Goal: Task Accomplishment & Management: Manage account settings

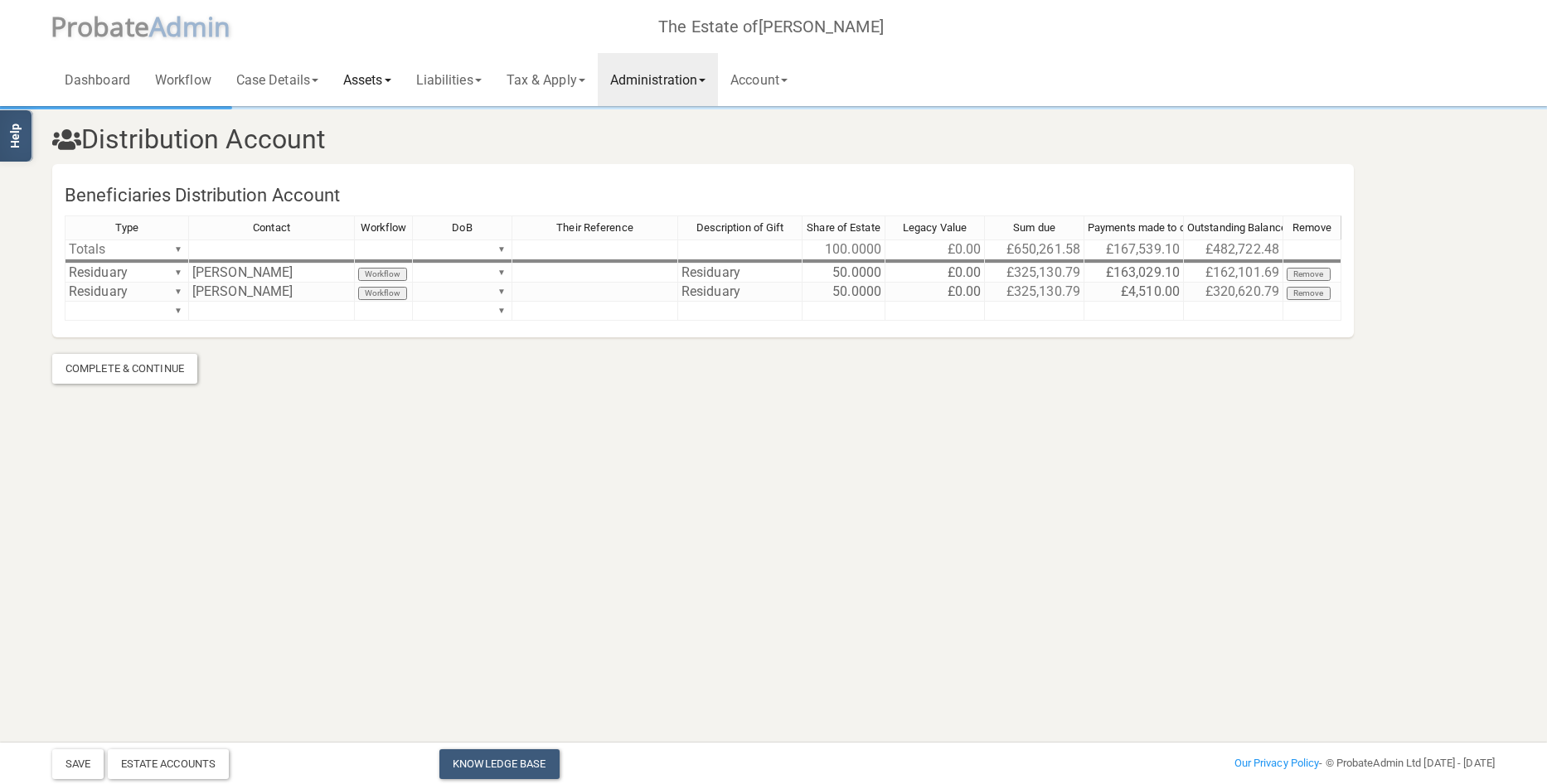
click at [378, 76] on link "Assets" at bounding box center [368, 80] width 73 height 53
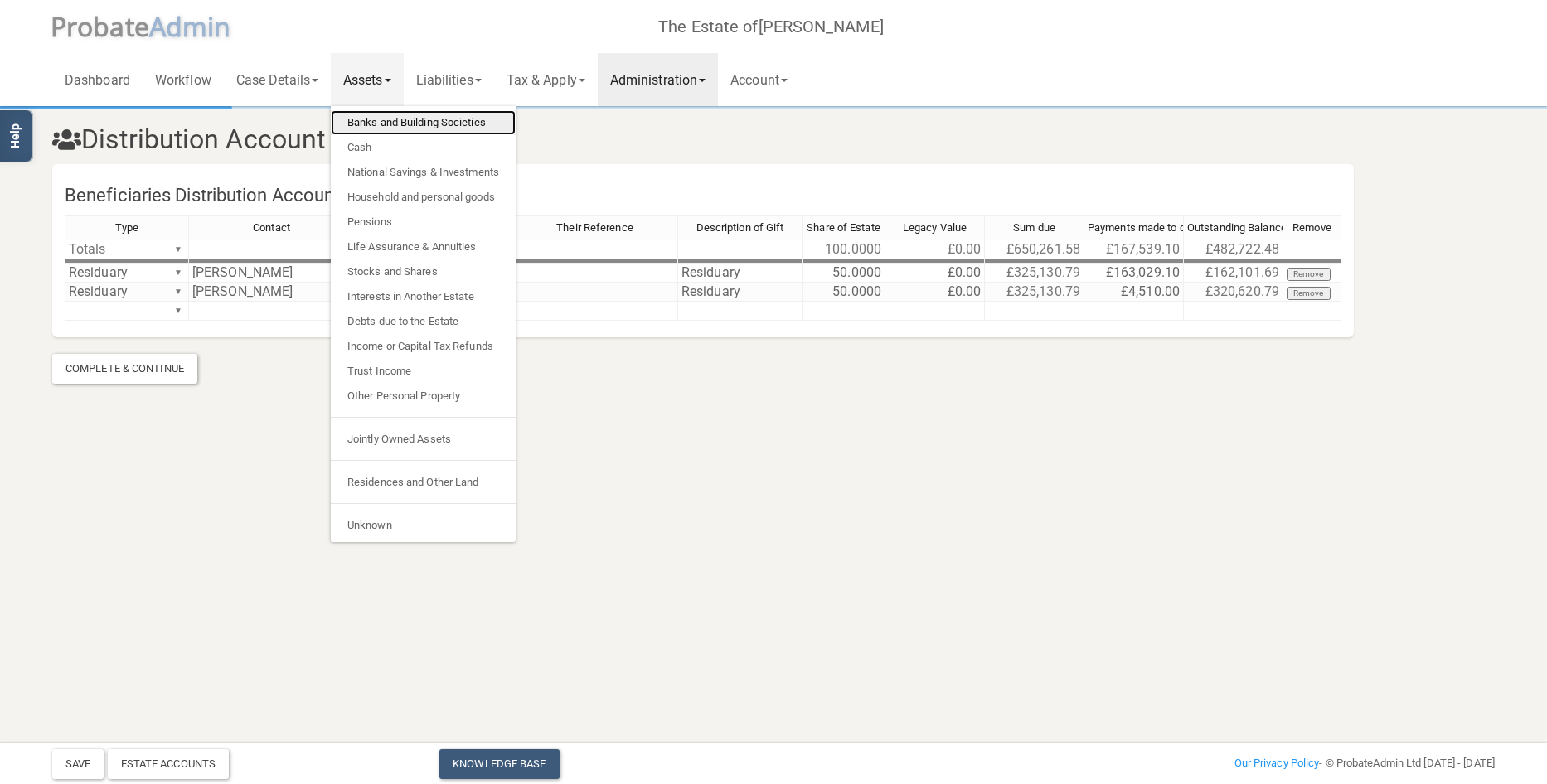
click at [383, 116] on link "Banks and Building Societies" at bounding box center [423, 123] width 185 height 25
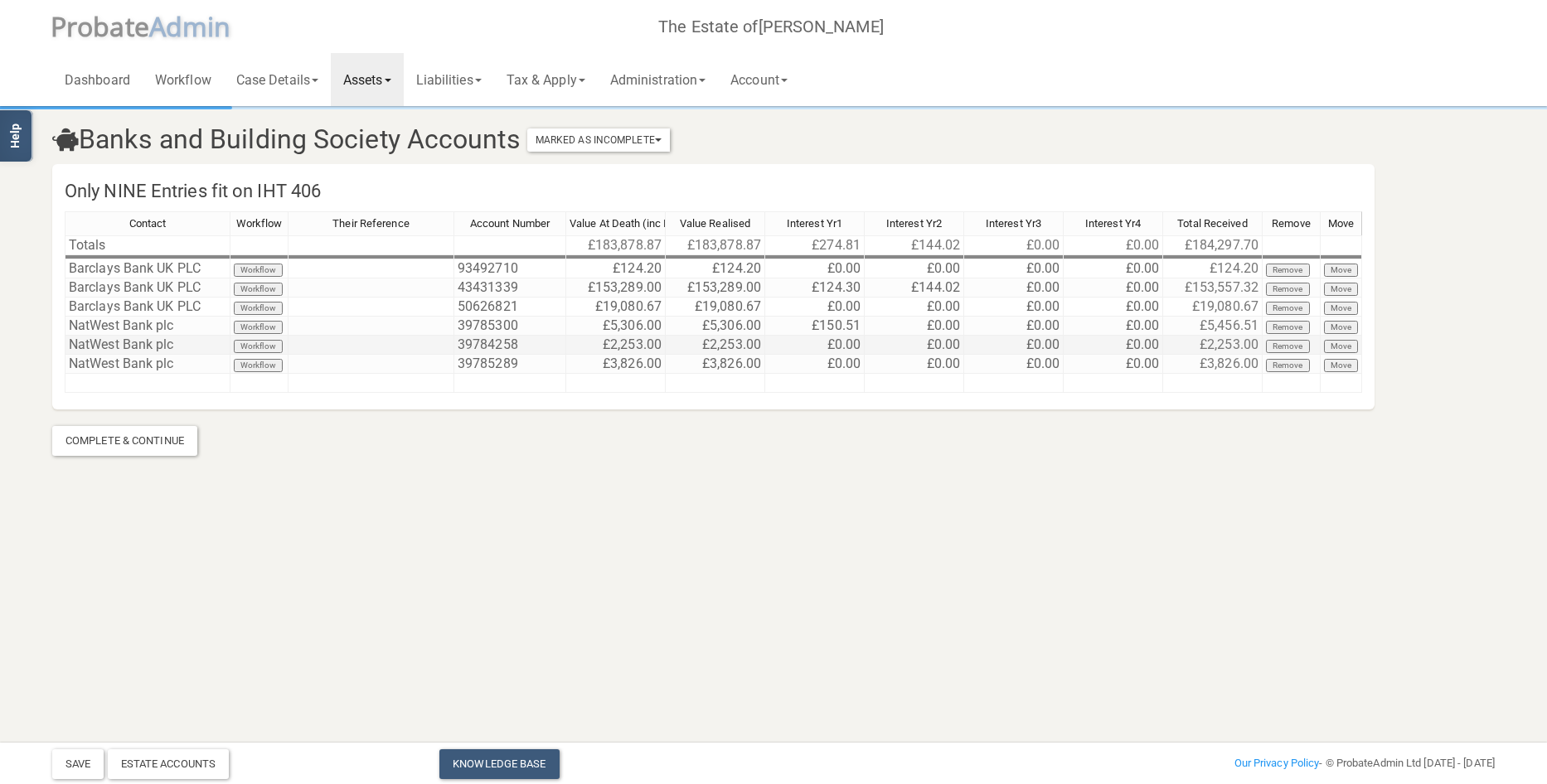
click at [645, 343] on td "£2,253.00" at bounding box center [616, 345] width 100 height 19
drag, startPoint x: 645, startPoint y: 343, endPoint x: 677, endPoint y: 343, distance: 32.0
click at [677, 343] on tr "NatWest Bank plc Workflow 39784258 £2,253.00 £2,253.00 £0.00 £0.00 £0.00 £0.00 …" at bounding box center [714, 345] width 1297 height 19
click at [656, 345] on td "£2,253.00" at bounding box center [616, 345] width 100 height 19
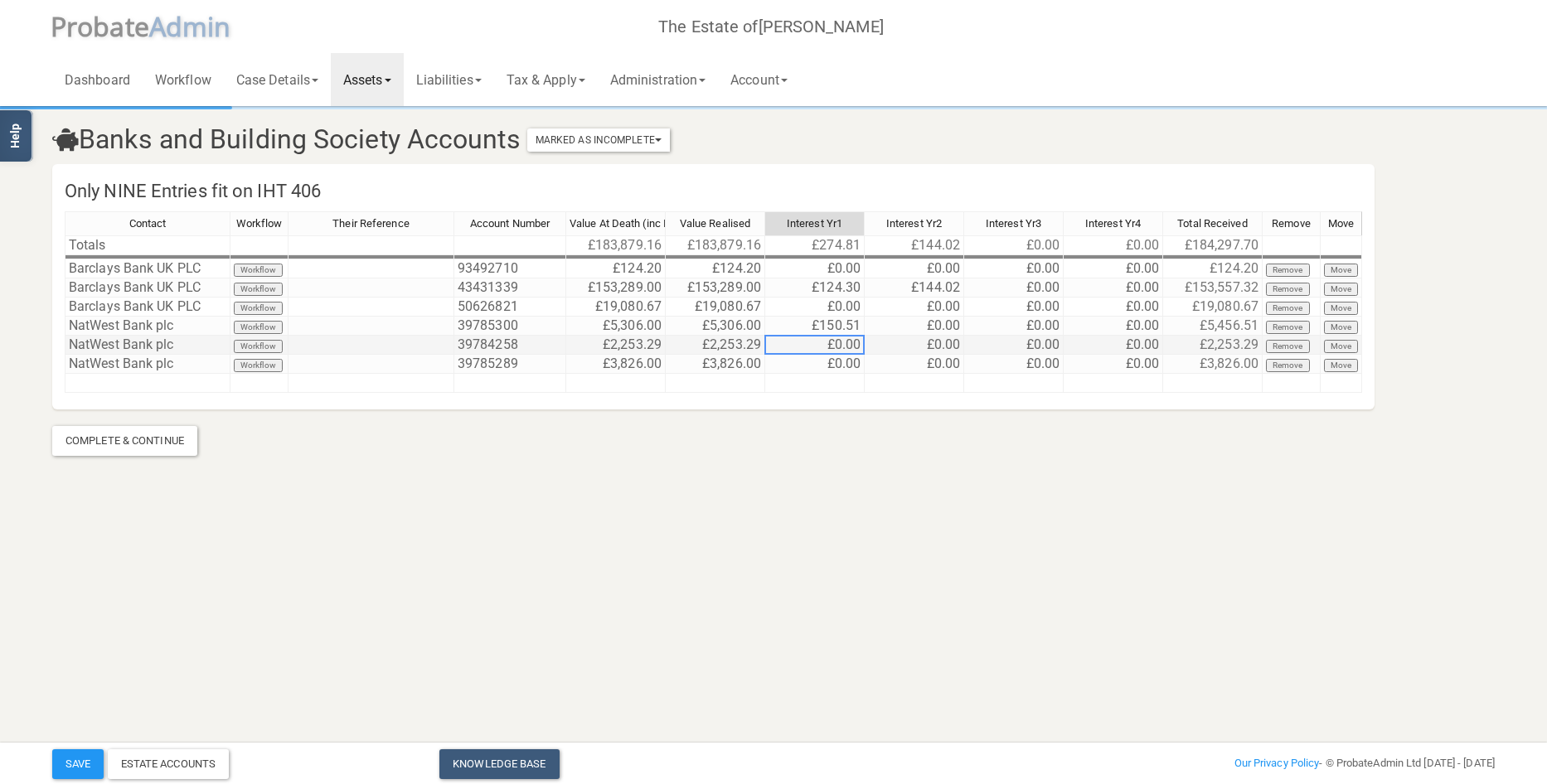
click at [621, 342] on td "£2,253.29" at bounding box center [616, 345] width 100 height 19
click at [650, 363] on td "£3,826.00" at bounding box center [616, 364] width 100 height 19
drag, startPoint x: 650, startPoint y: 363, endPoint x: 510, endPoint y: 354, distance: 140.3
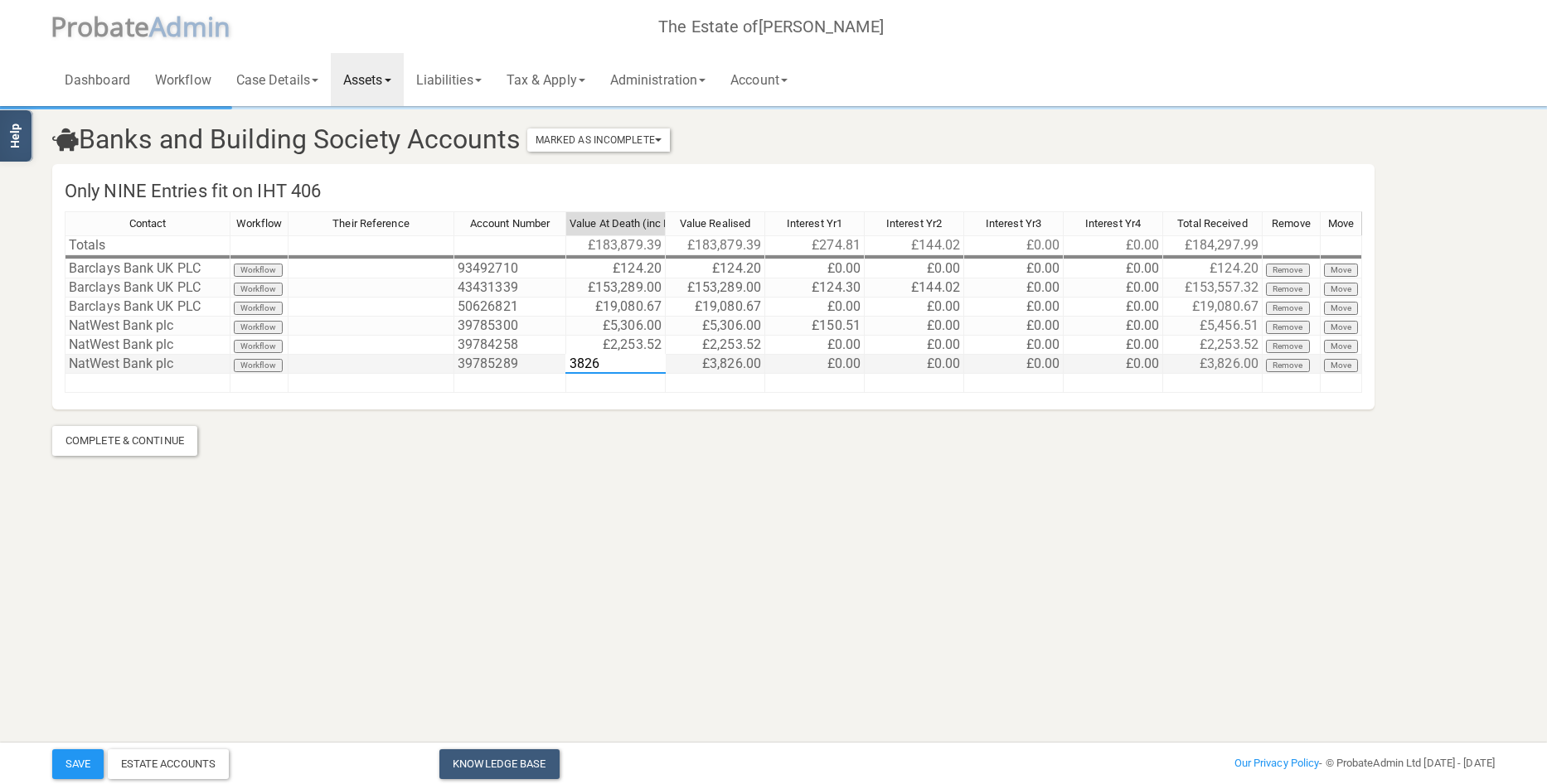
click at [510, 354] on div "Contact Workflow Their Reference Account Number Value At Death (inc Interest) V…" at bounding box center [714, 309] width 1297 height 196
click at [649, 323] on td "£5,306.00" at bounding box center [616, 326] width 100 height 19
drag, startPoint x: 649, startPoint y: 323, endPoint x: 691, endPoint y: 322, distance: 42.0
click at [691, 322] on tr "NatWest Bank plc Workflow 39785300 £5,306.00 £5,306.00 £150.51 £0.00 £0.00 £0.0…" at bounding box center [714, 326] width 1297 height 19
click at [661, 324] on td "£5,306.00" at bounding box center [616, 326] width 100 height 19
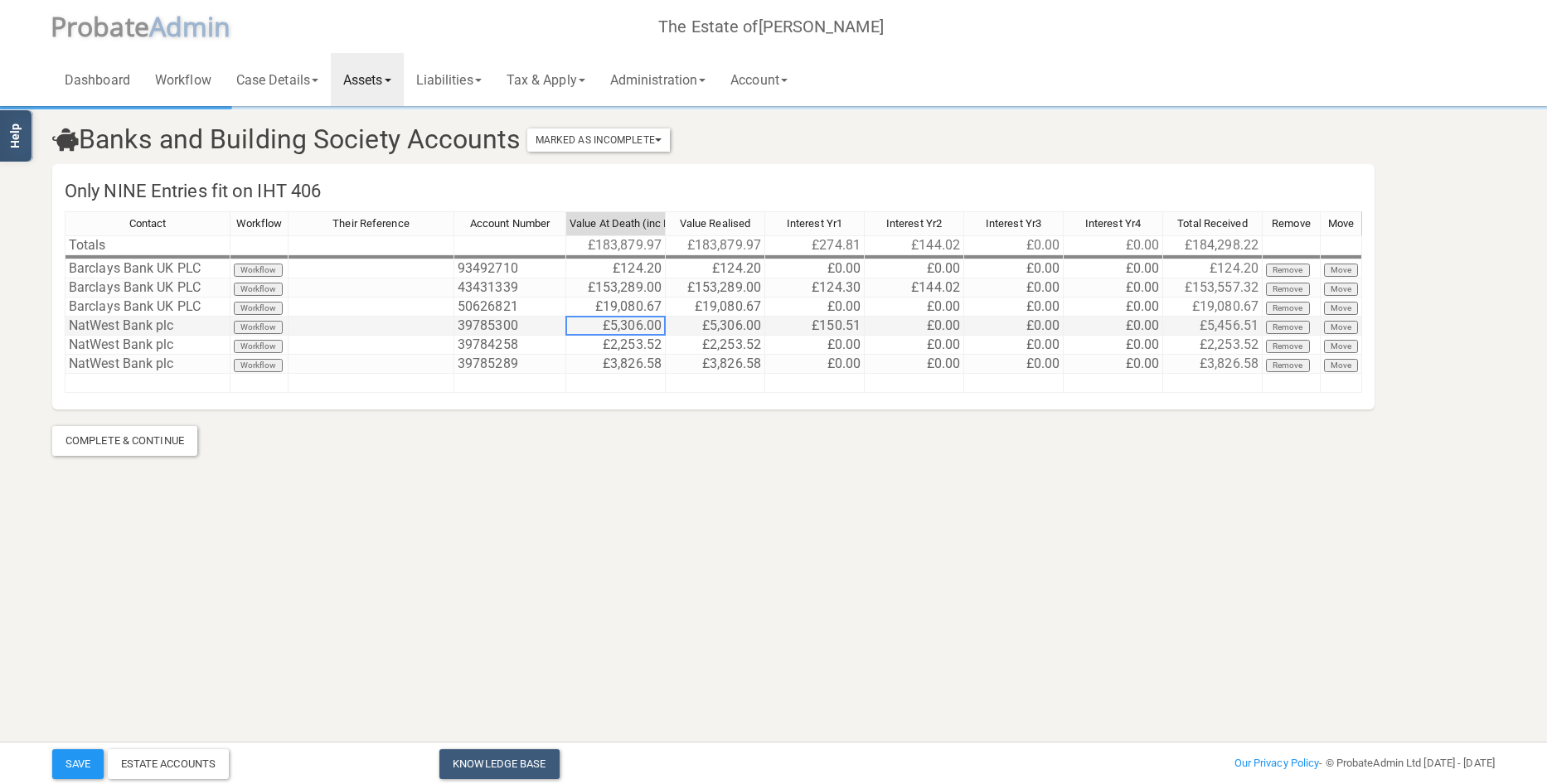
click at [658, 326] on td "£5,306.00" at bounding box center [616, 326] width 100 height 19
click at [645, 327] on td "£5,306.00" at bounding box center [616, 326] width 100 height 19
click at [810, 327] on td "£150.51" at bounding box center [815, 326] width 100 height 19
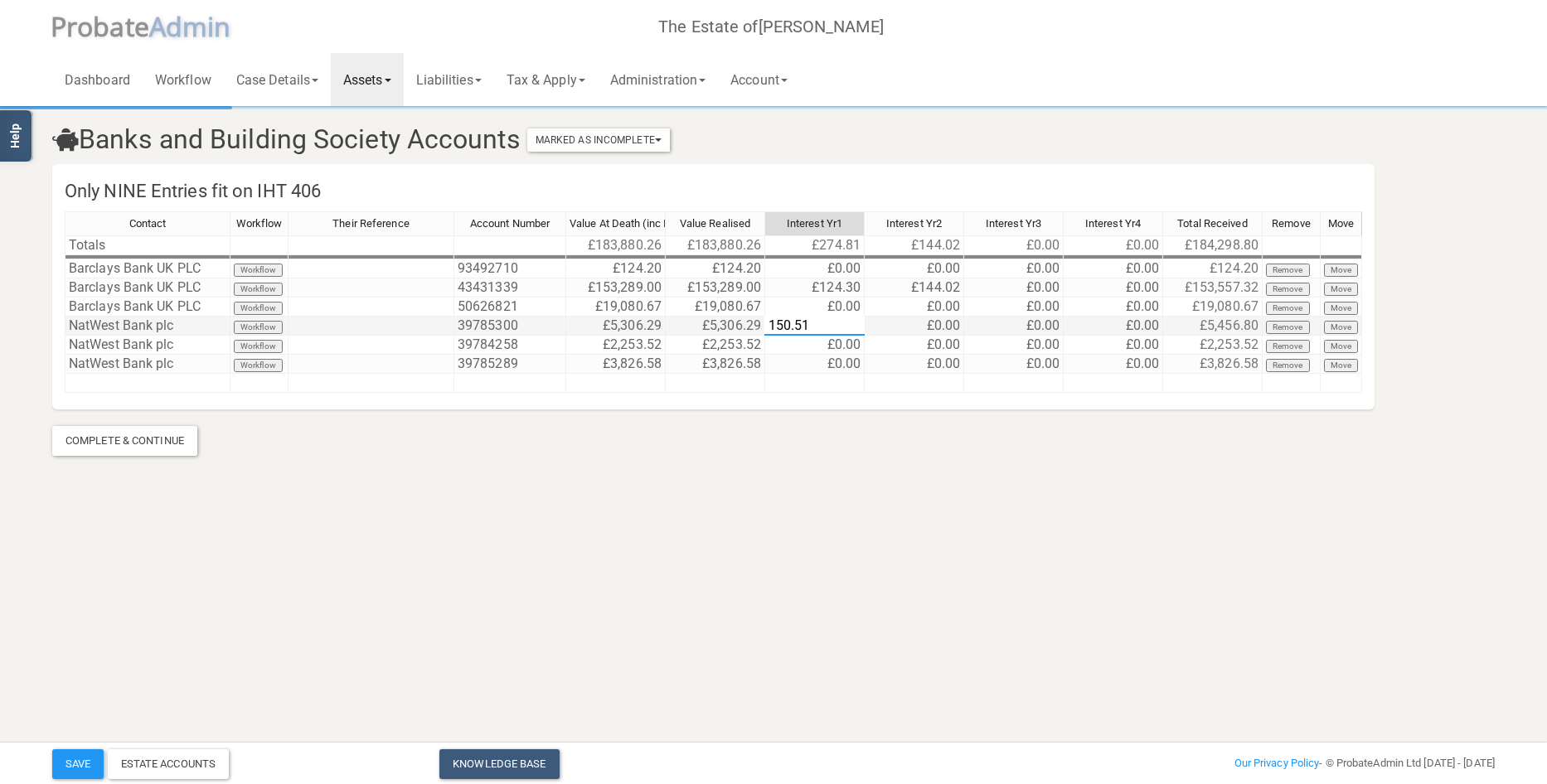
drag, startPoint x: 810, startPoint y: 327, endPoint x: 722, endPoint y: 324, distance: 88.1
click at [722, 324] on div "Contact Workflow Their Reference Account Number Value At Death (inc Interest) V…" at bounding box center [714, 309] width 1297 height 196
click at [852, 318] on td "£149.42" at bounding box center [815, 326] width 100 height 19
type textarea "149.12"
click at [692, 78] on link "Administration" at bounding box center [658, 80] width 121 height 53
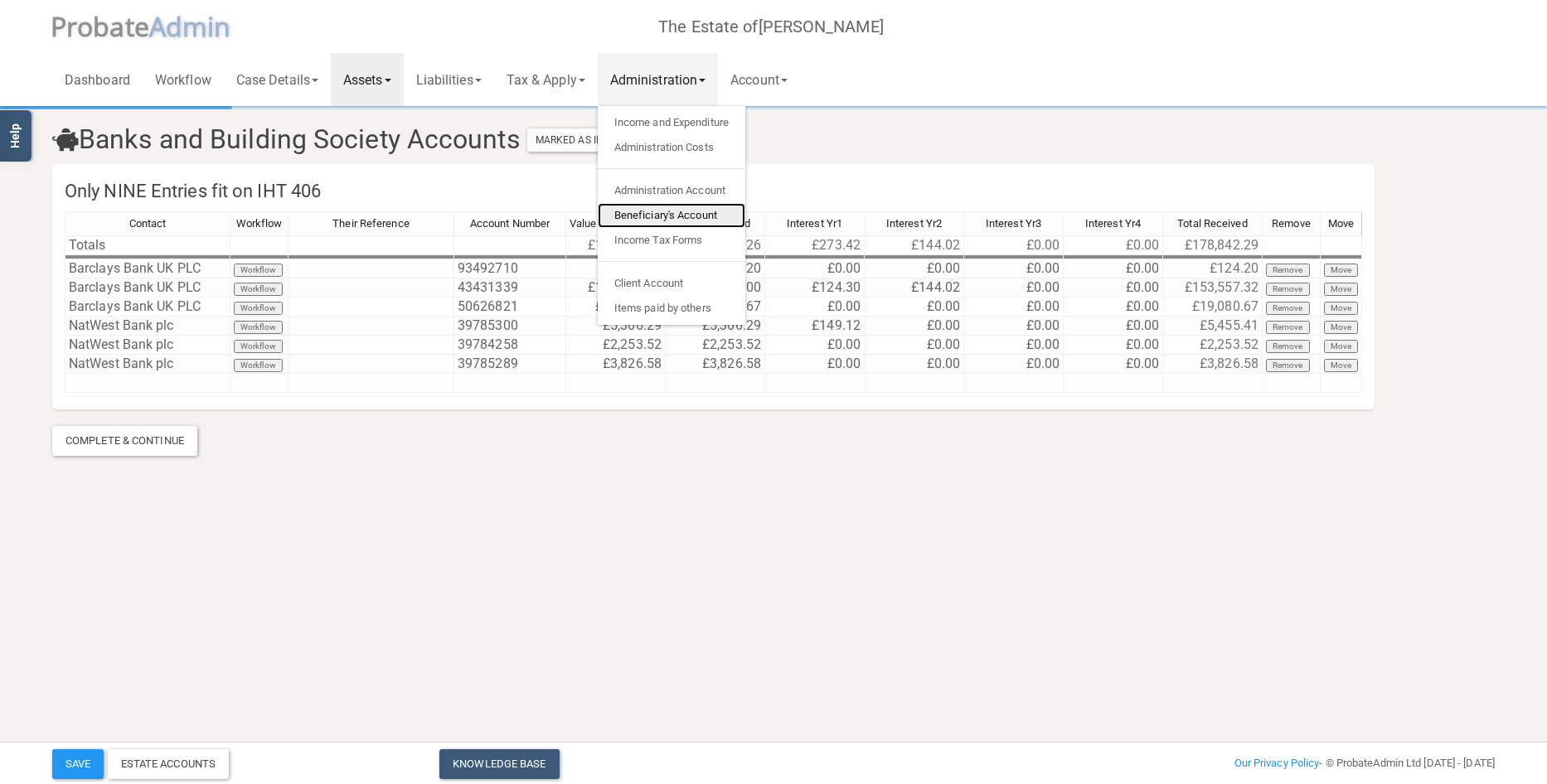
click at [672, 212] on link "Beneficiary's Account" at bounding box center [671, 215] width 147 height 25
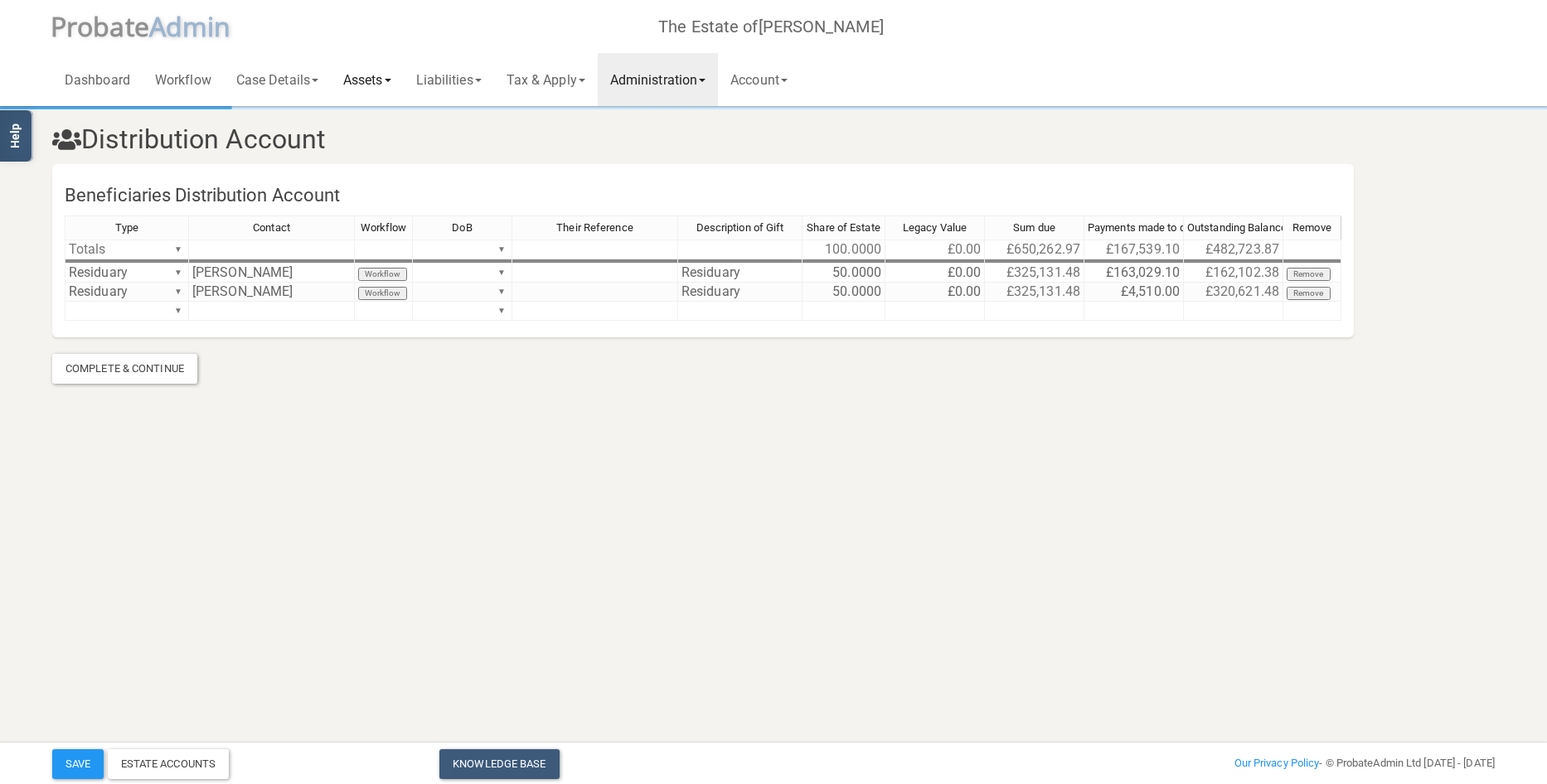
click at [373, 76] on link "Assets" at bounding box center [368, 80] width 73 height 53
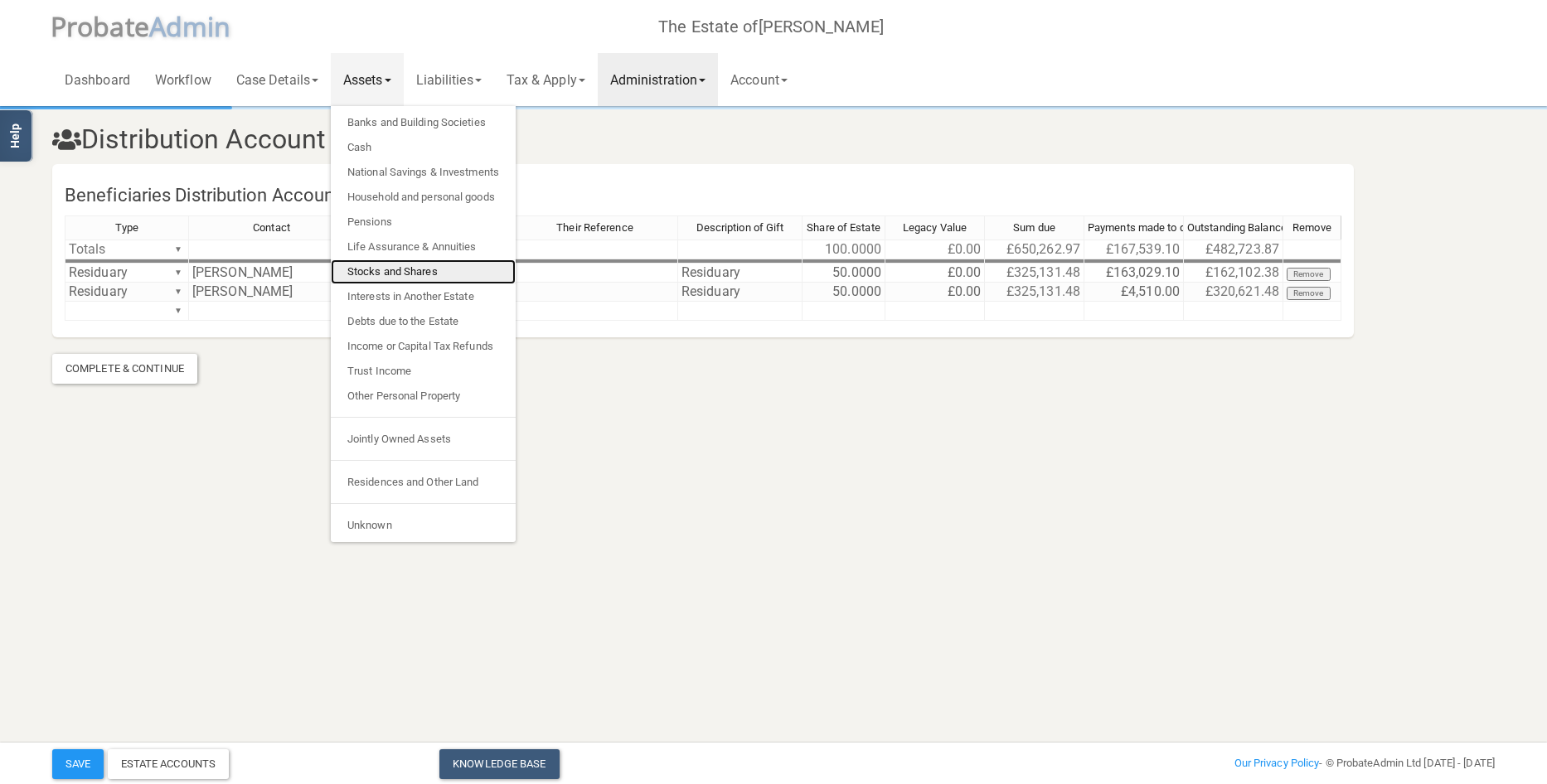
click at [410, 273] on link "Stocks and Shares" at bounding box center [423, 272] width 185 height 25
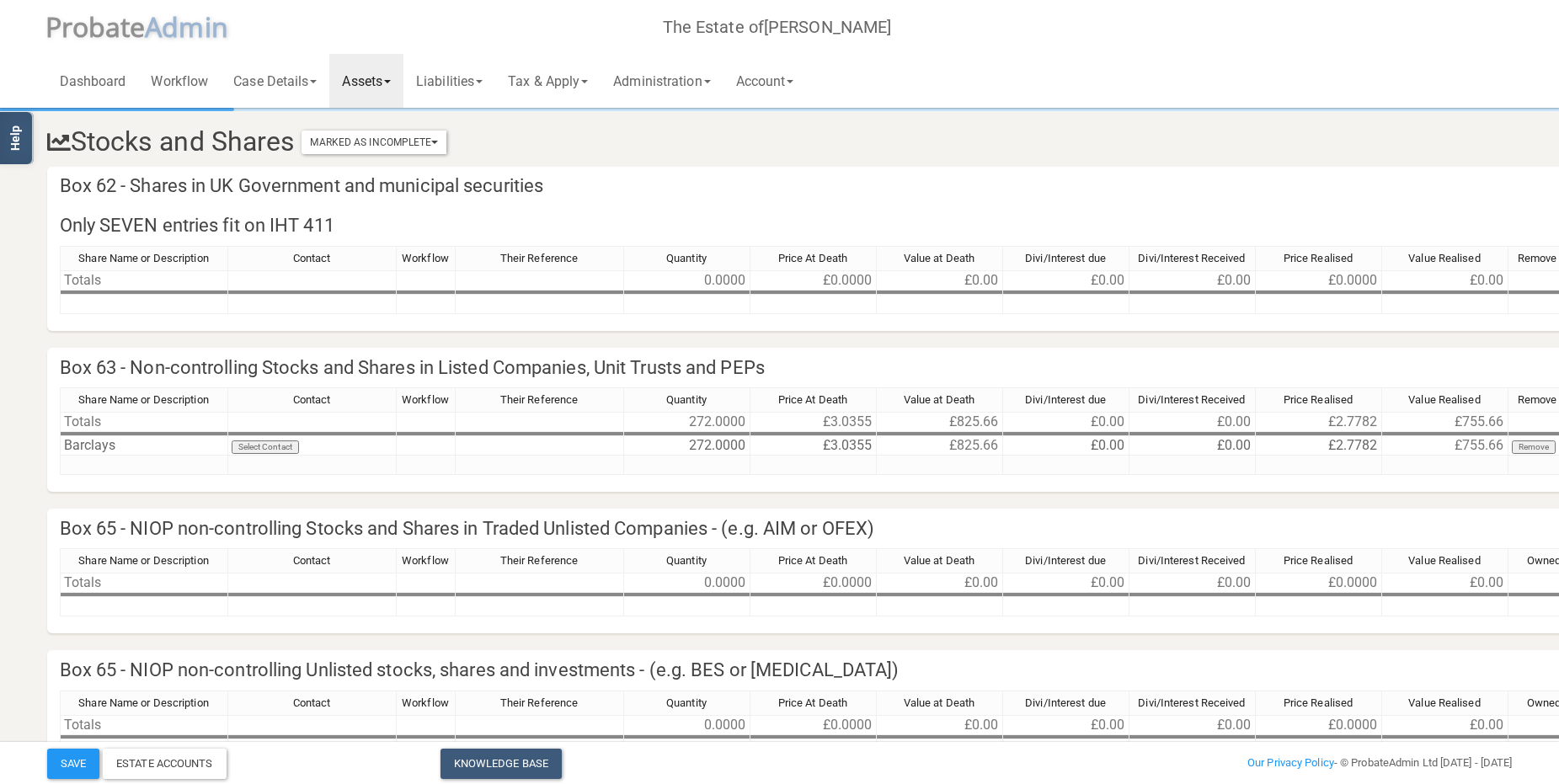
click at [368, 89] on link "Assets" at bounding box center [367, 81] width 74 height 54
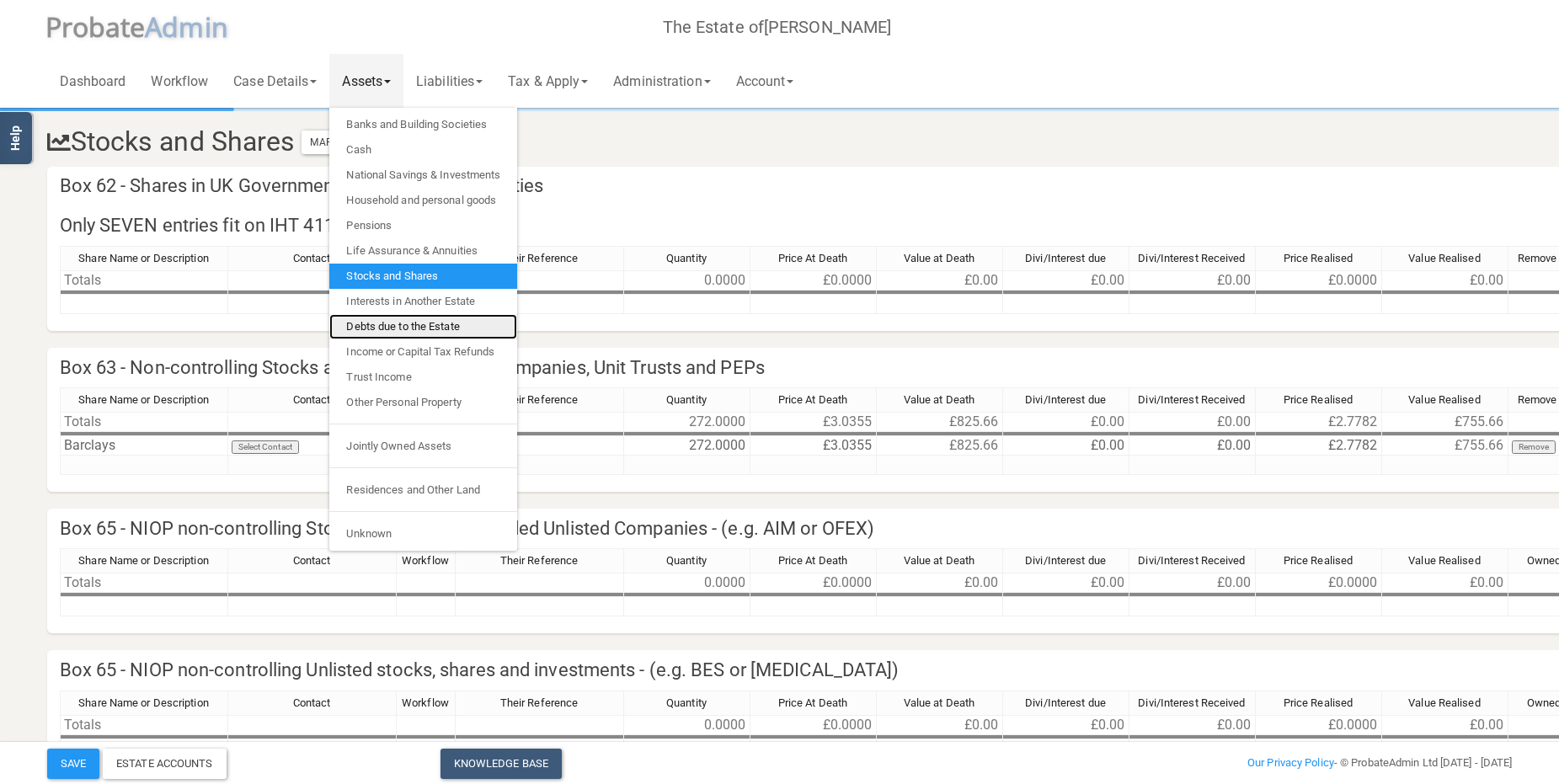
click at [422, 321] on link "Debts due to the Estate" at bounding box center [423, 327] width 188 height 25
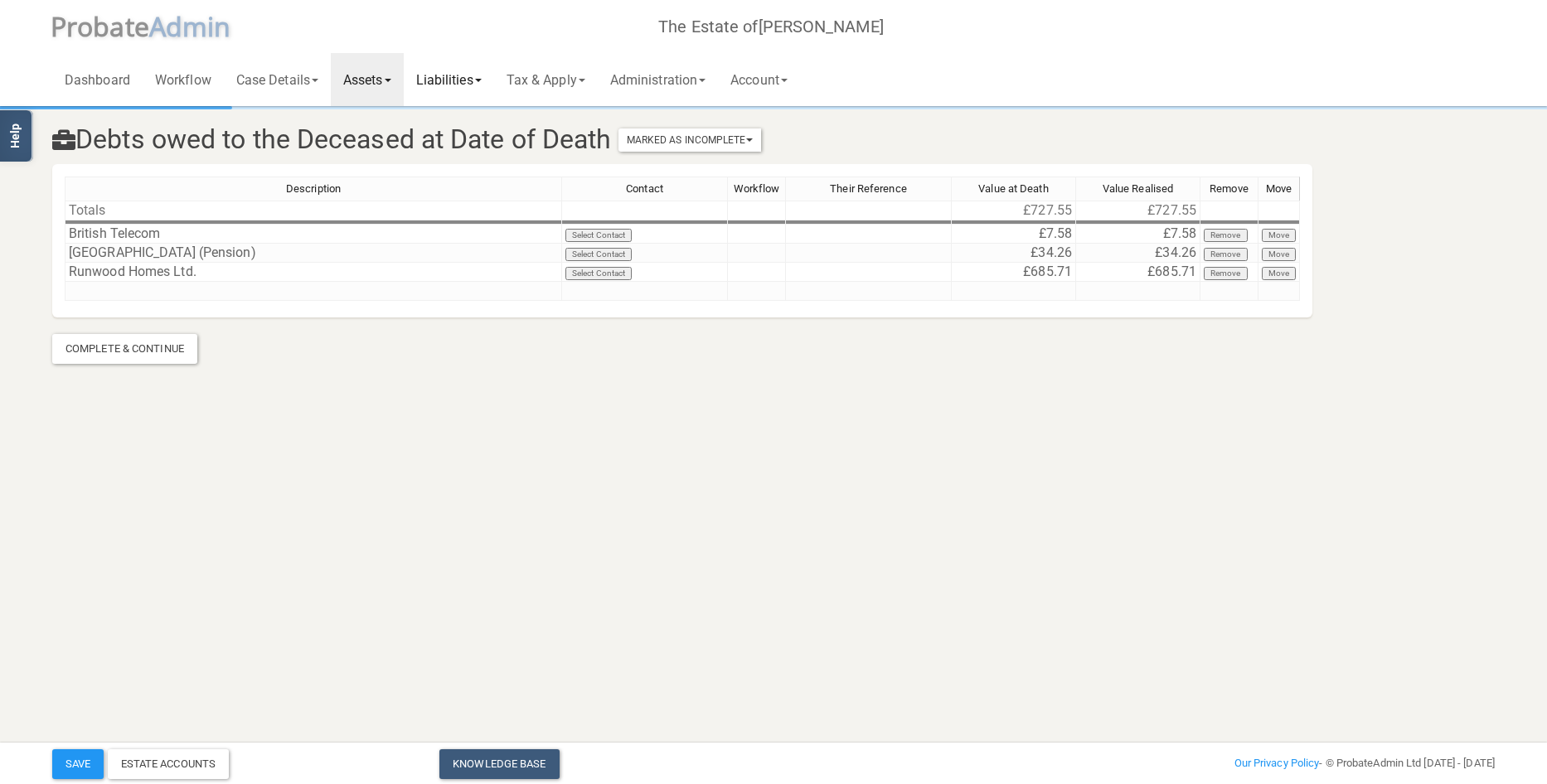
click at [476, 73] on link "Liabilities" at bounding box center [448, 80] width 91 height 53
click at [465, 112] on link "Funeral Expenses" at bounding box center [469, 123] width 132 height 25
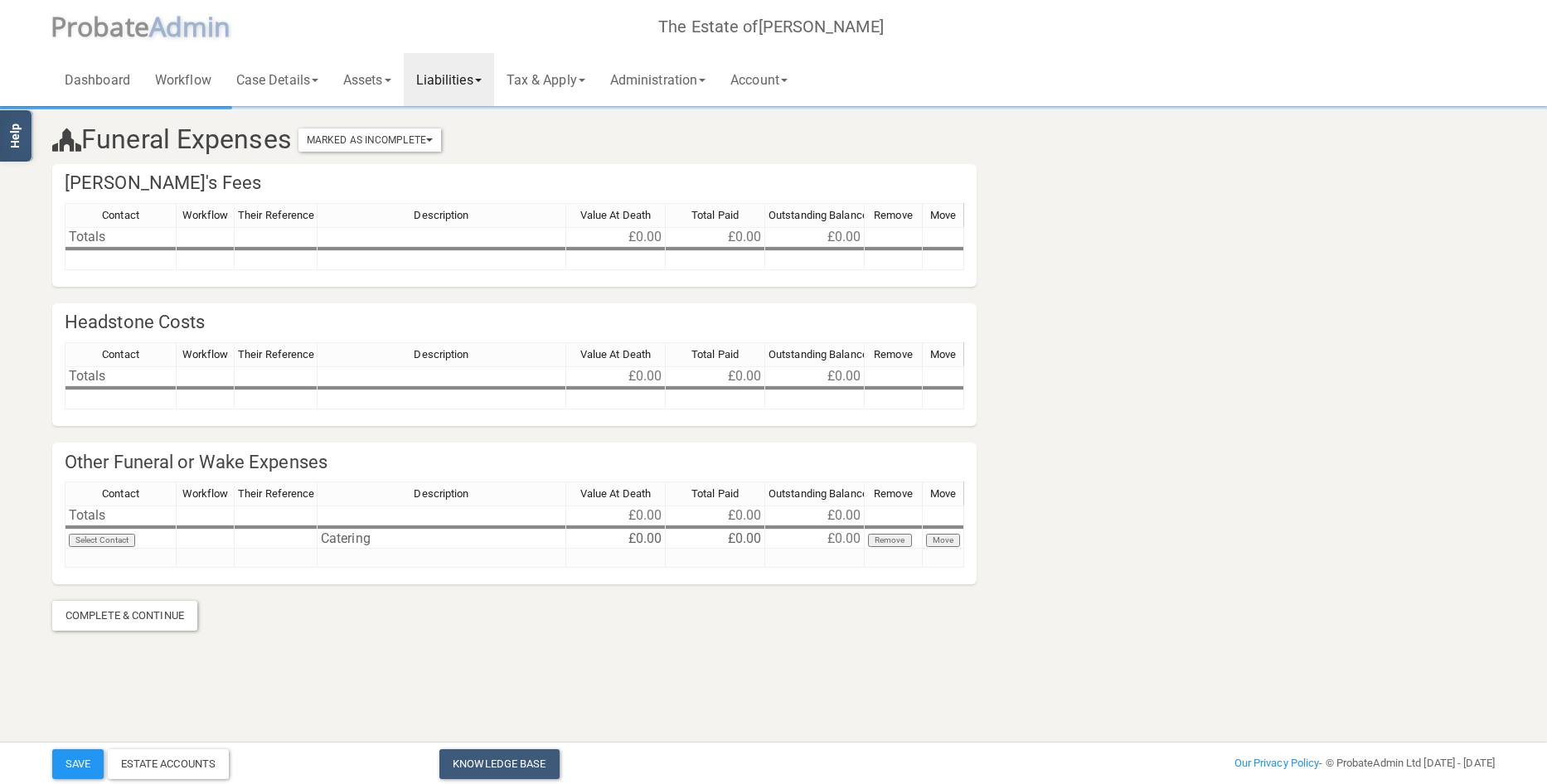
click at [487, 71] on link "Liabilities" at bounding box center [448, 80] width 91 height 53
click at [458, 206] on link "All Liabilities" at bounding box center [469, 215] width 132 height 25
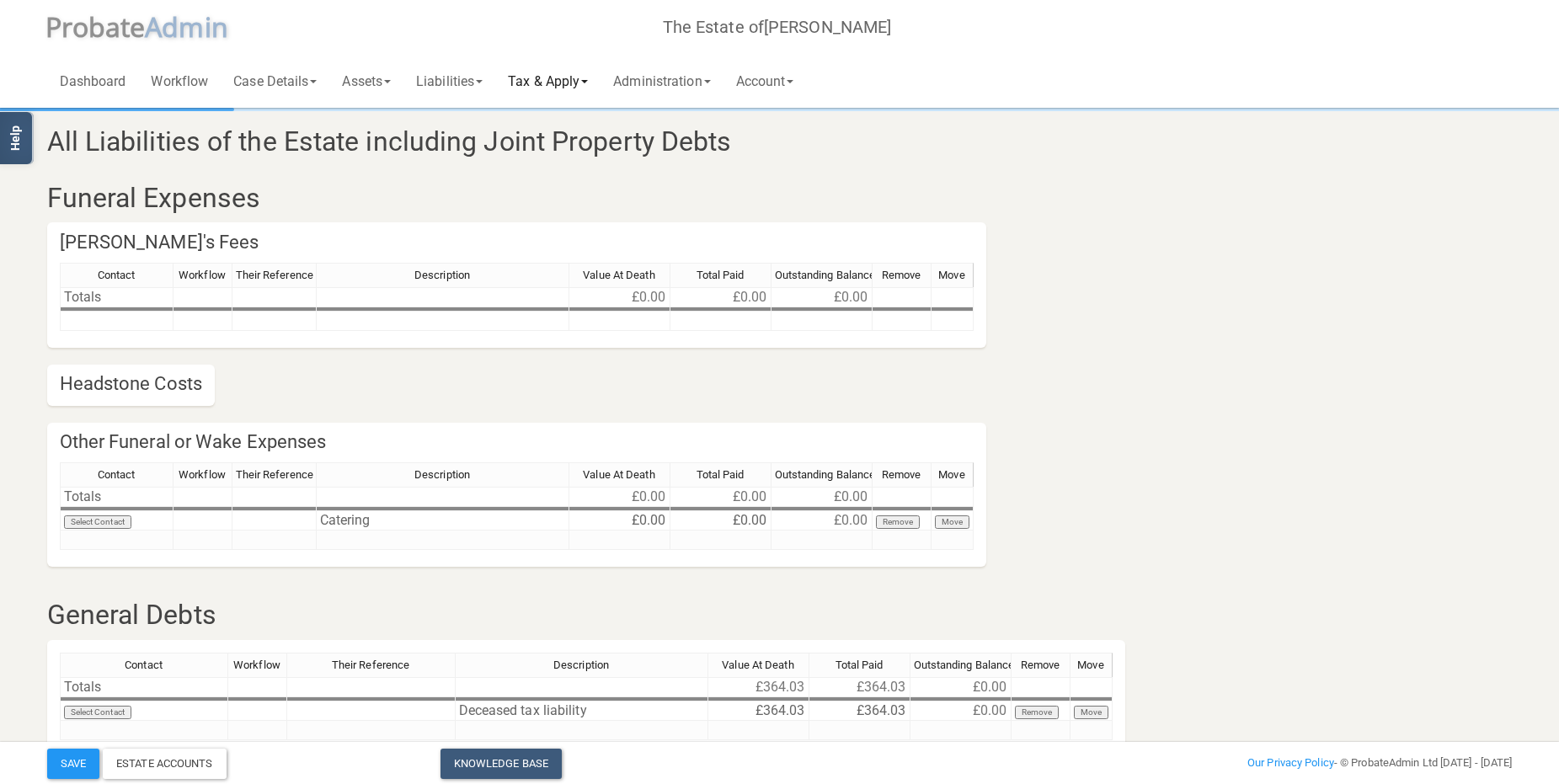
click at [577, 80] on link "Tax & Apply" at bounding box center [548, 81] width 106 height 54
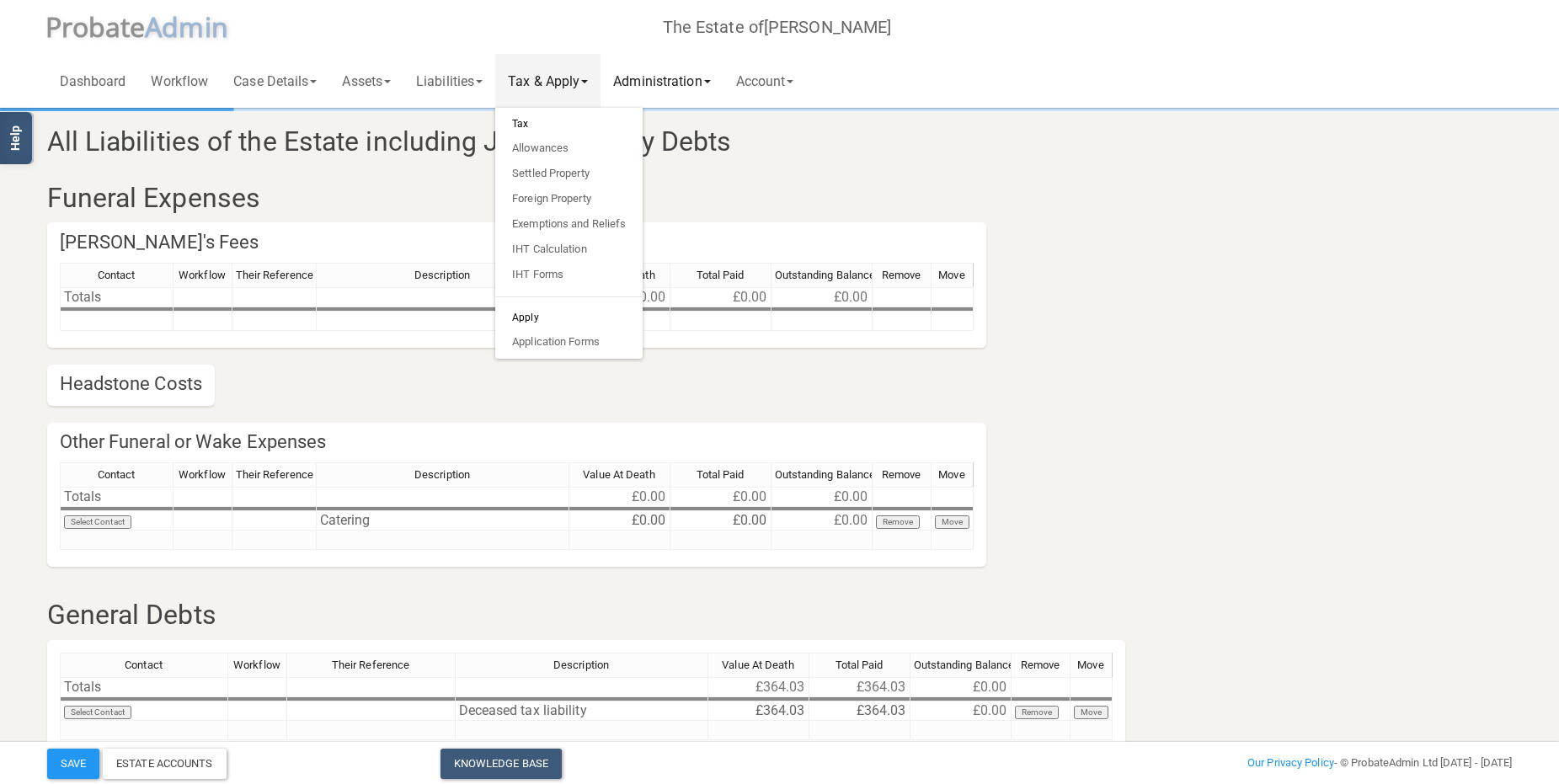
click at [662, 76] on link "Administration" at bounding box center [662, 81] width 123 height 54
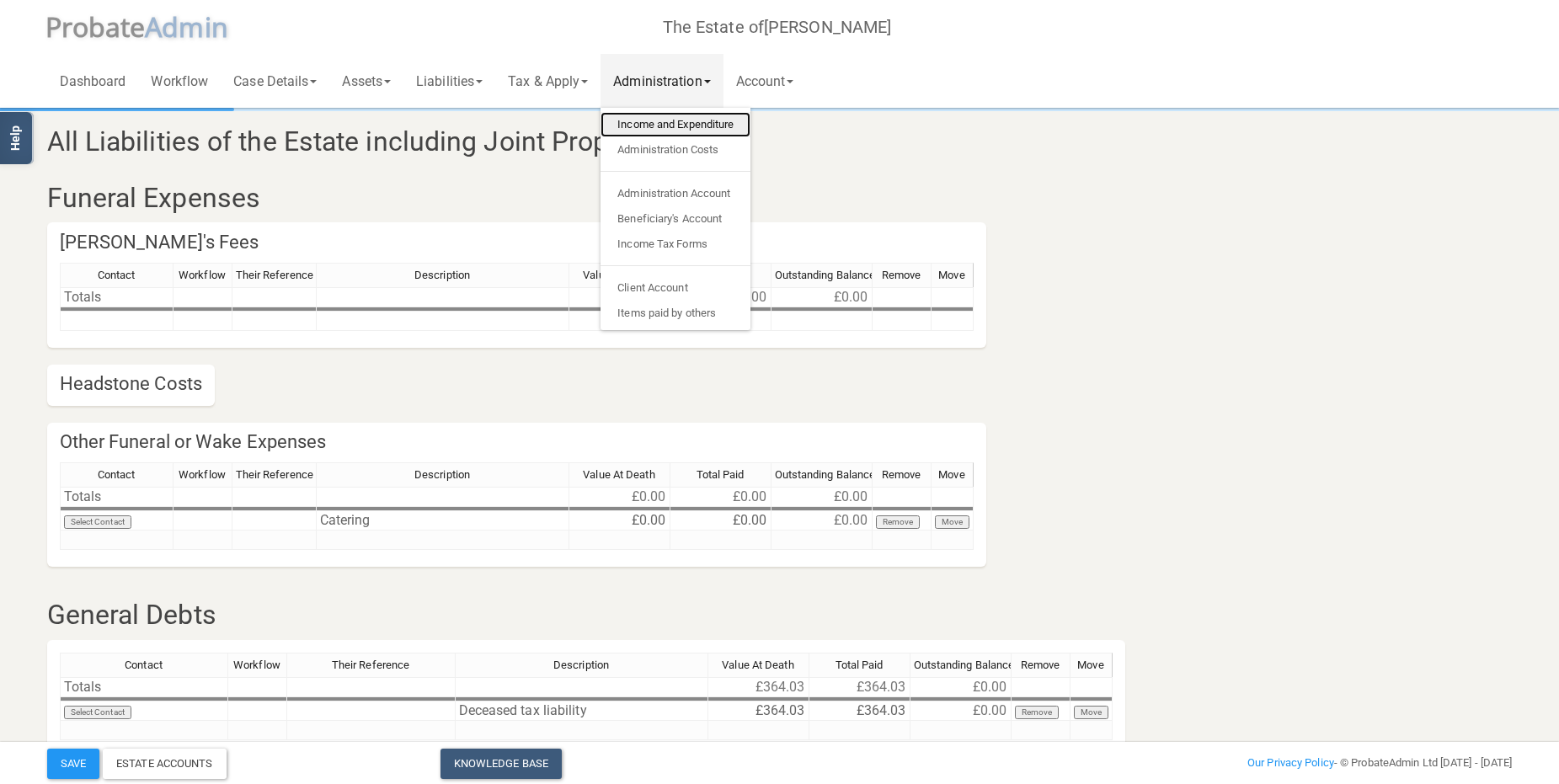
click at [669, 124] on link "Income and Expenditure" at bounding box center [675, 125] width 150 height 25
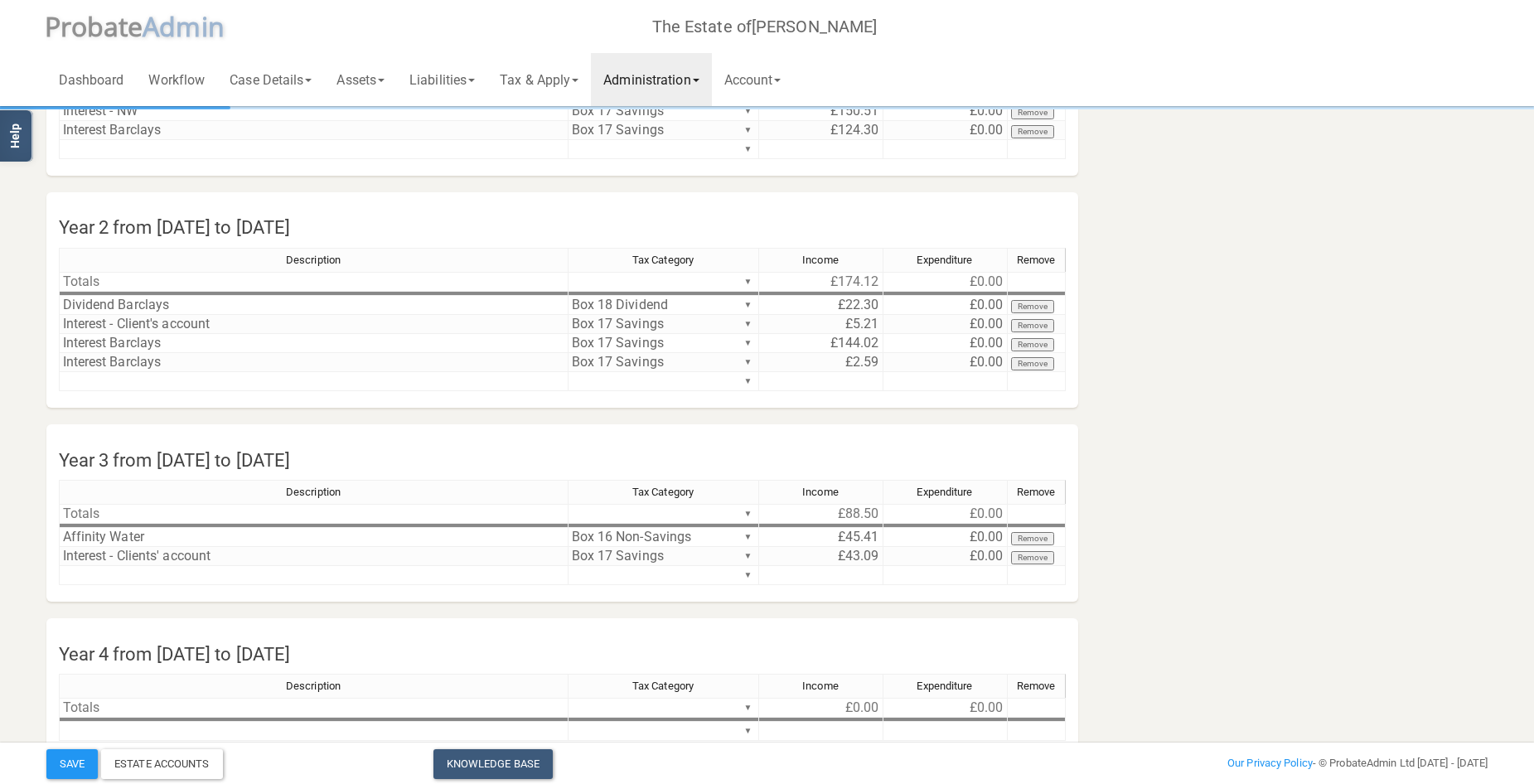
scroll to position [218, 0]
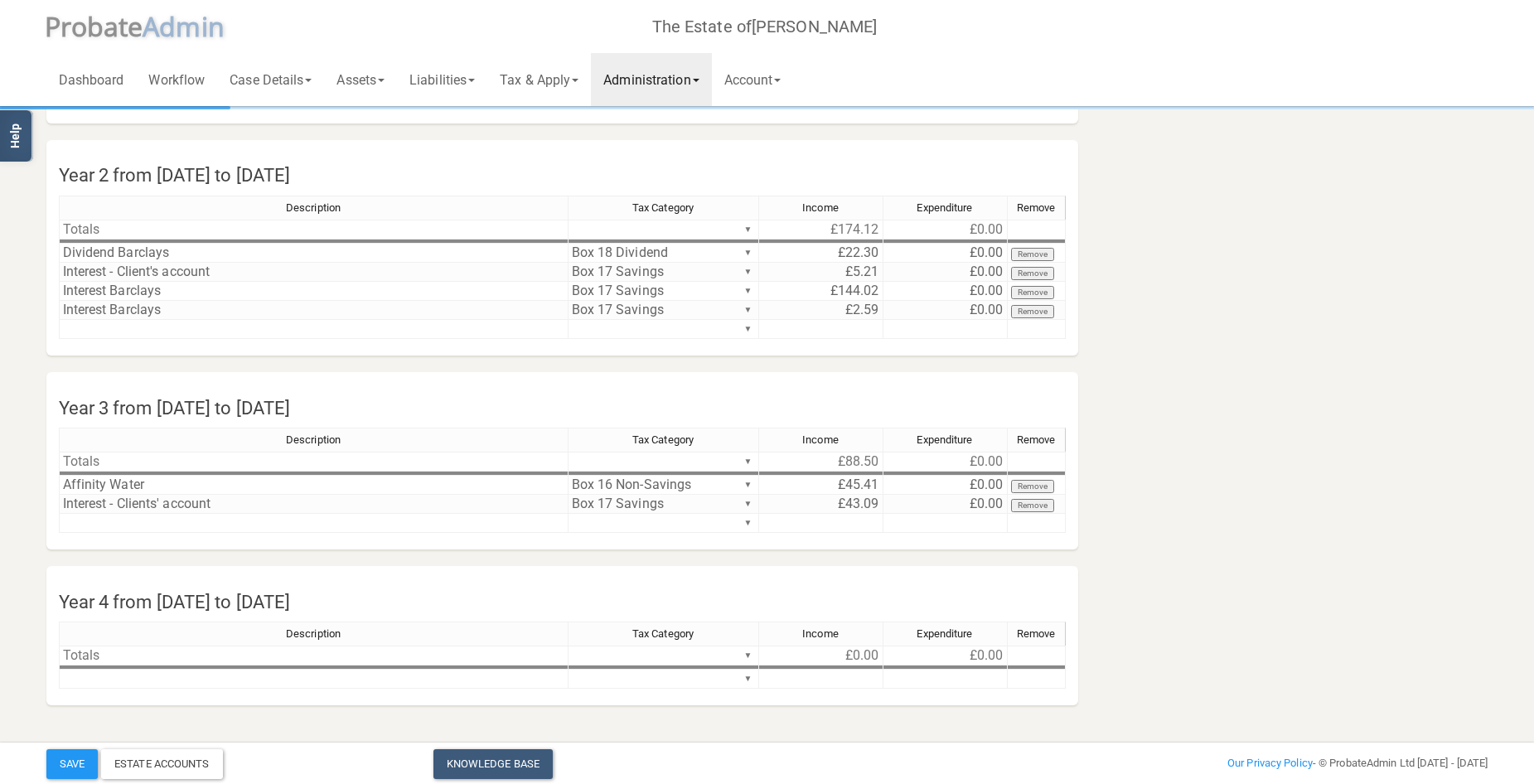
click at [661, 82] on link "Administration" at bounding box center [651, 80] width 121 height 53
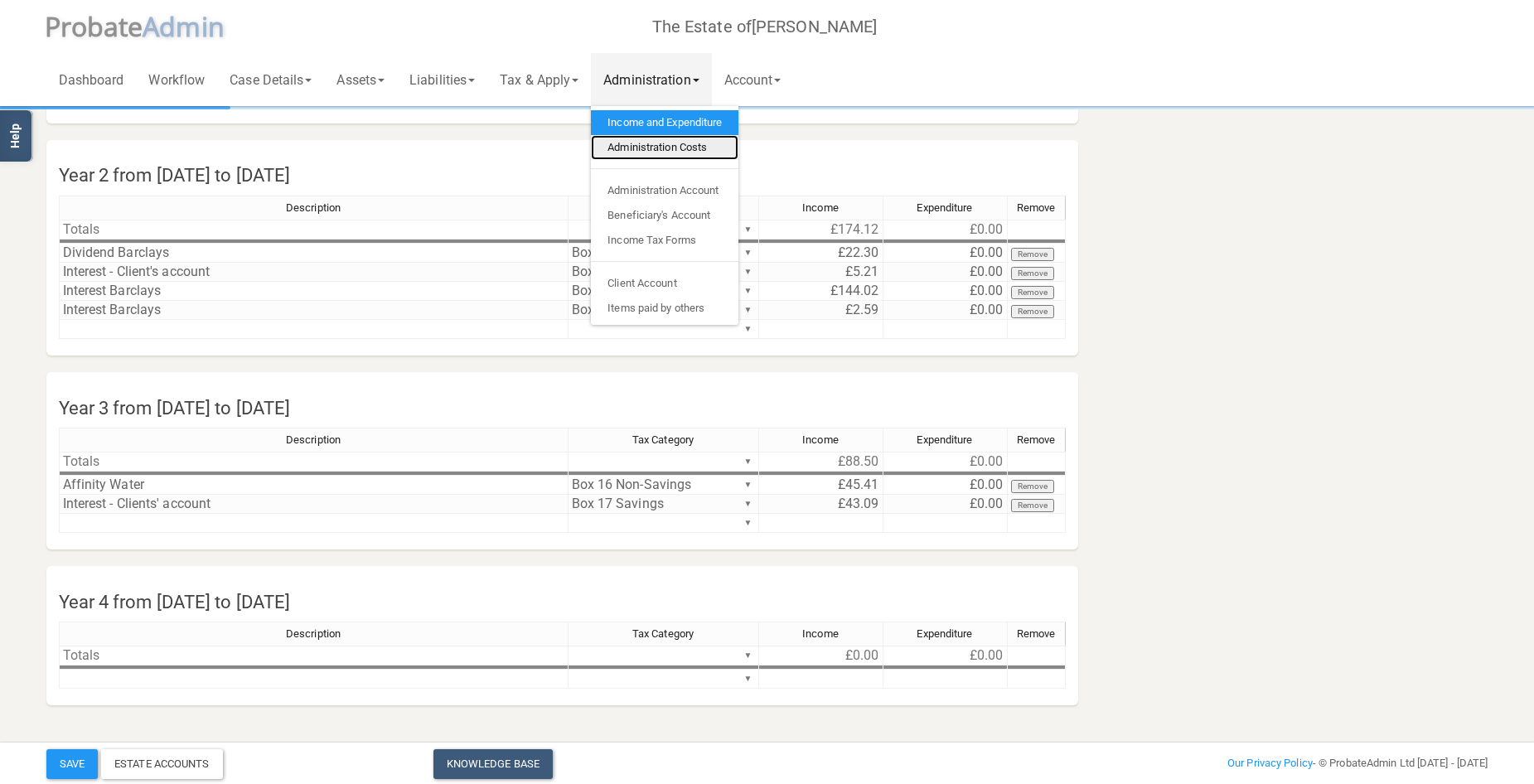
click at [668, 141] on link "Administration Costs" at bounding box center [664, 147] width 147 height 25
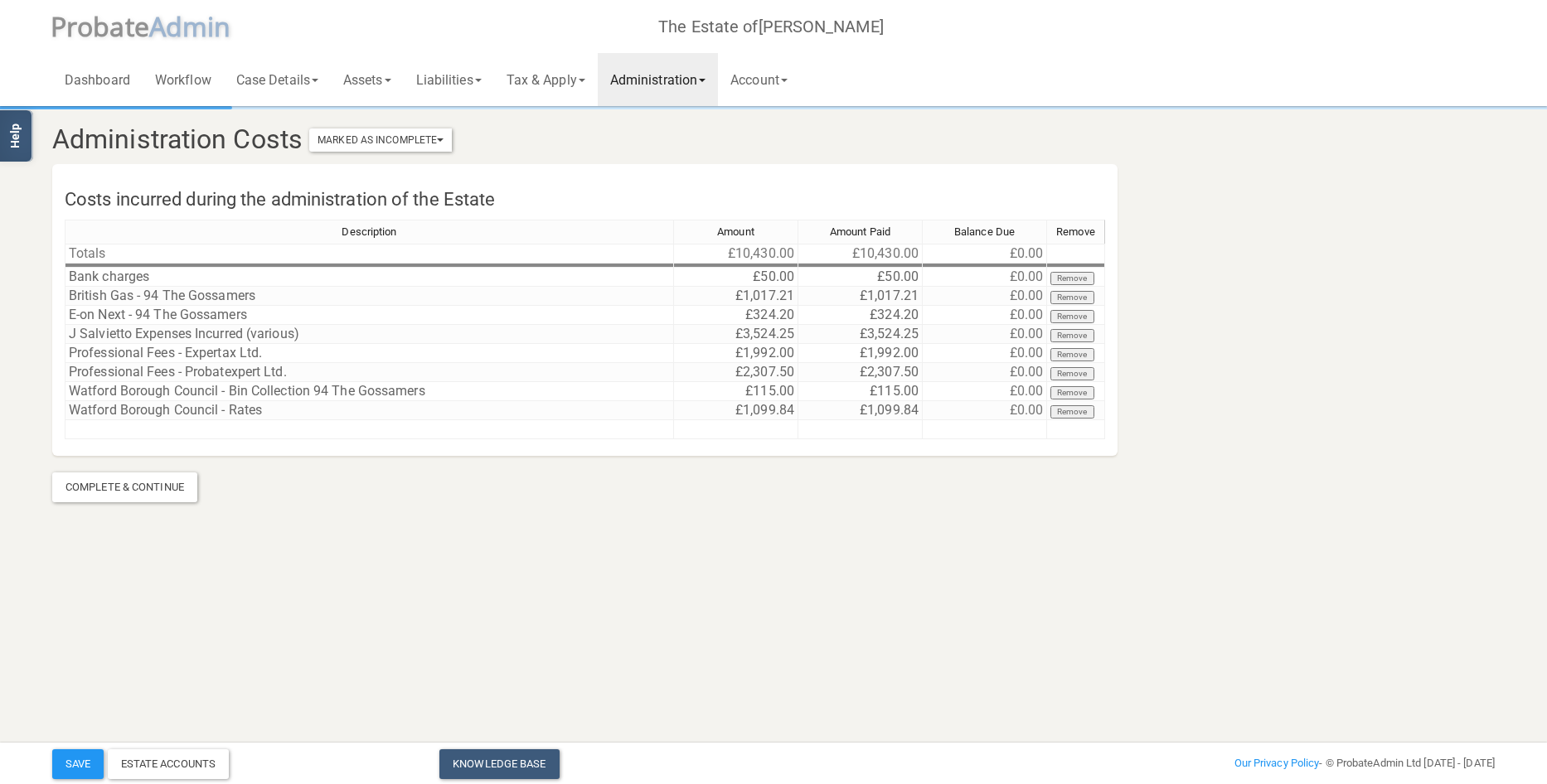
click at [694, 85] on link "Administration" at bounding box center [658, 80] width 121 height 53
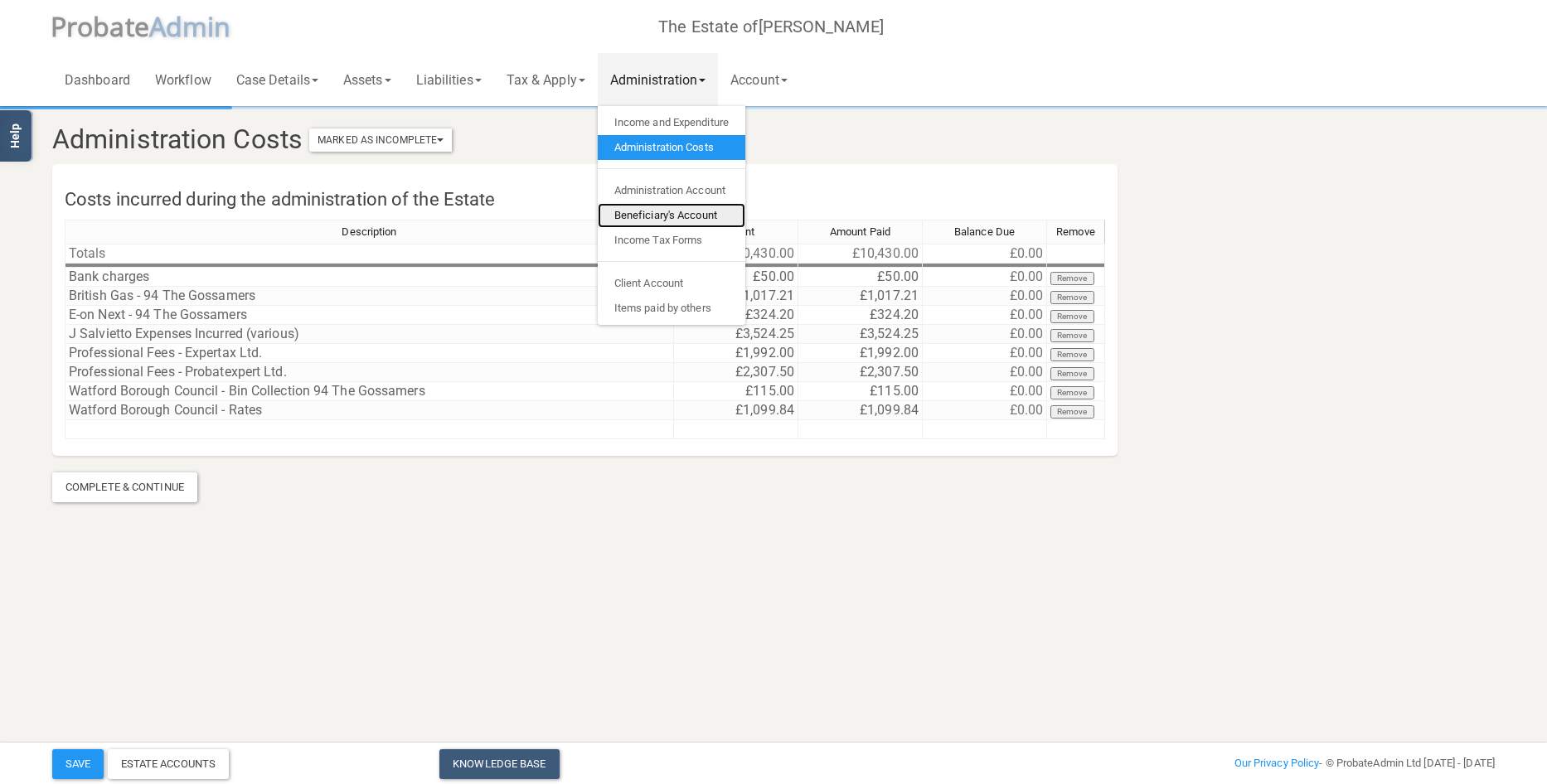
click at [660, 205] on link "Beneficiary's Account" at bounding box center [671, 215] width 147 height 25
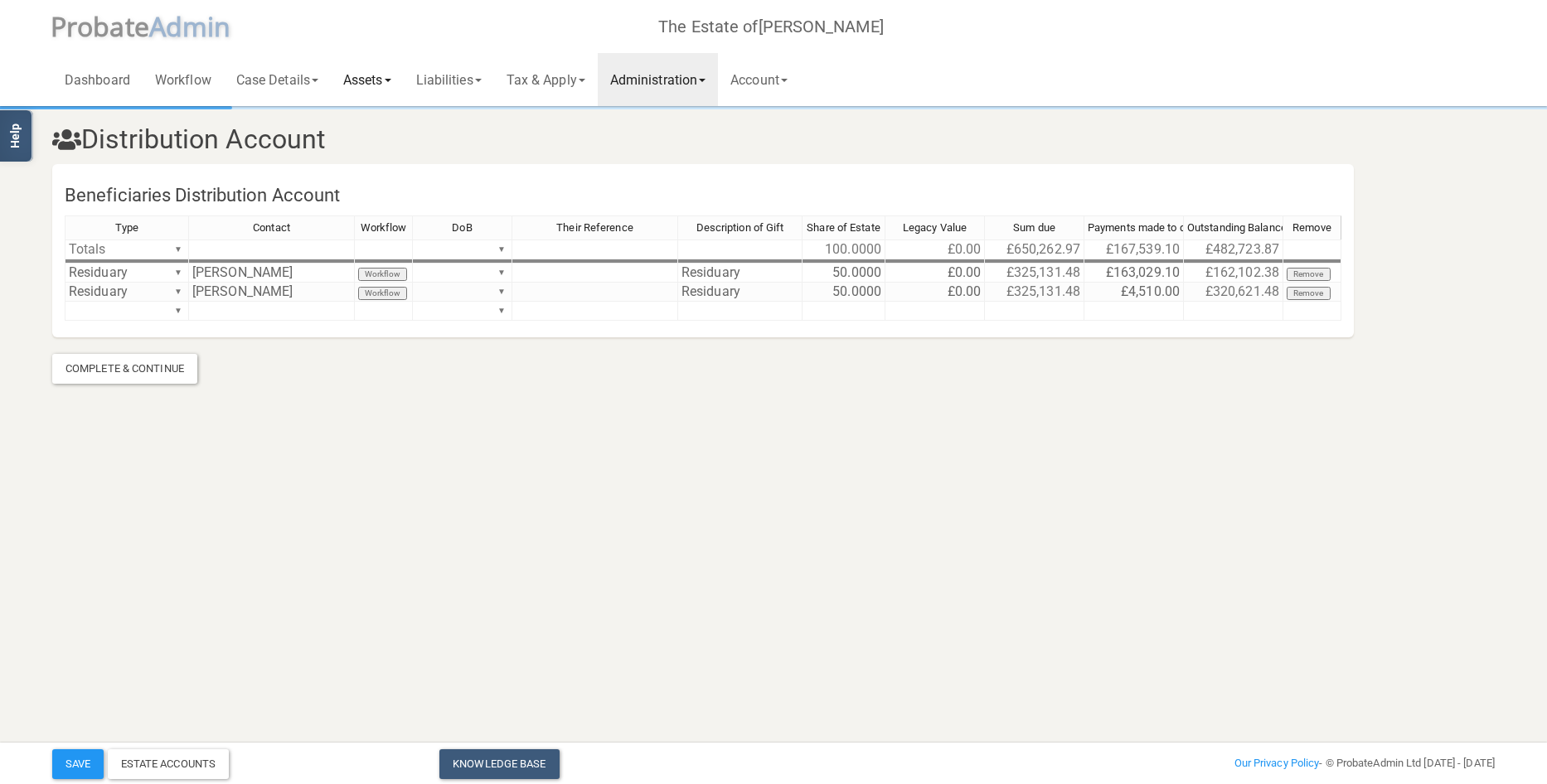
click at [373, 77] on link "Assets" at bounding box center [368, 80] width 73 height 53
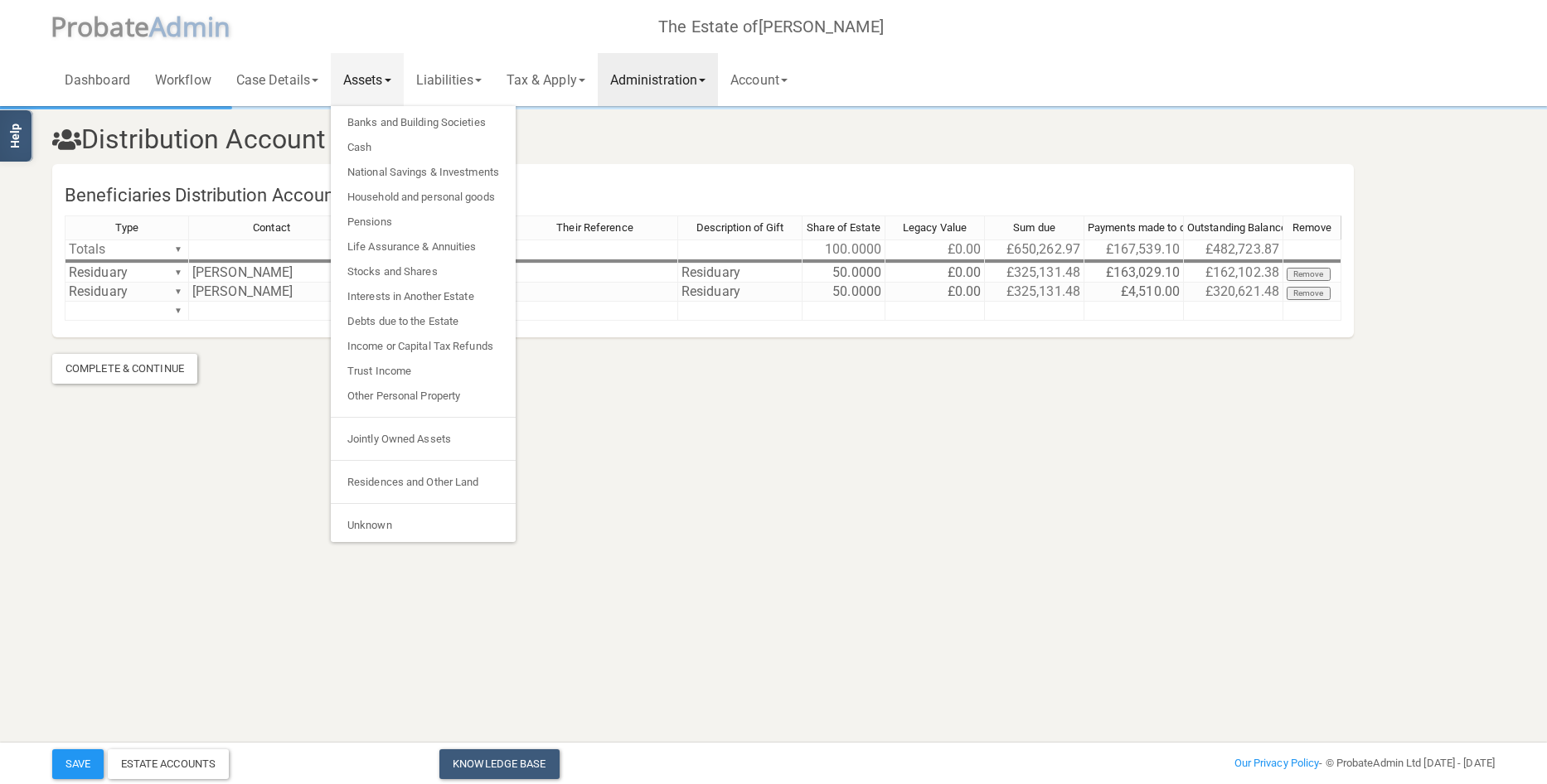
click at [799, 433] on section "Distribution Account Beneficiaries Distribution Account Type Contact Workflow D…" at bounding box center [774, 223] width 1547 height 446
click at [229, 570] on html "</div></div> Help Toggle navigation P robate A dmin The Estate of [PERSON_NAME]…" at bounding box center [774, 392] width 1547 height 784
click at [690, 508] on html "</div></div> Help Toggle navigation P robate A dmin The Estate of [PERSON_NAME]…" at bounding box center [774, 392] width 1547 height 784
click at [746, 126] on h3 "Distribution Account" at bounding box center [774, 140] width 1467 height 29
click at [595, 574] on html "</div></div> Help Toggle navigation P robate A dmin The Estate of [PERSON_NAME]…" at bounding box center [774, 392] width 1547 height 784
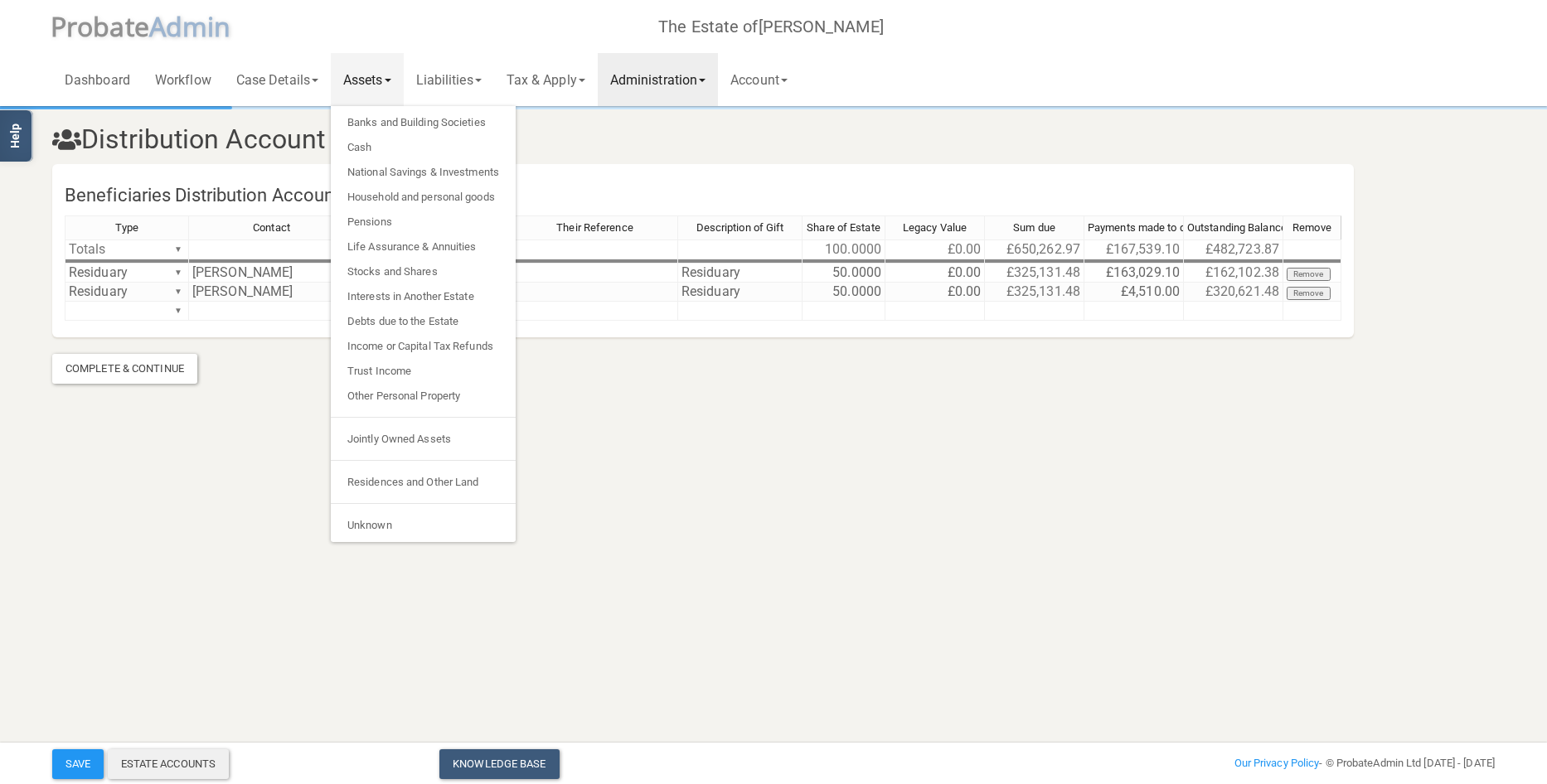
click at [200, 754] on div "Estate Accounts" at bounding box center [169, 764] width 122 height 30
click at [146, 482] on html "</div></div> Help Toggle navigation P robate A dmin The Estate of [PERSON_NAME]…" at bounding box center [774, 392] width 1547 height 784
click at [85, 758] on button "Save" at bounding box center [78, 764] width 52 height 30
click at [1032, 445] on section "Distribution Account Beneficiaries Distribution Account Type Contact Workflow D…" at bounding box center [774, 223] width 1547 height 446
click at [942, 434] on section "Distribution Account Beneficiaries Distribution Account Type Contact Workflow D…" at bounding box center [774, 223] width 1547 height 446
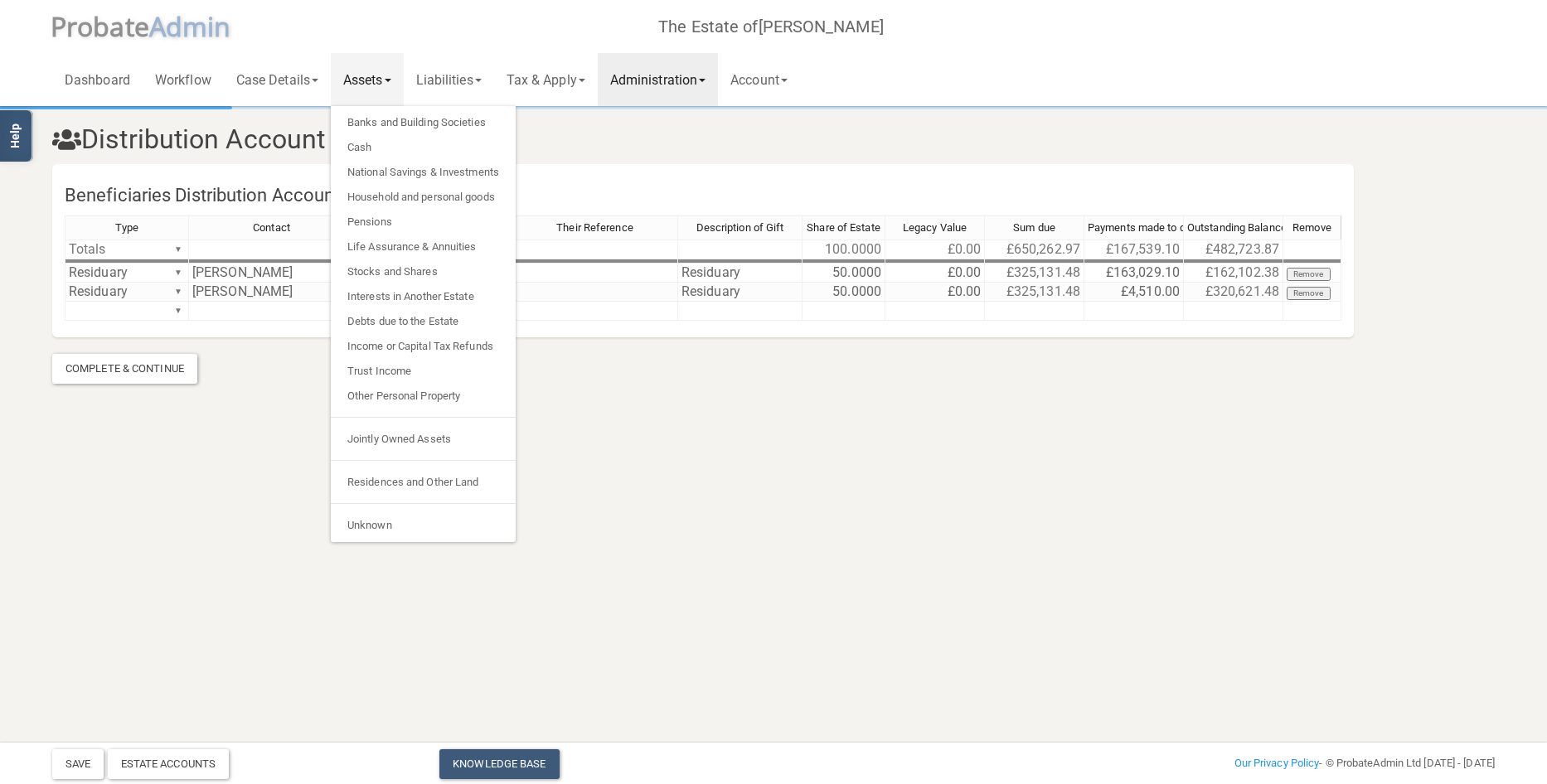
click at [769, 143] on h3 "Distribution Account" at bounding box center [774, 140] width 1467 height 29
click at [77, 761] on button "Save" at bounding box center [78, 764] width 52 height 30
click at [459, 127] on link "Banks and Building Societies" at bounding box center [423, 123] width 185 height 25
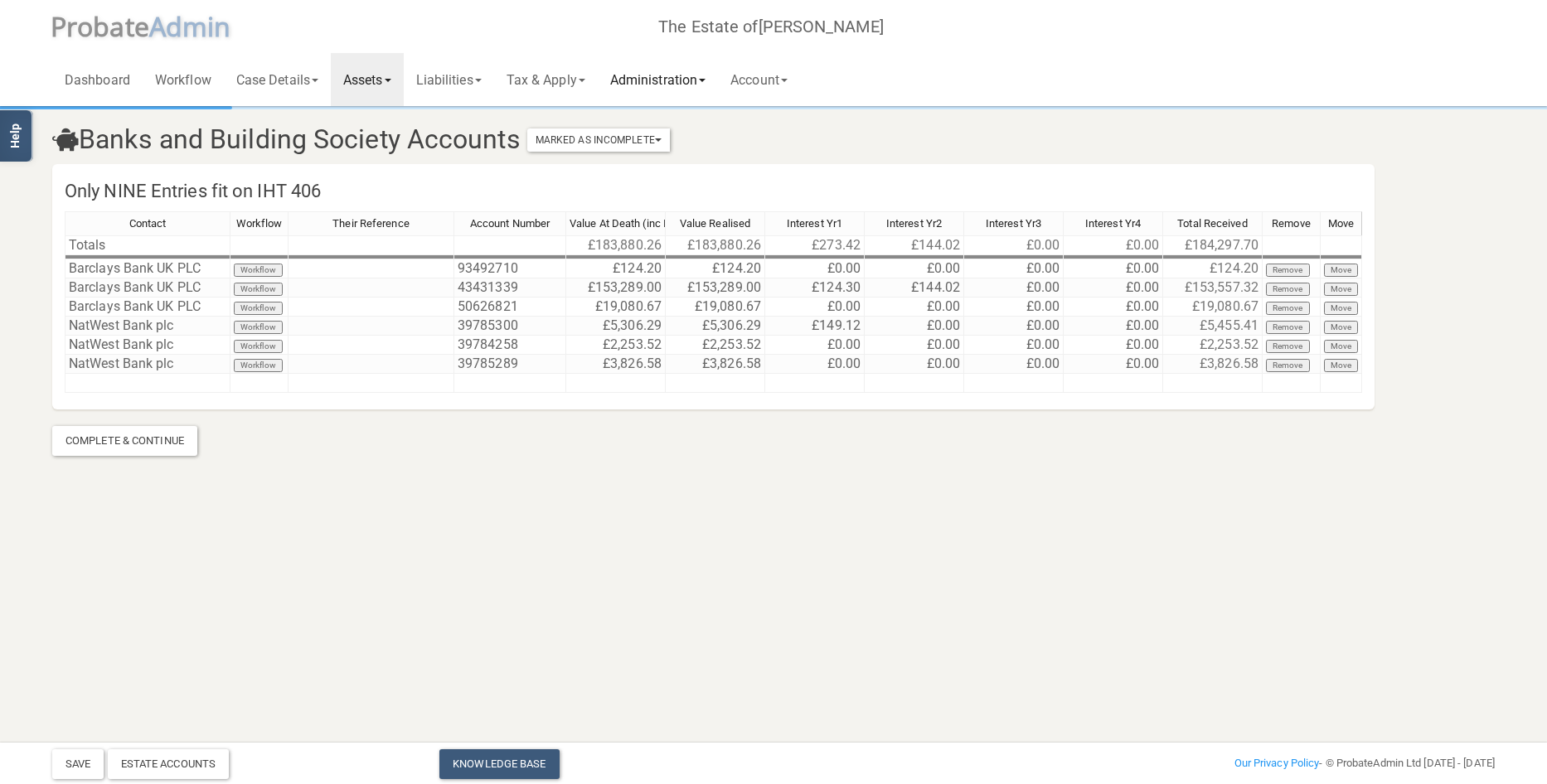
click at [691, 80] on link "Administration" at bounding box center [658, 80] width 121 height 53
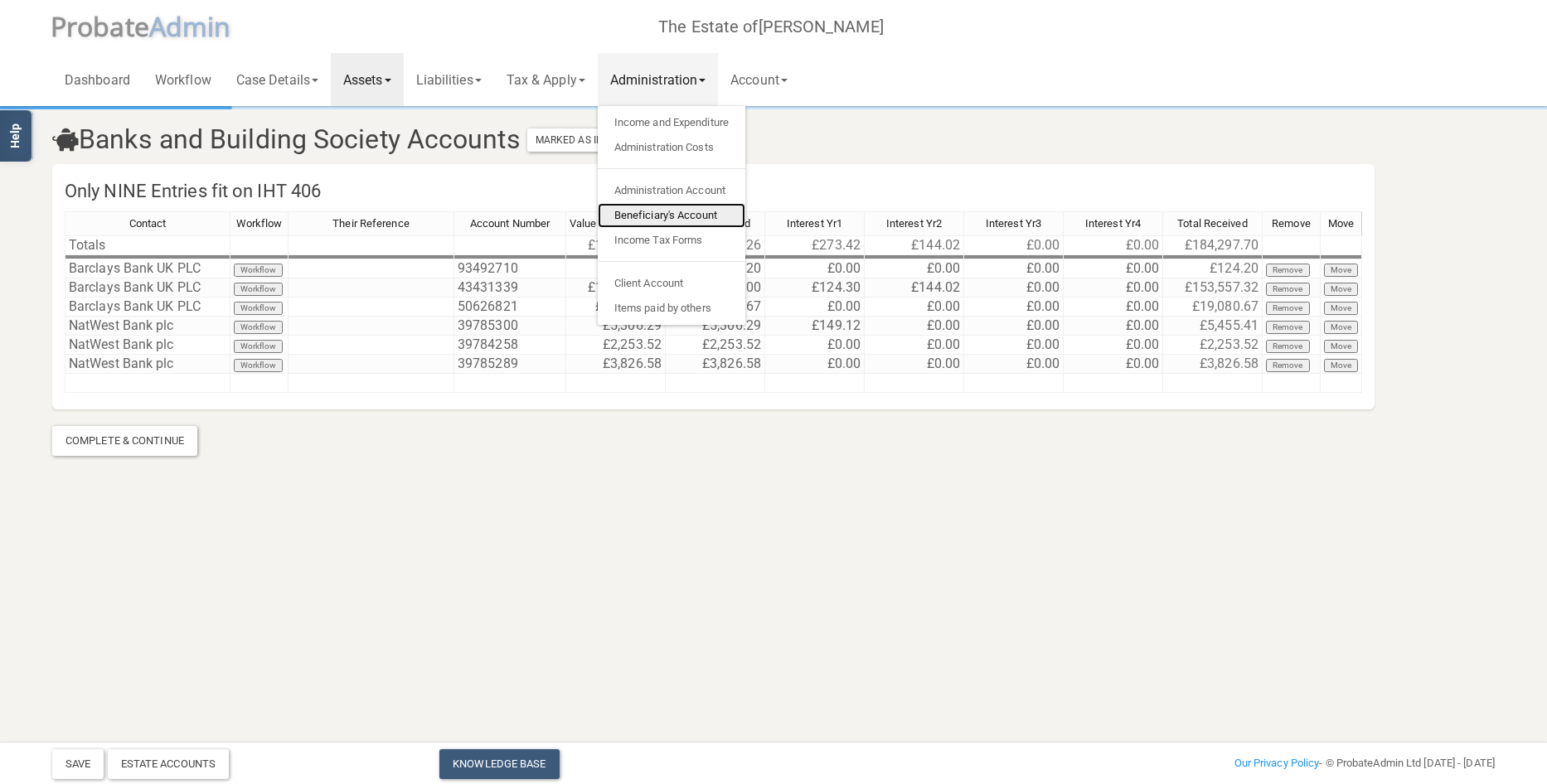
click at [670, 216] on link "Beneficiary's Account" at bounding box center [671, 215] width 147 height 25
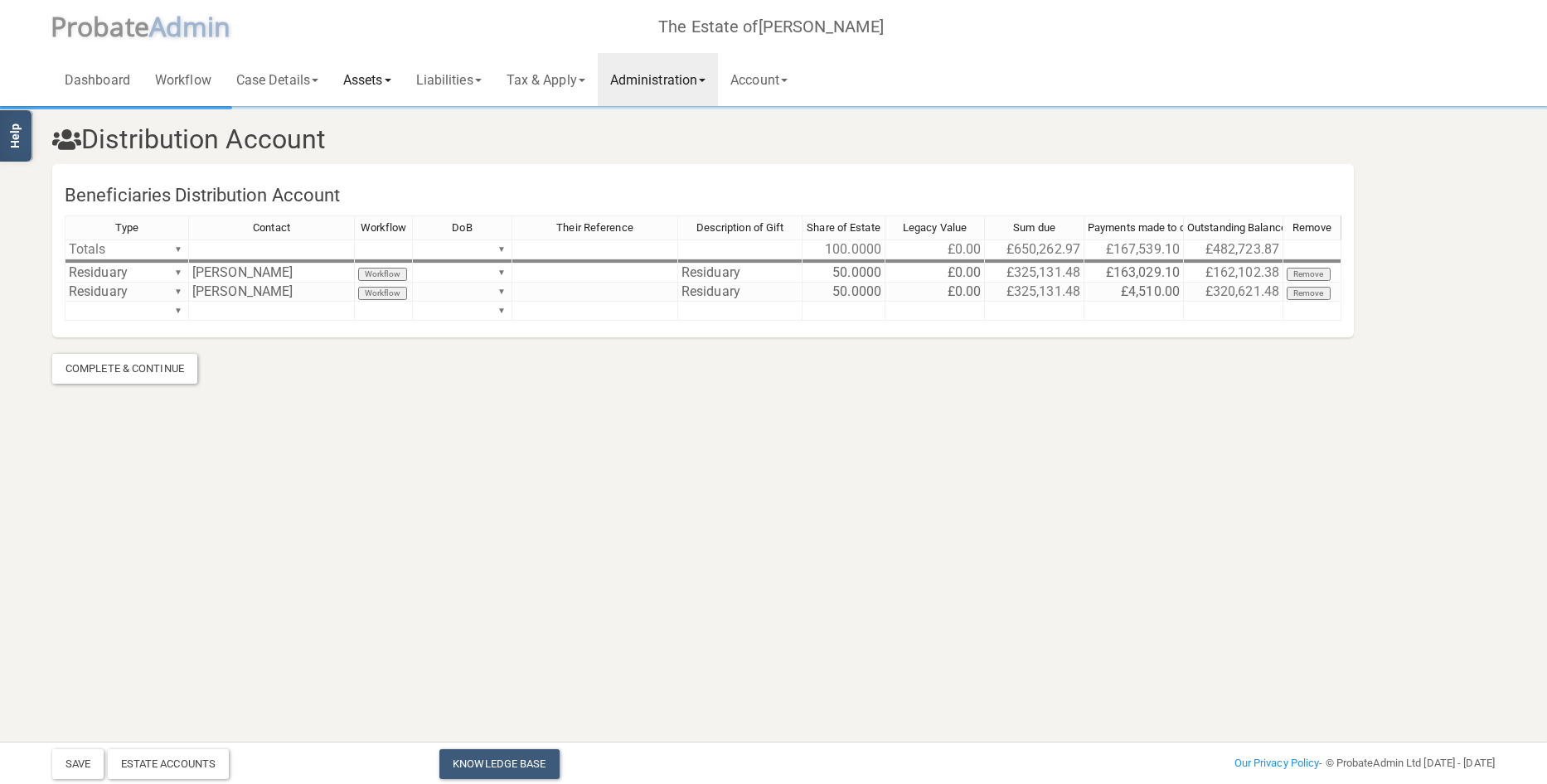
click at [376, 81] on link "Assets" at bounding box center [368, 80] width 73 height 53
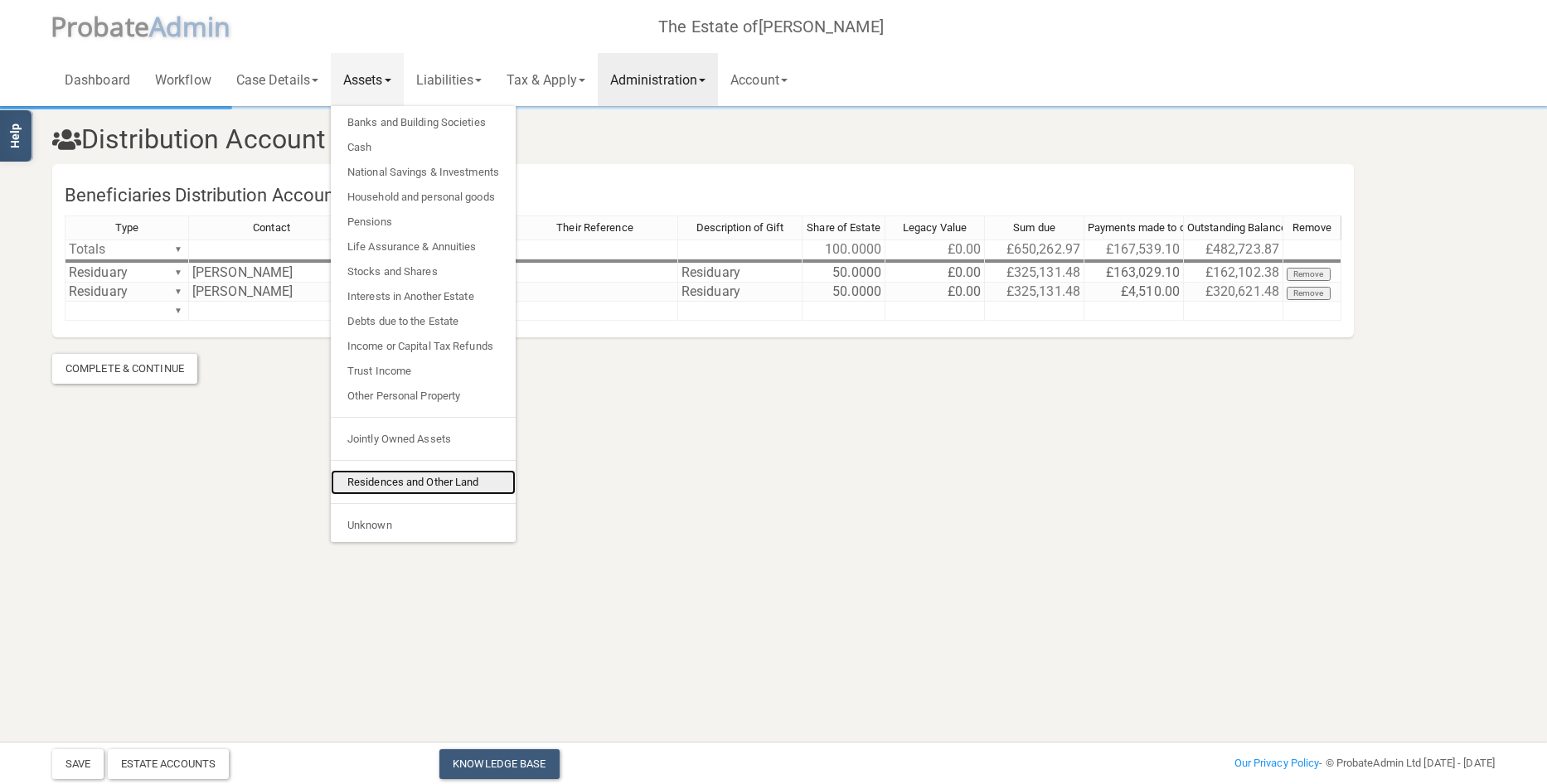
click at [420, 481] on link "Residences and Other Land" at bounding box center [423, 482] width 185 height 25
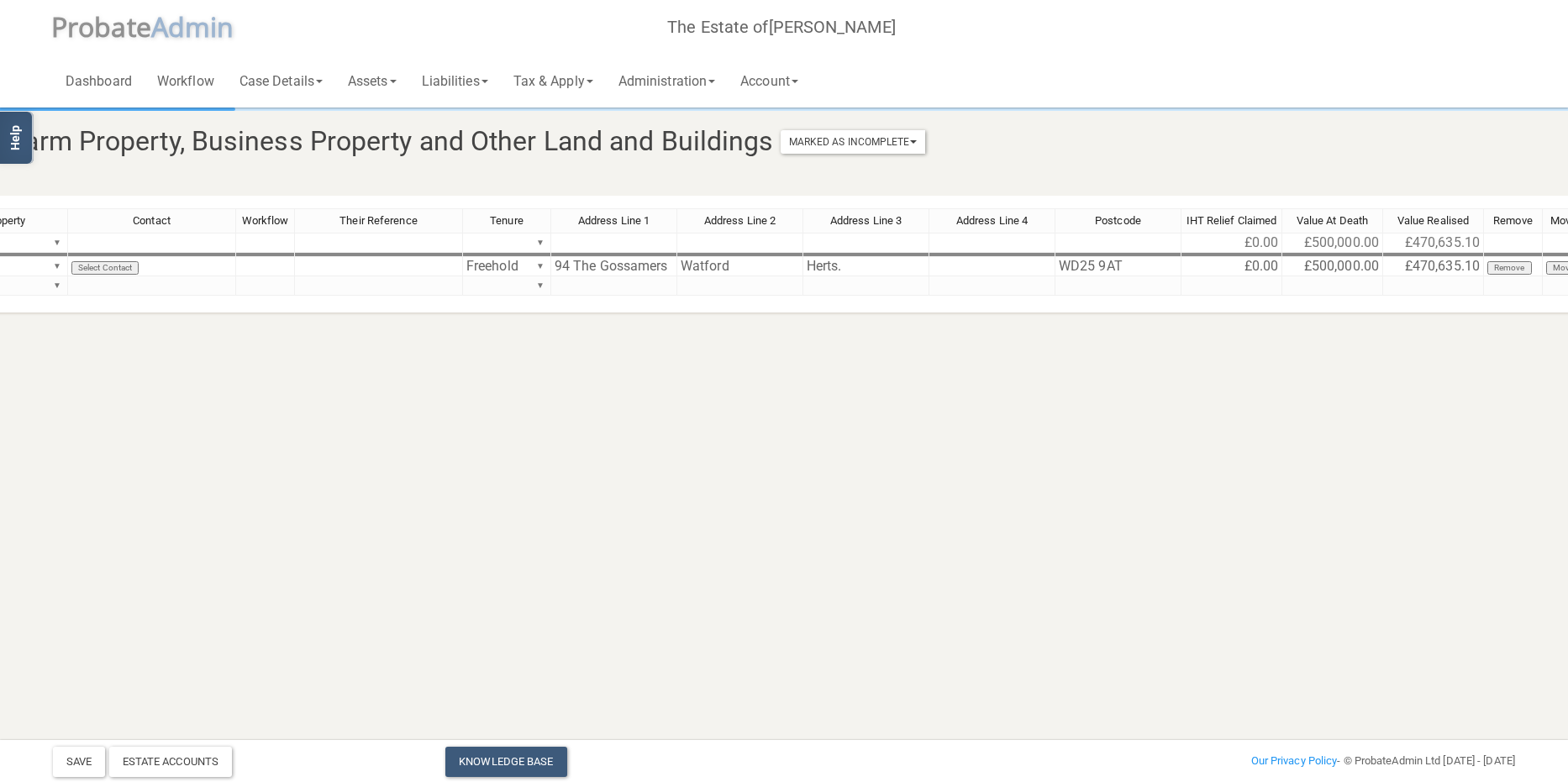
scroll to position [0, 245]
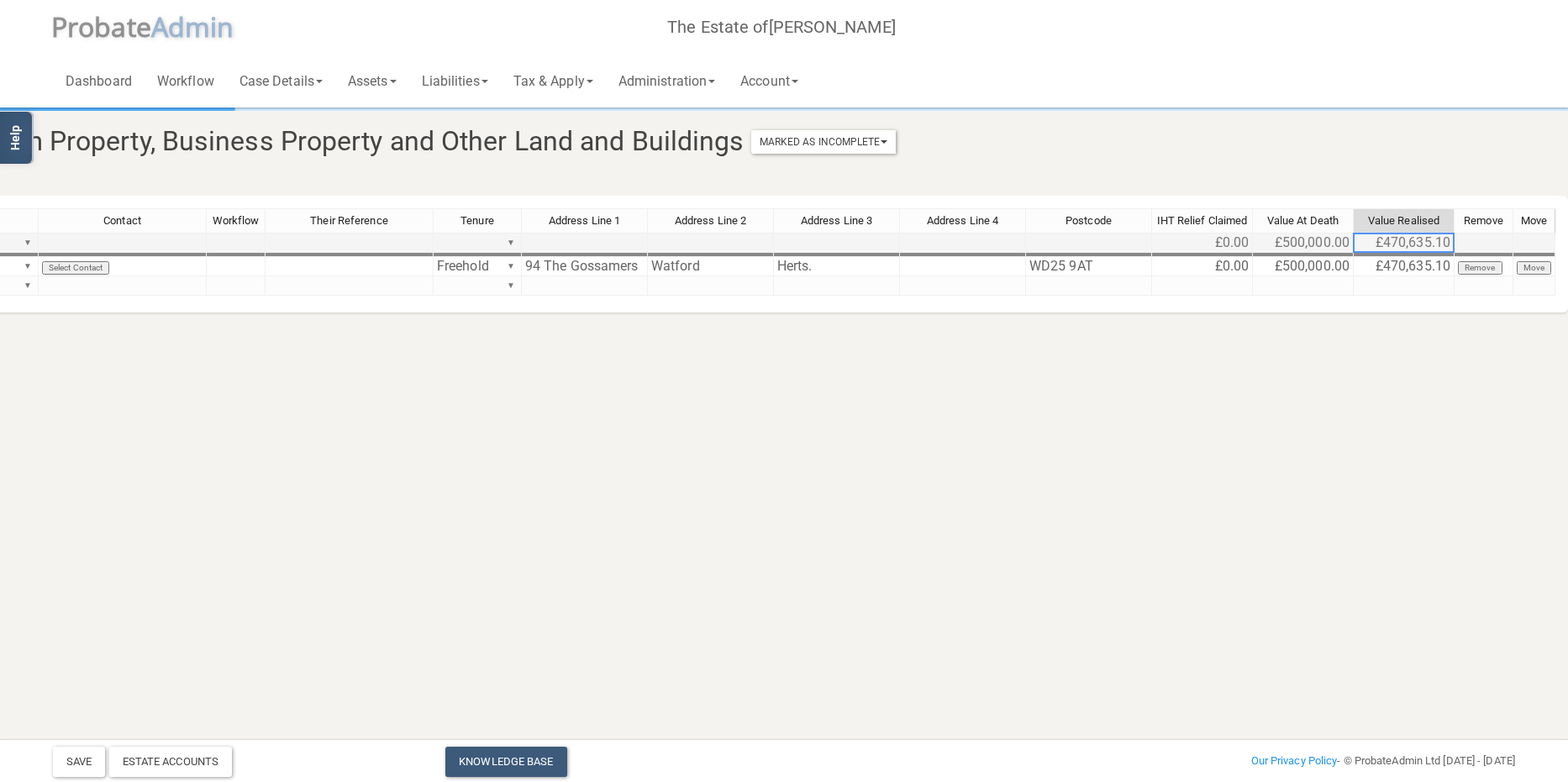
click at [1436, 237] on td "£470,635.10" at bounding box center [1404, 243] width 101 height 20
click at [1426, 243] on td "£470,635.10" at bounding box center [1404, 243] width 101 height 20
click at [1441, 239] on td "£470,635.10" at bounding box center [1404, 243] width 101 height 20
click at [1420, 264] on td "£470,635.10" at bounding box center [1404, 266] width 101 height 19
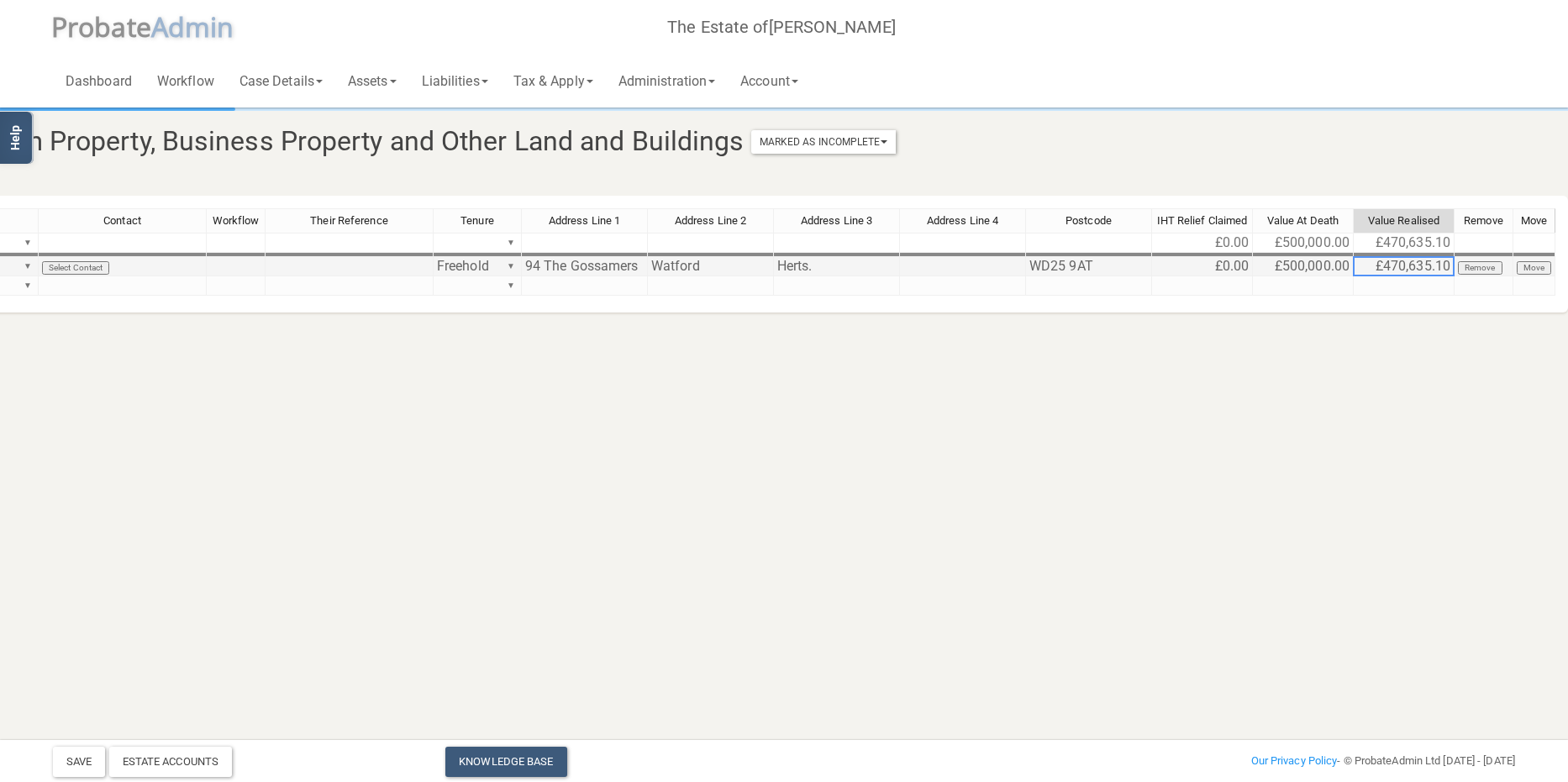
click at [1440, 263] on td "£470,635.10" at bounding box center [1404, 266] width 101 height 19
click at [1432, 267] on td "£470,635.10" at bounding box center [1404, 266] width 101 height 19
click at [1417, 265] on td at bounding box center [1404, 266] width 101 height 19
type textarea "470635.2"
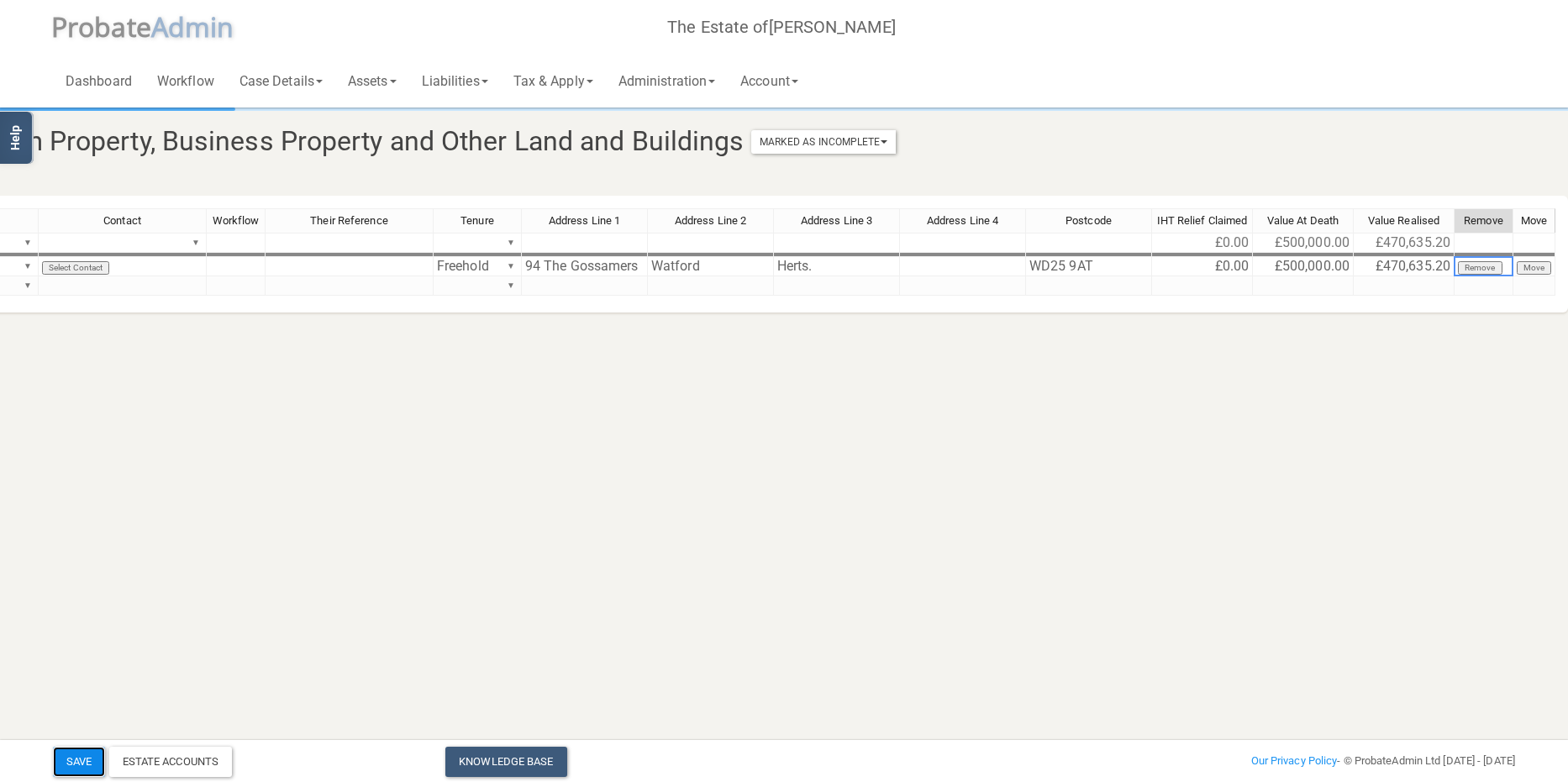
click at [89, 754] on button "Save" at bounding box center [79, 762] width 52 height 30
click at [695, 78] on link "Administration" at bounding box center [667, 81] width 122 height 54
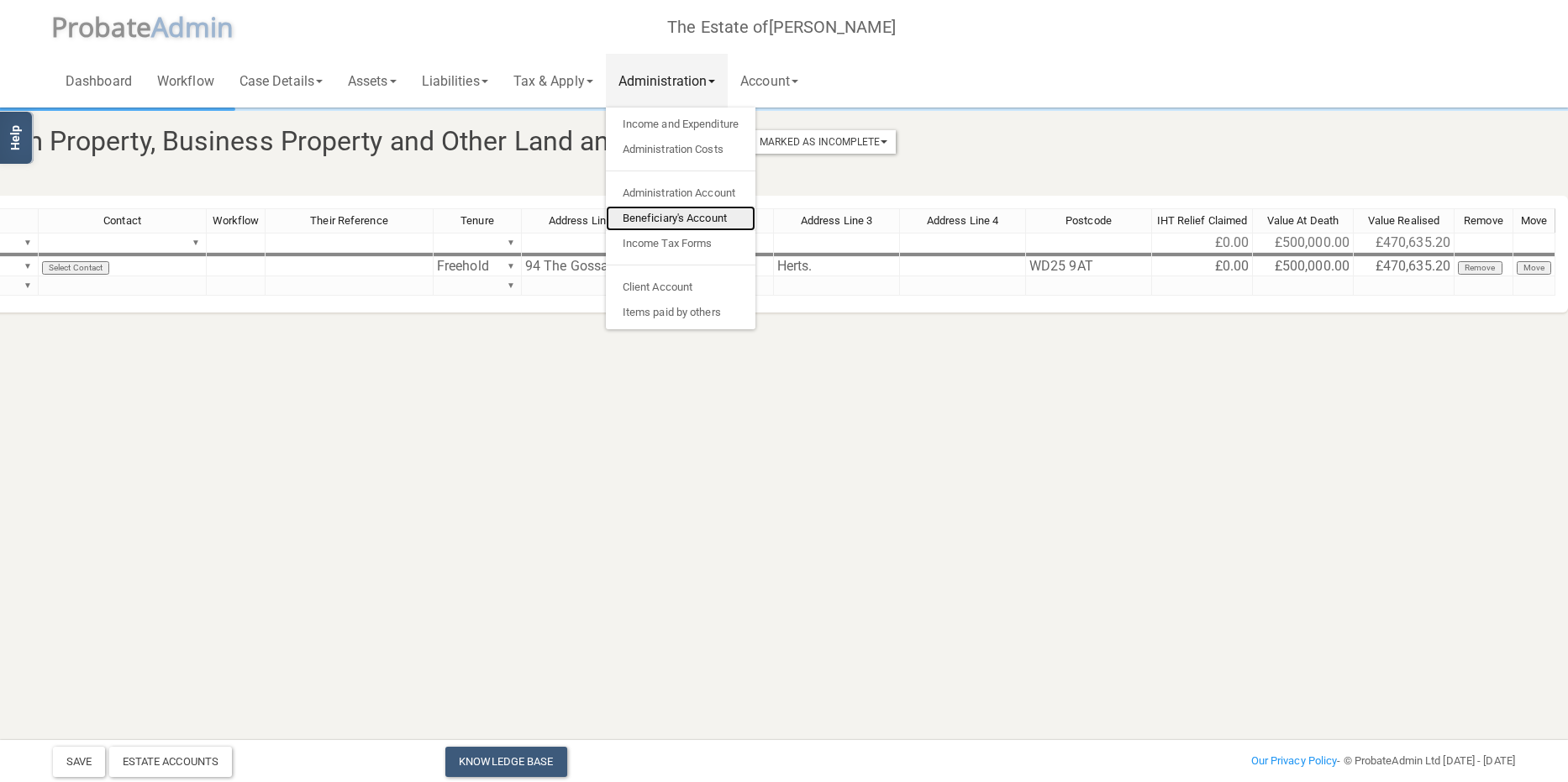
click at [690, 207] on link "Beneficiary's Account" at bounding box center [680, 218] width 149 height 25
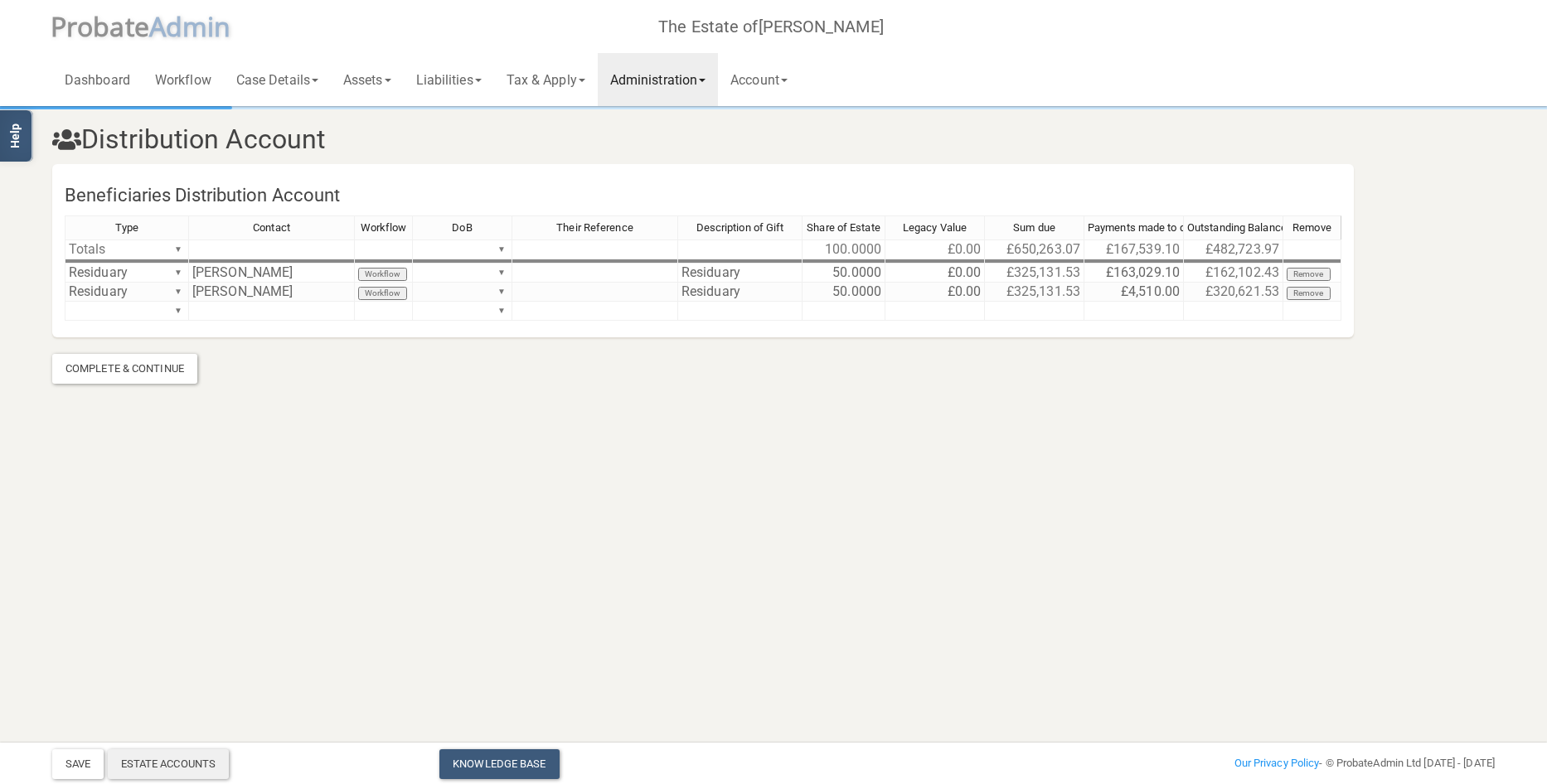
click at [169, 762] on div "Estate Accounts" at bounding box center [169, 764] width 122 height 30
click at [374, 79] on link "Assets" at bounding box center [368, 80] width 73 height 53
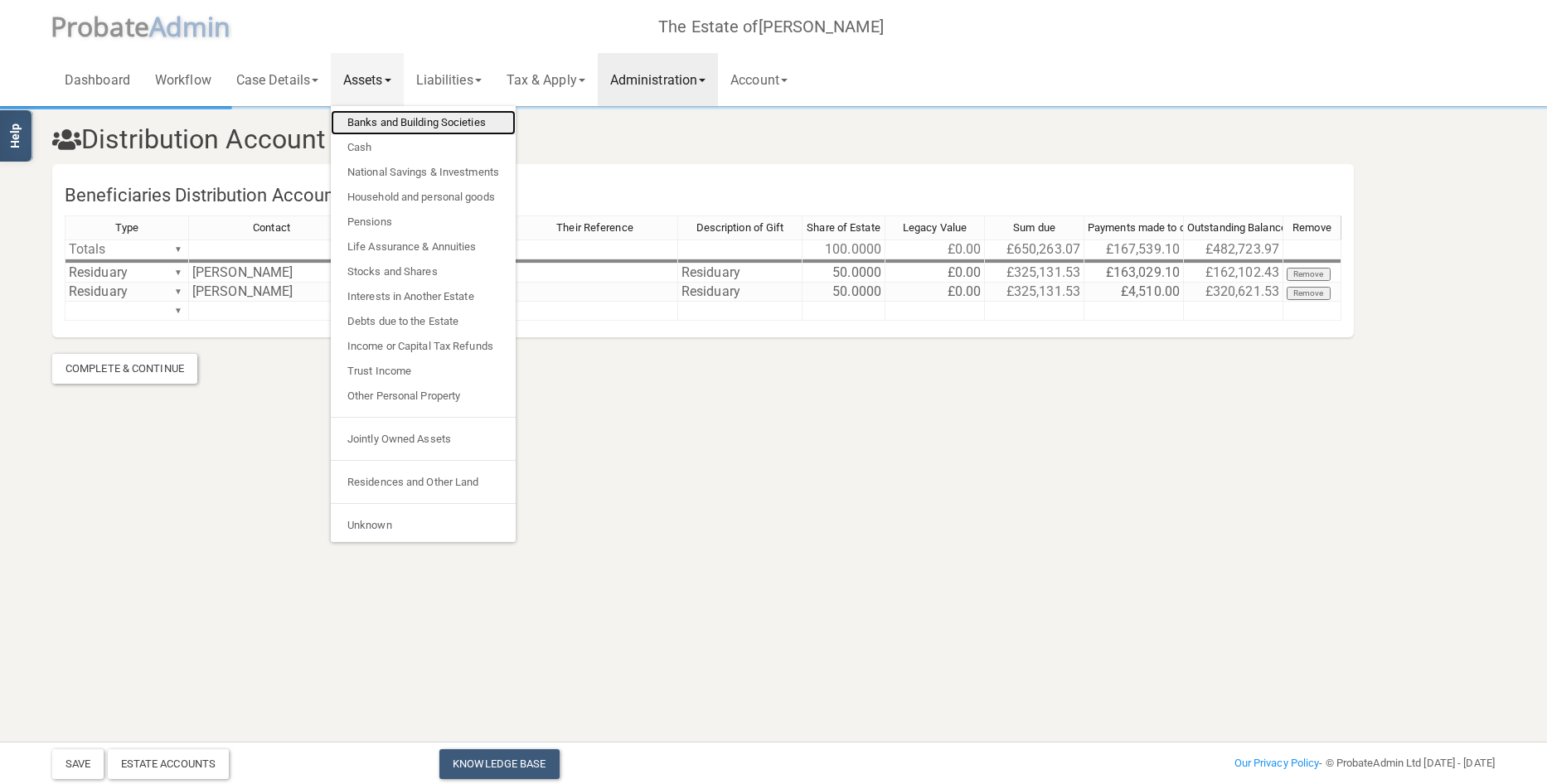
click at [389, 121] on link "Banks and Building Societies" at bounding box center [423, 123] width 185 height 25
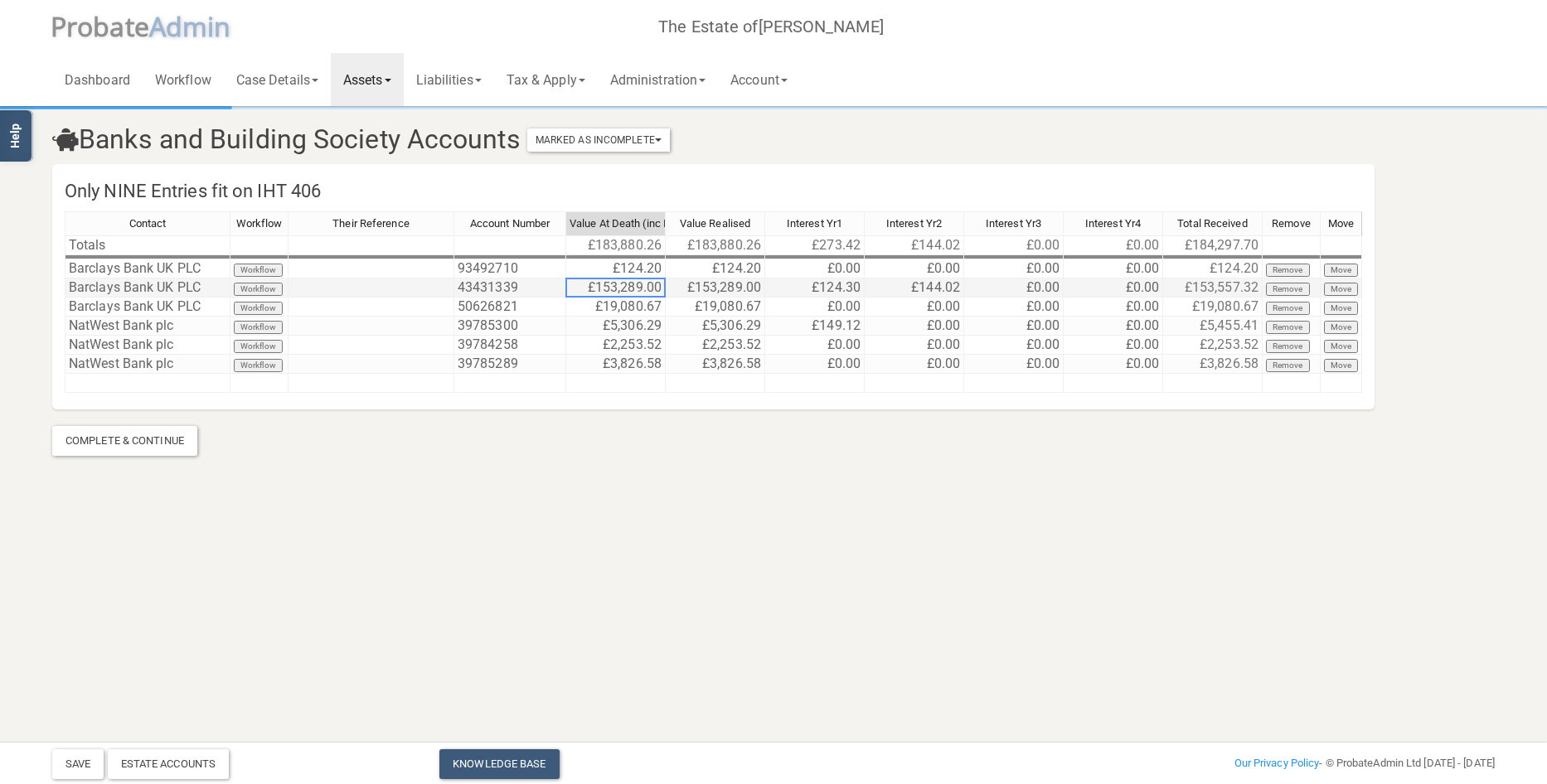
click at [649, 289] on td "£153,289.00" at bounding box center [616, 288] width 100 height 19
type textarea "153289.37"
click at [76, 763] on button "Save" at bounding box center [78, 764] width 52 height 30
click at [677, 80] on link "Administration" at bounding box center [658, 80] width 121 height 53
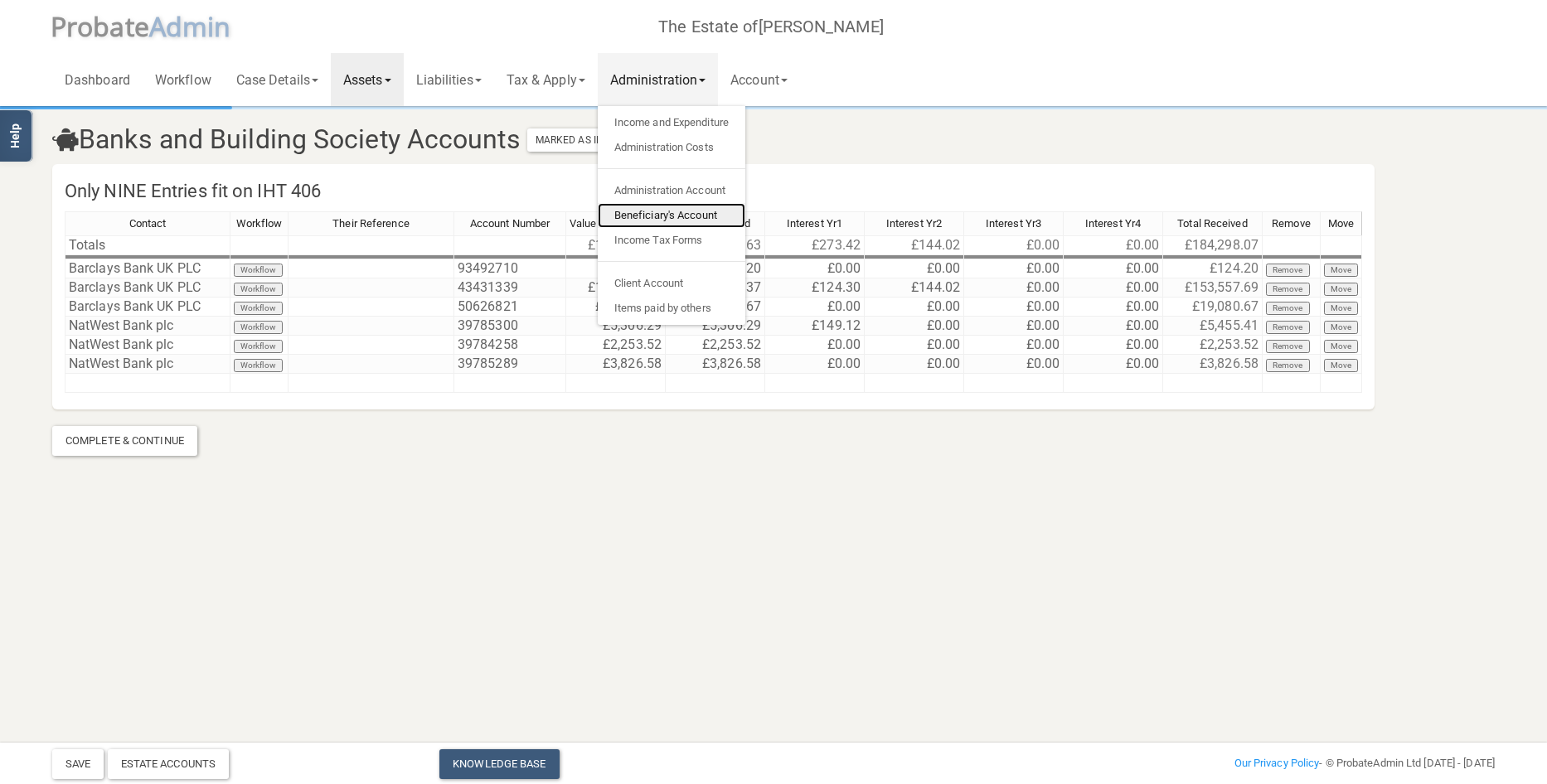
click at [676, 215] on link "Beneficiary's Account" at bounding box center [671, 215] width 147 height 25
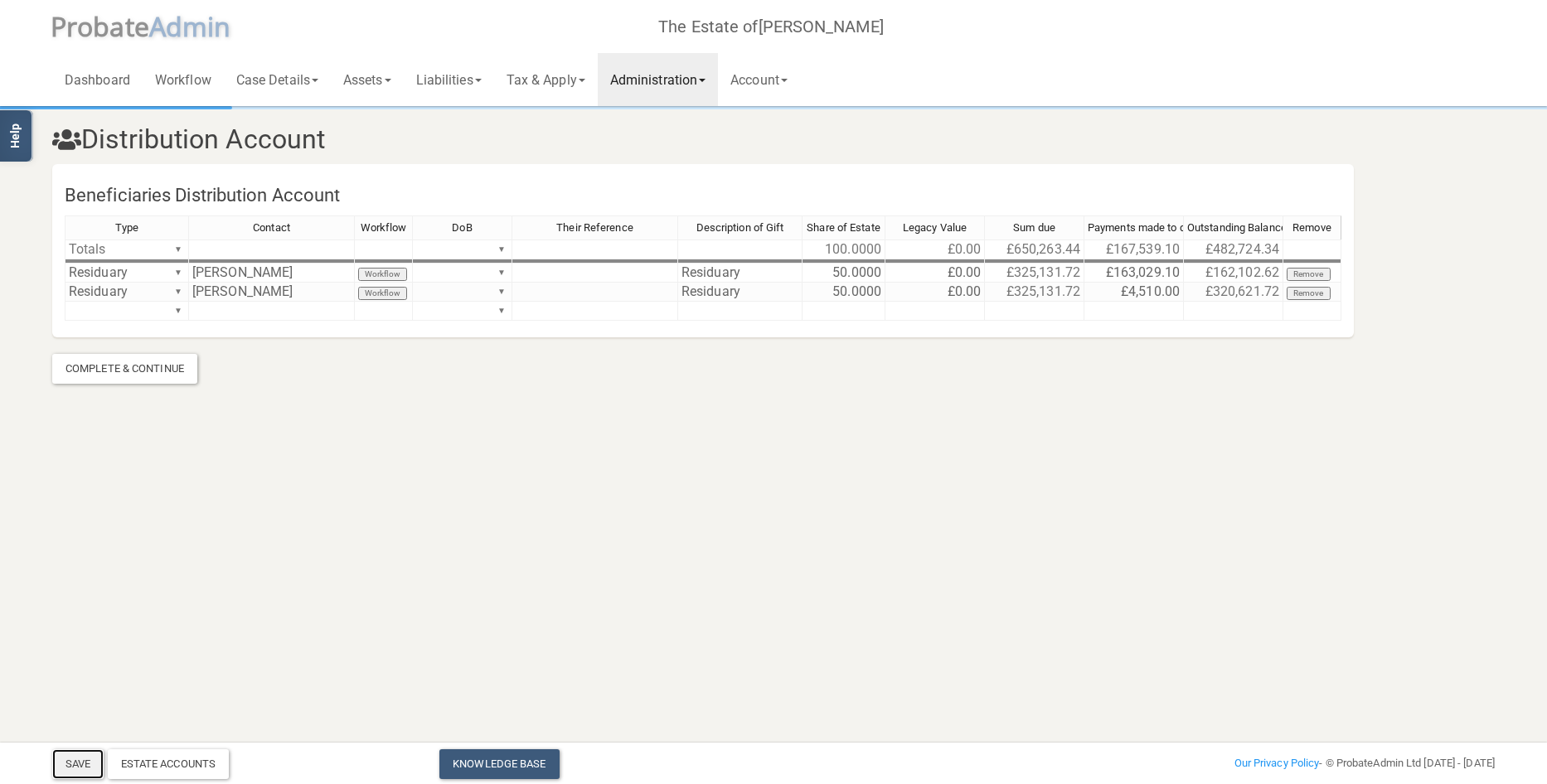
click at [77, 763] on button "Save" at bounding box center [78, 764] width 52 height 30
click at [194, 759] on div "Estate Accounts" at bounding box center [169, 764] width 122 height 30
click at [373, 78] on link "Assets" at bounding box center [368, 80] width 73 height 53
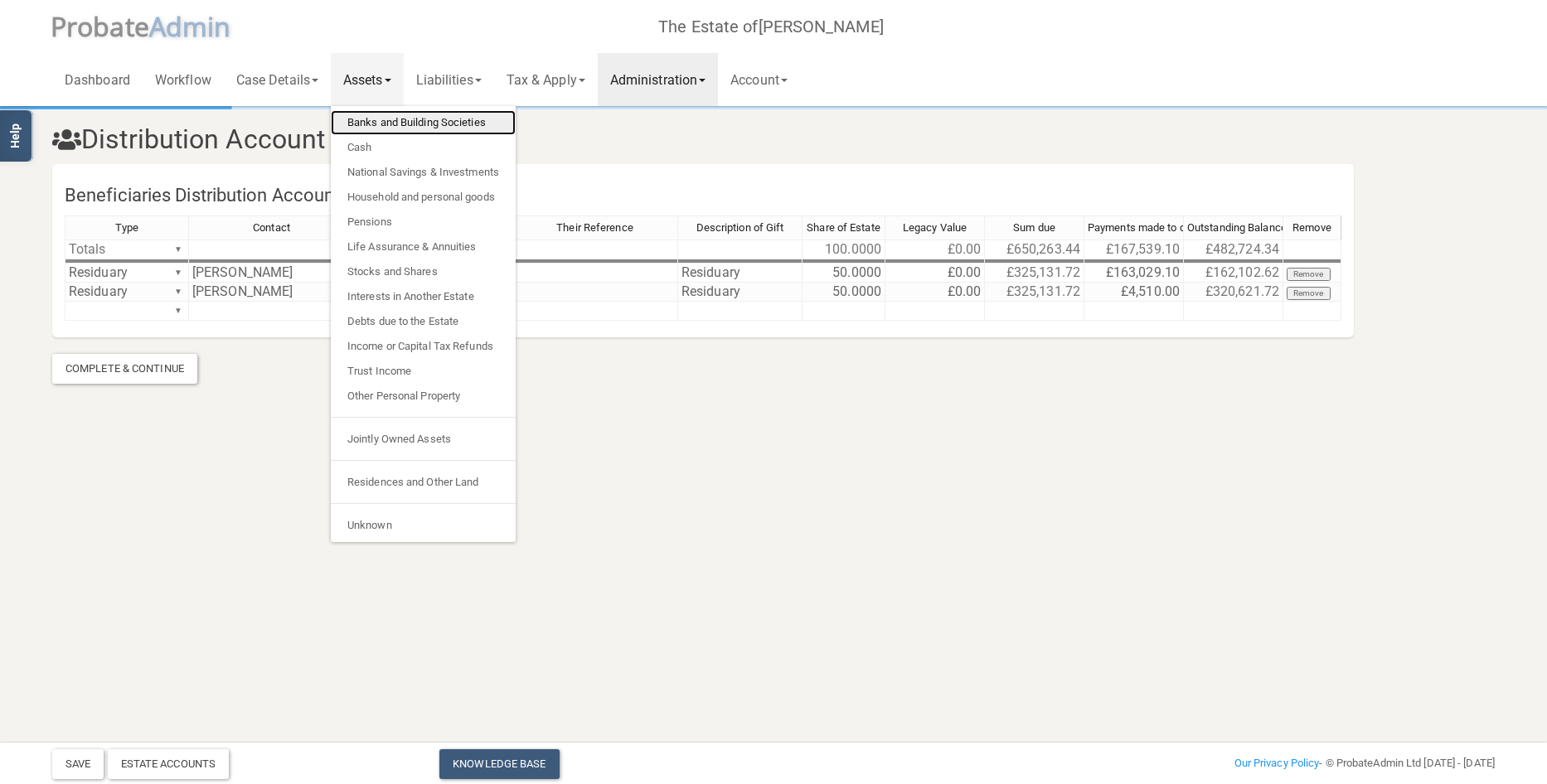
click at [390, 123] on link "Banks and Building Societies" at bounding box center [423, 123] width 185 height 25
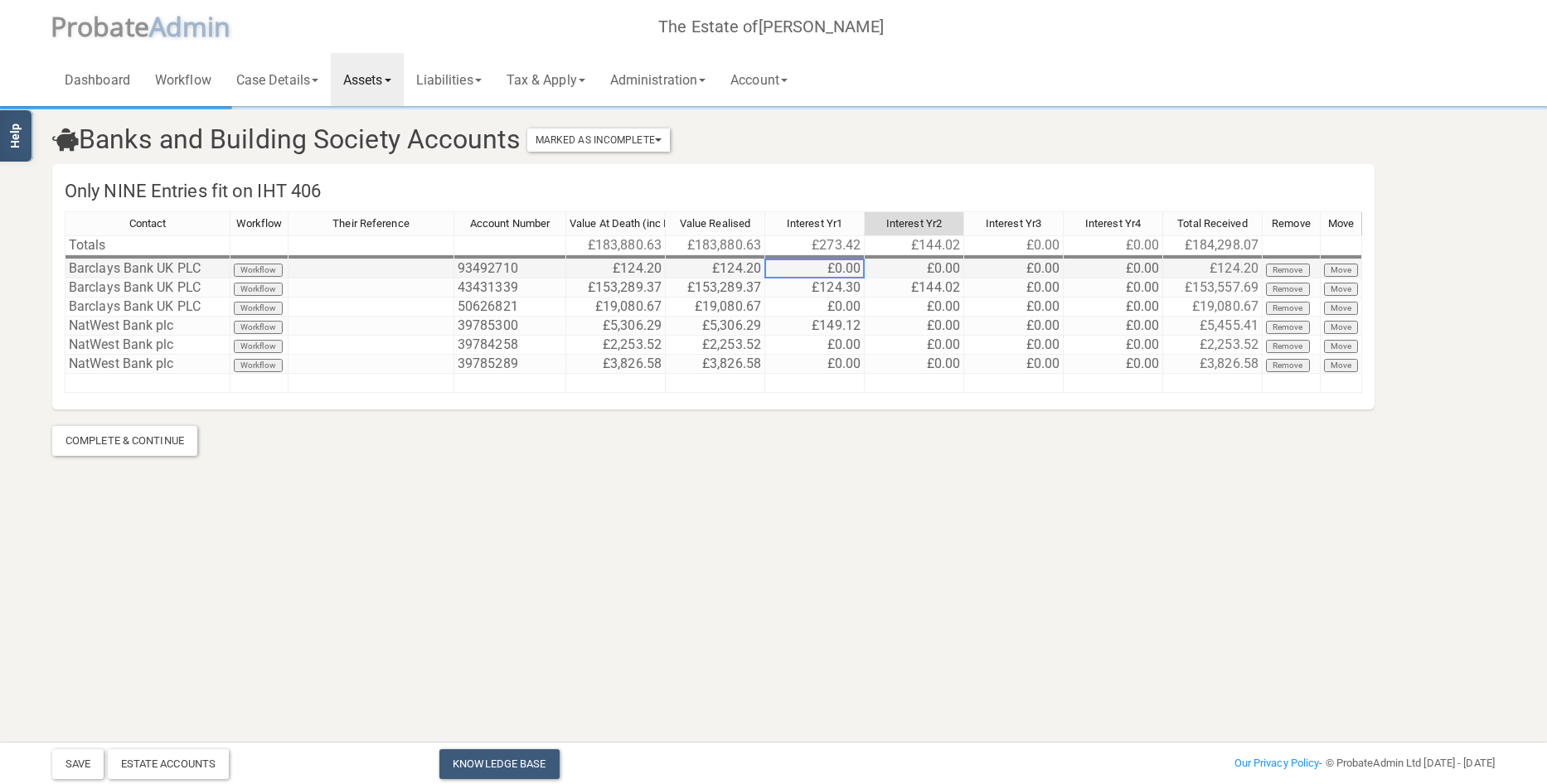
drag, startPoint x: 835, startPoint y: 264, endPoint x: 874, endPoint y: 265, distance: 39.0
click at [874, 265] on tr "Barclays Bank UK PLC Workflow 93492710 £124.20 £124.20 £0.00 £0.00 £0.00 £0.00 …" at bounding box center [714, 269] width 1297 height 19
type textarea ".27"
click at [668, 76] on link "Administration" at bounding box center [658, 80] width 121 height 53
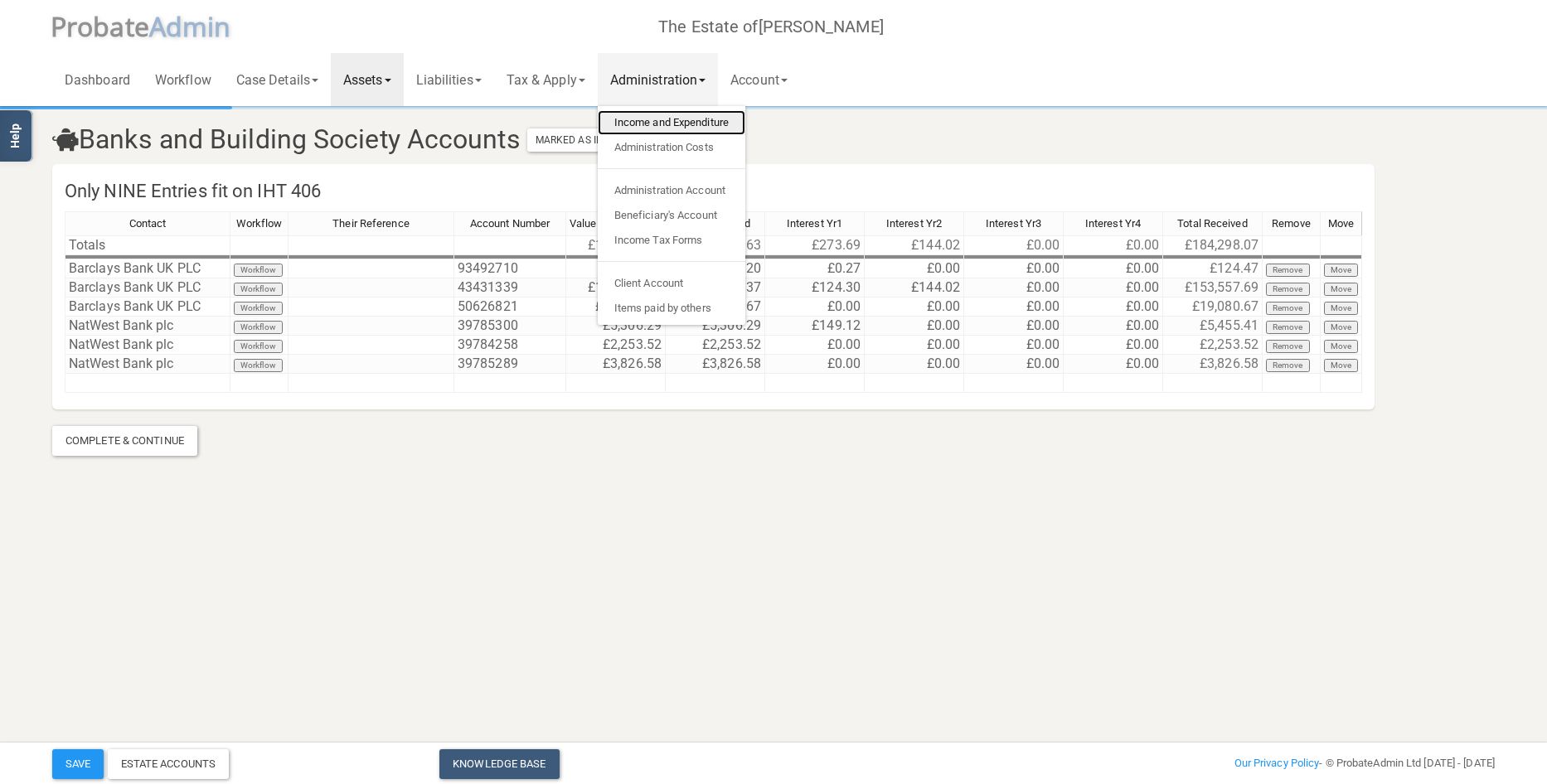
click at [677, 119] on link "Income and Expenditure" at bounding box center [671, 123] width 147 height 25
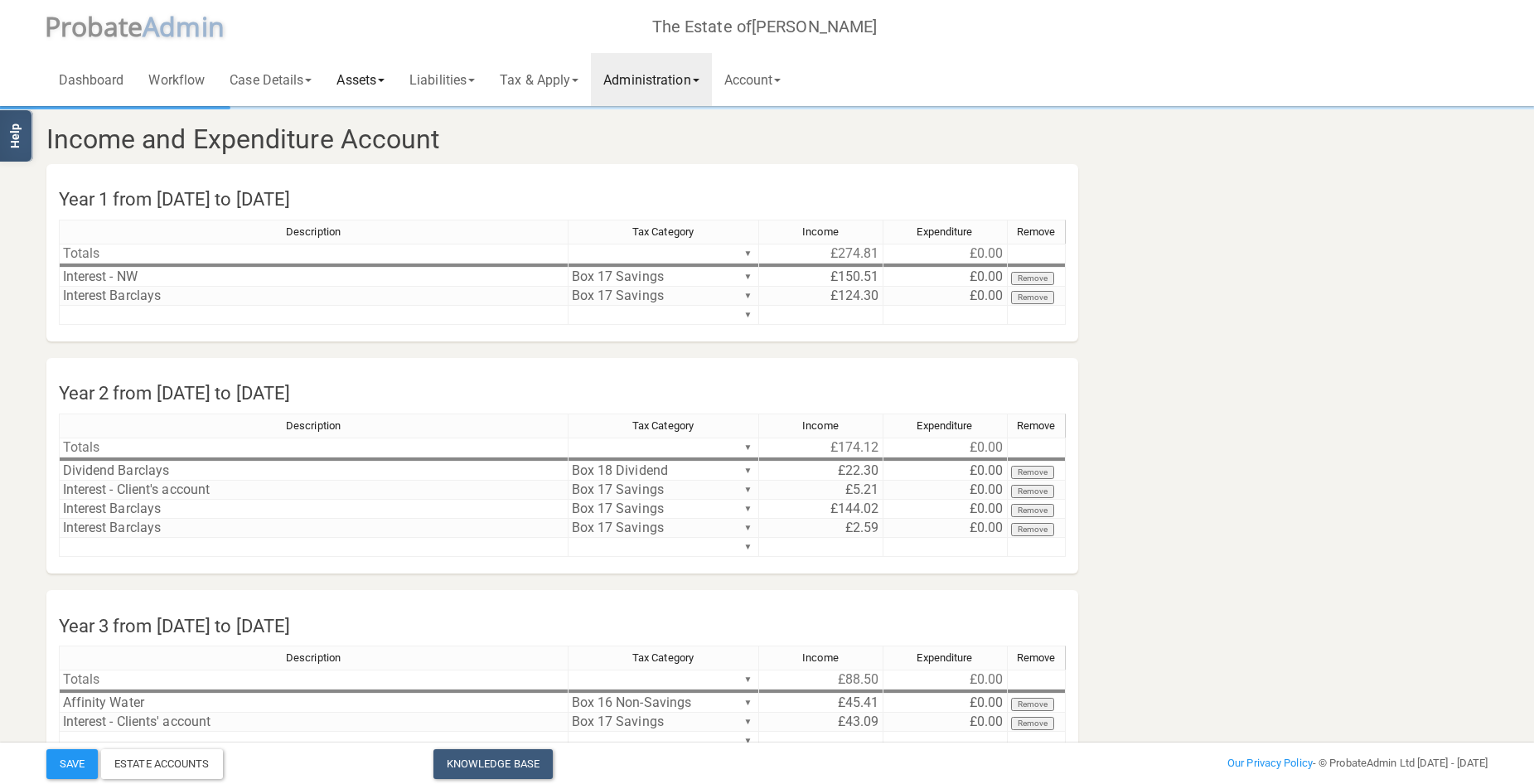
click at [376, 70] on link "Assets" at bounding box center [361, 80] width 73 height 53
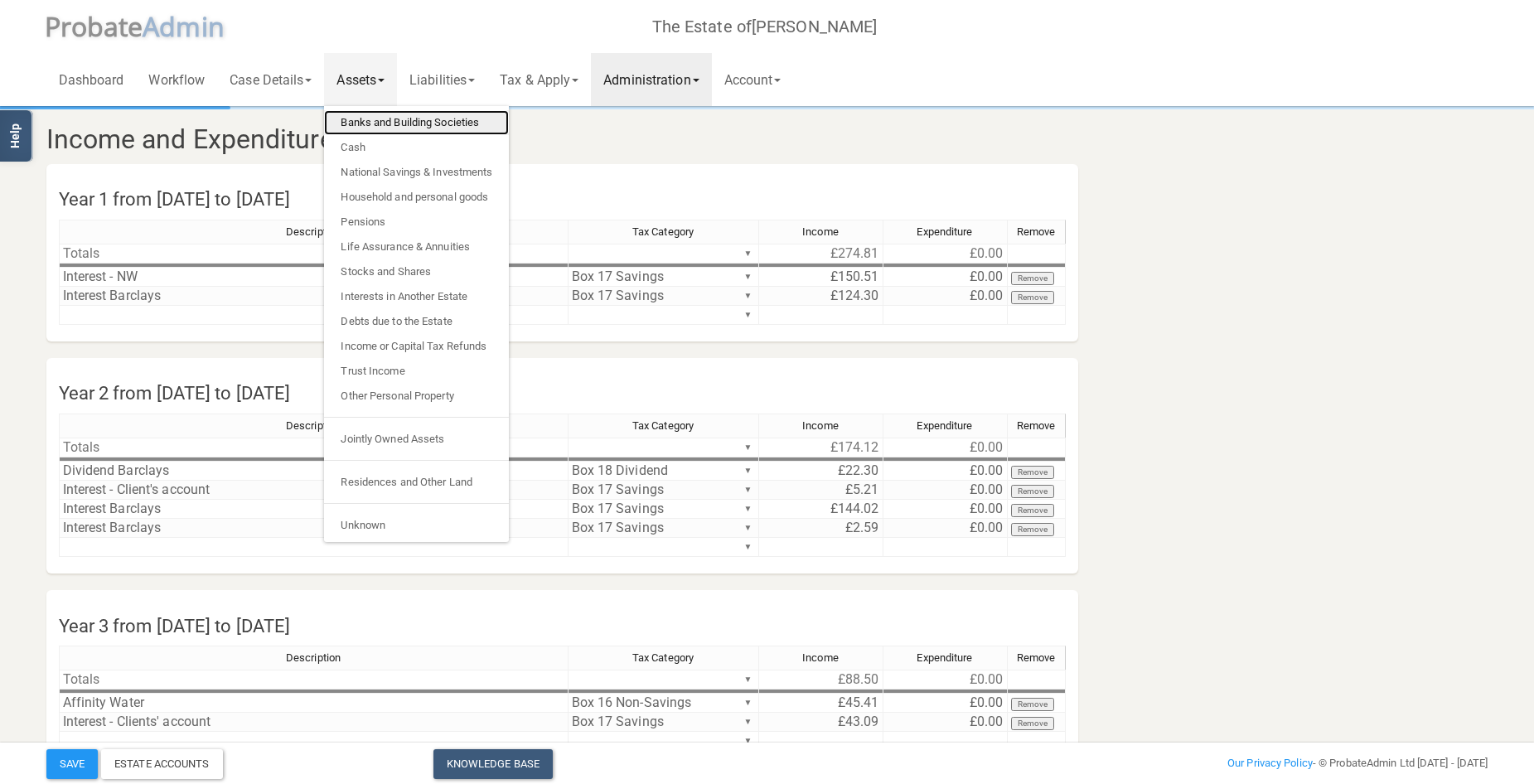
click at [382, 119] on link "Banks and Building Societies" at bounding box center [417, 123] width 185 height 25
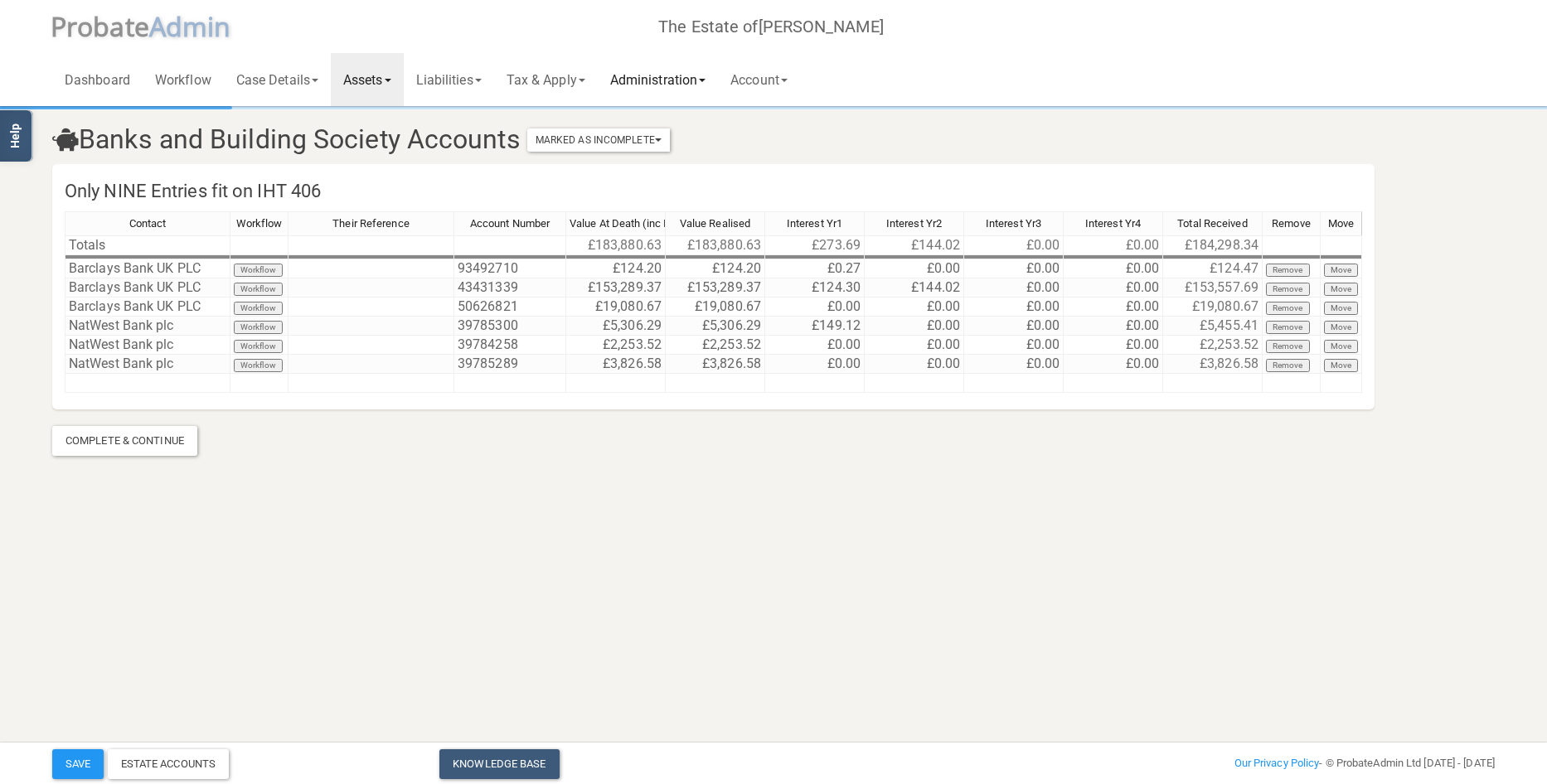
click at [683, 76] on link "Administration" at bounding box center [658, 80] width 121 height 53
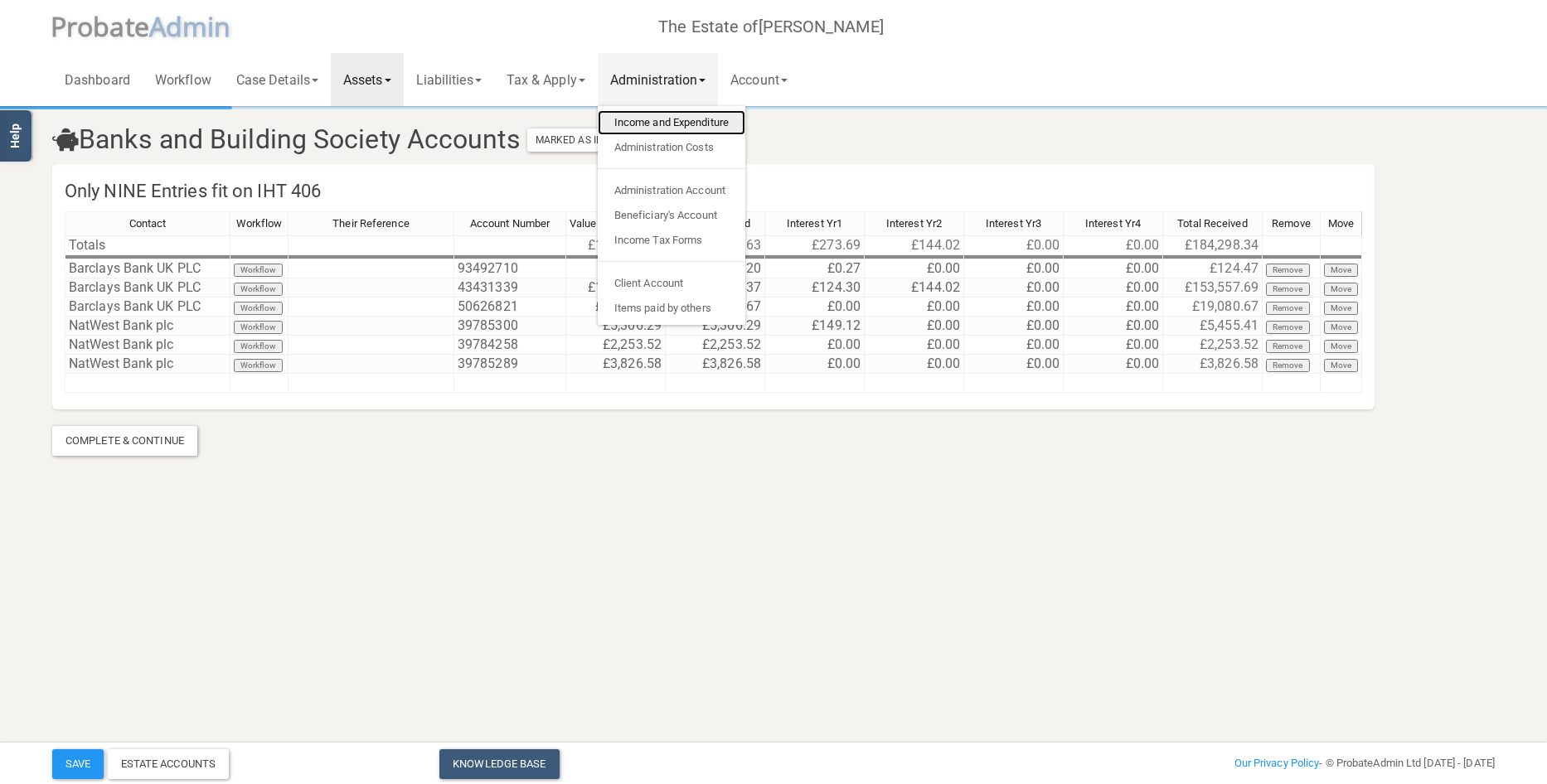
click at [686, 121] on link "Income and Expenditure" at bounding box center [671, 123] width 147 height 25
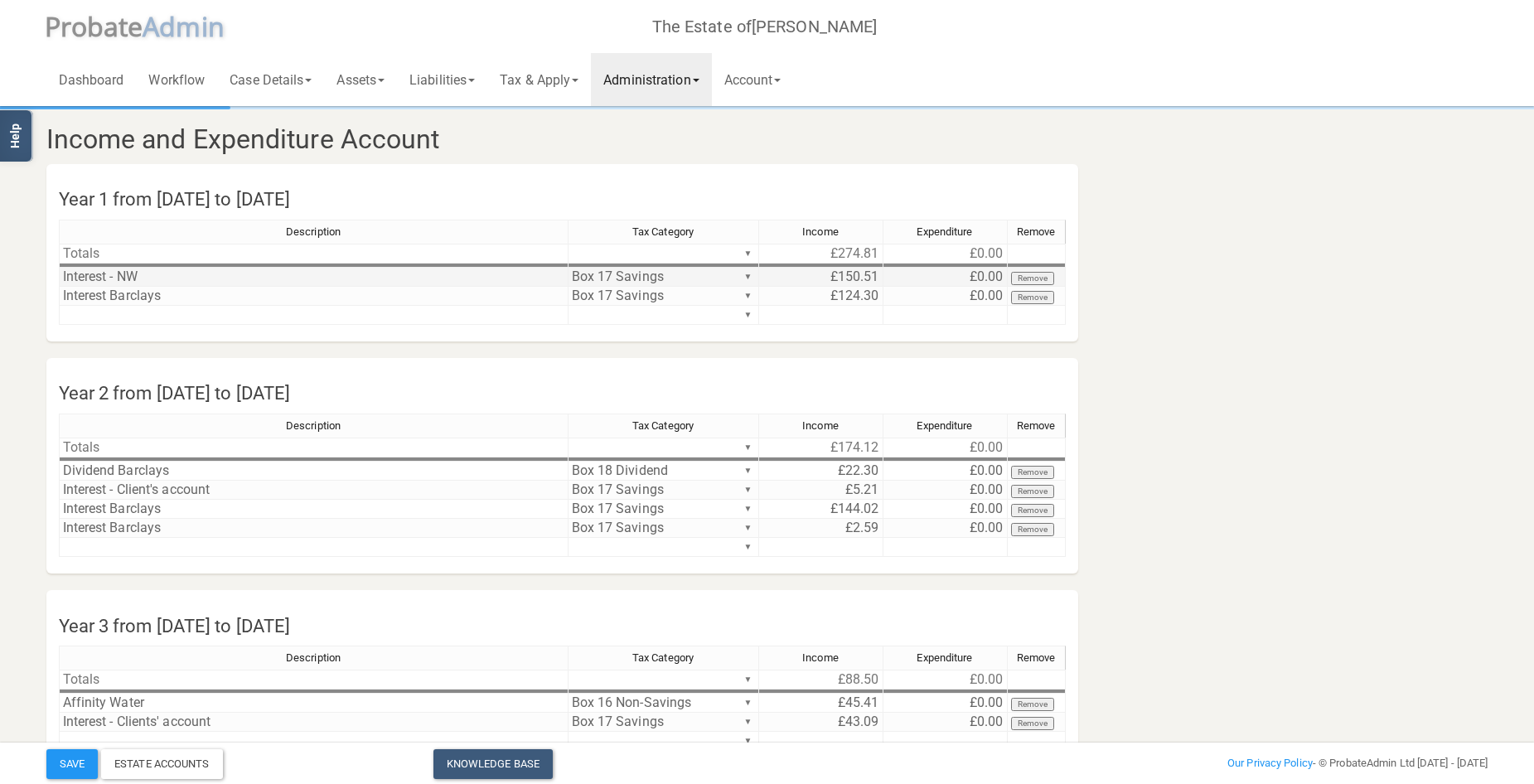
click at [844, 274] on td "£150.51" at bounding box center [821, 277] width 125 height 19
drag, startPoint x: 838, startPoint y: 274, endPoint x: 884, endPoint y: 274, distance: 46.0
click at [884, 274] on tr "Interest - NW Box 17 Savings ▼ £150.51 £0.00 Remove" at bounding box center [562, 277] width 1007 height 19
type textarea "149.12"
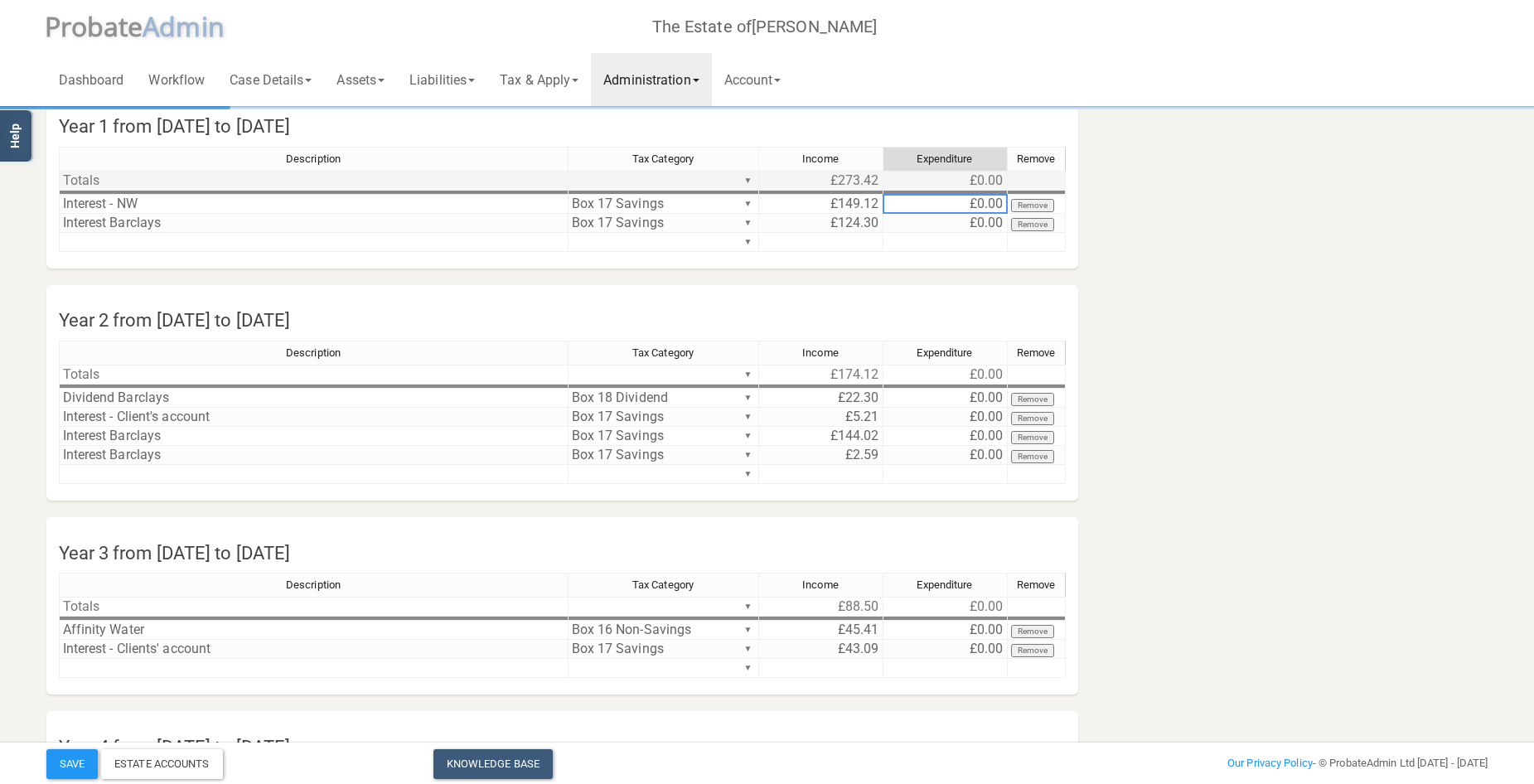
scroll to position [83, 0]
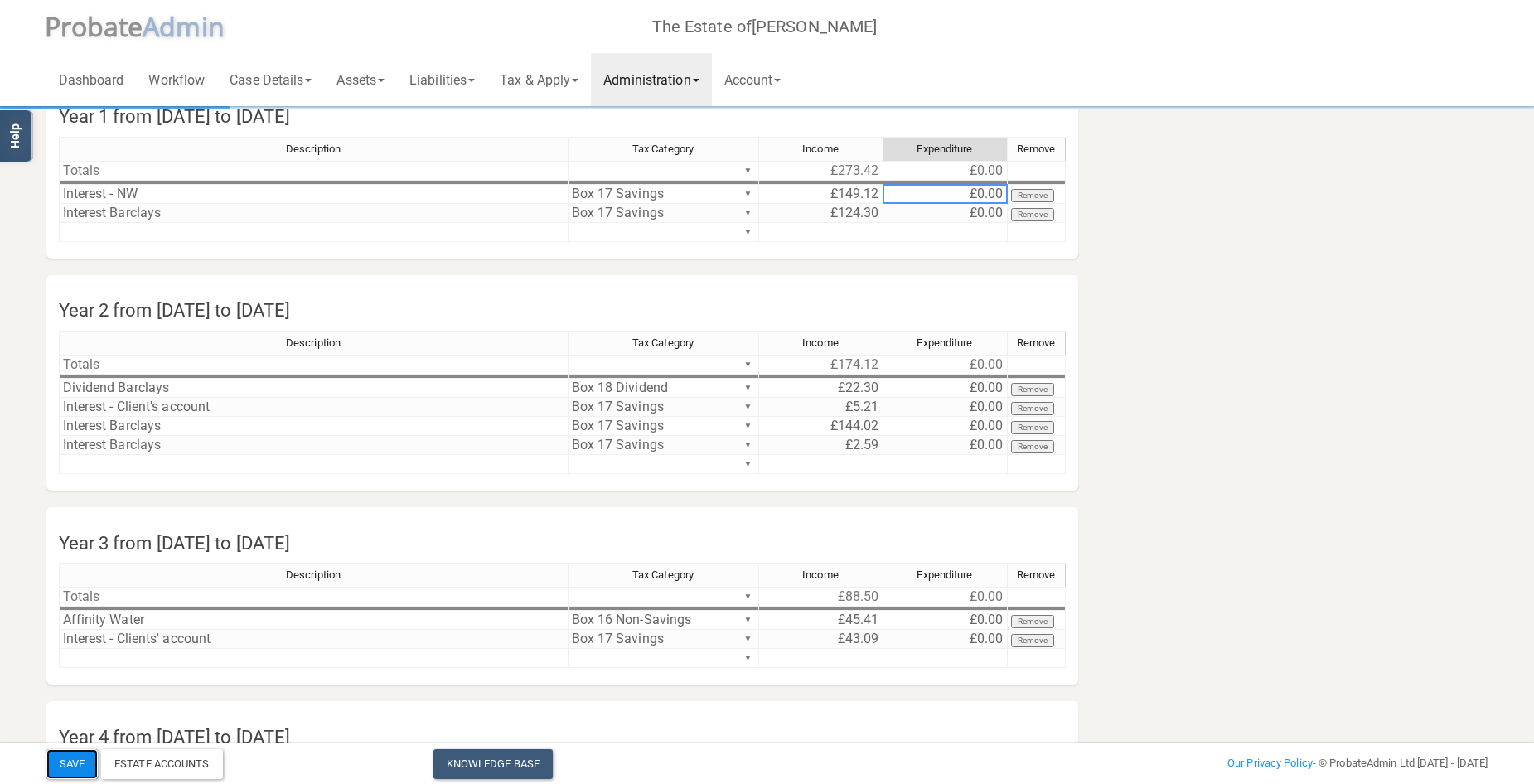
click at [76, 754] on button "Save" at bounding box center [72, 764] width 52 height 30
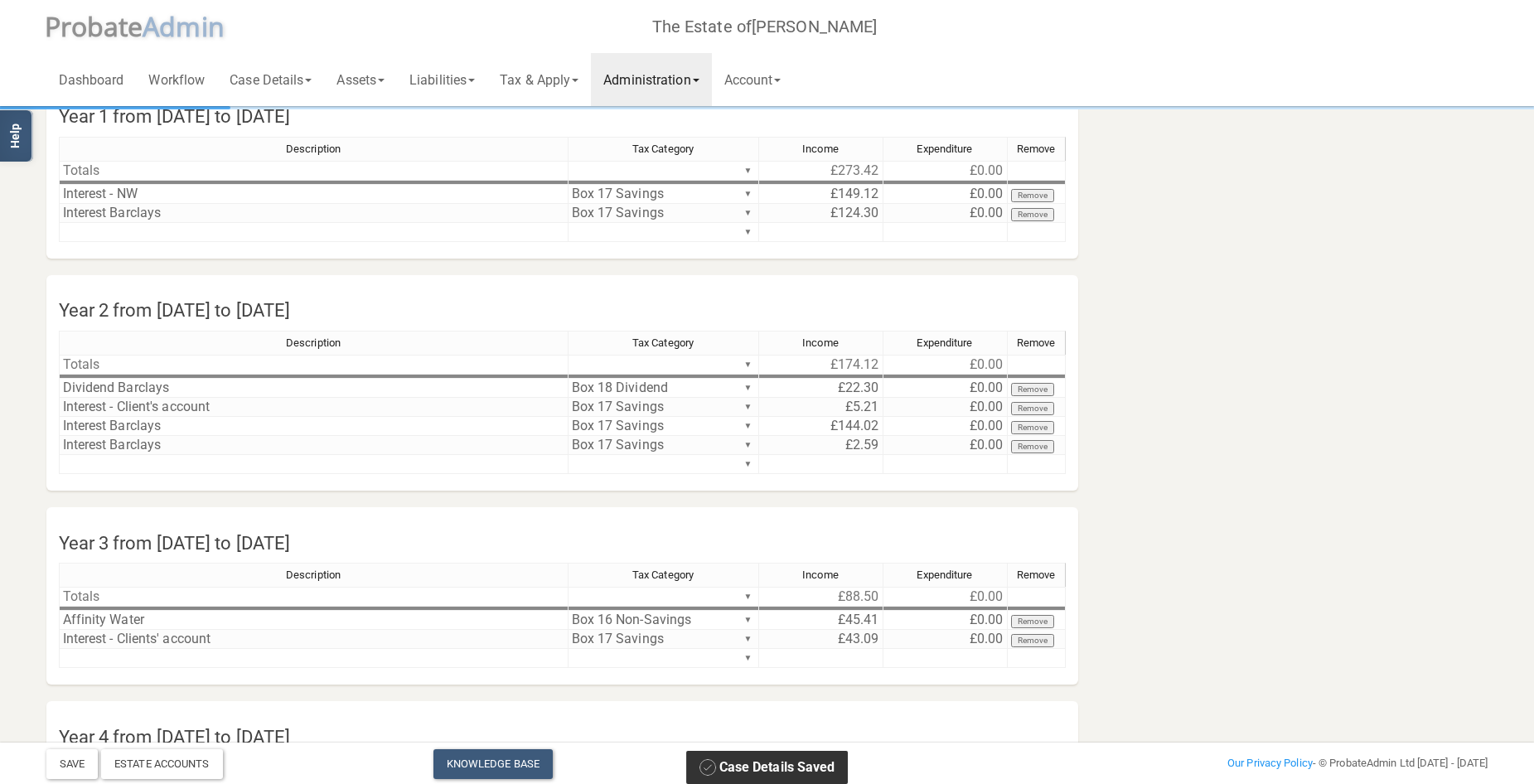
click at [684, 81] on link "Administration" at bounding box center [651, 80] width 121 height 53
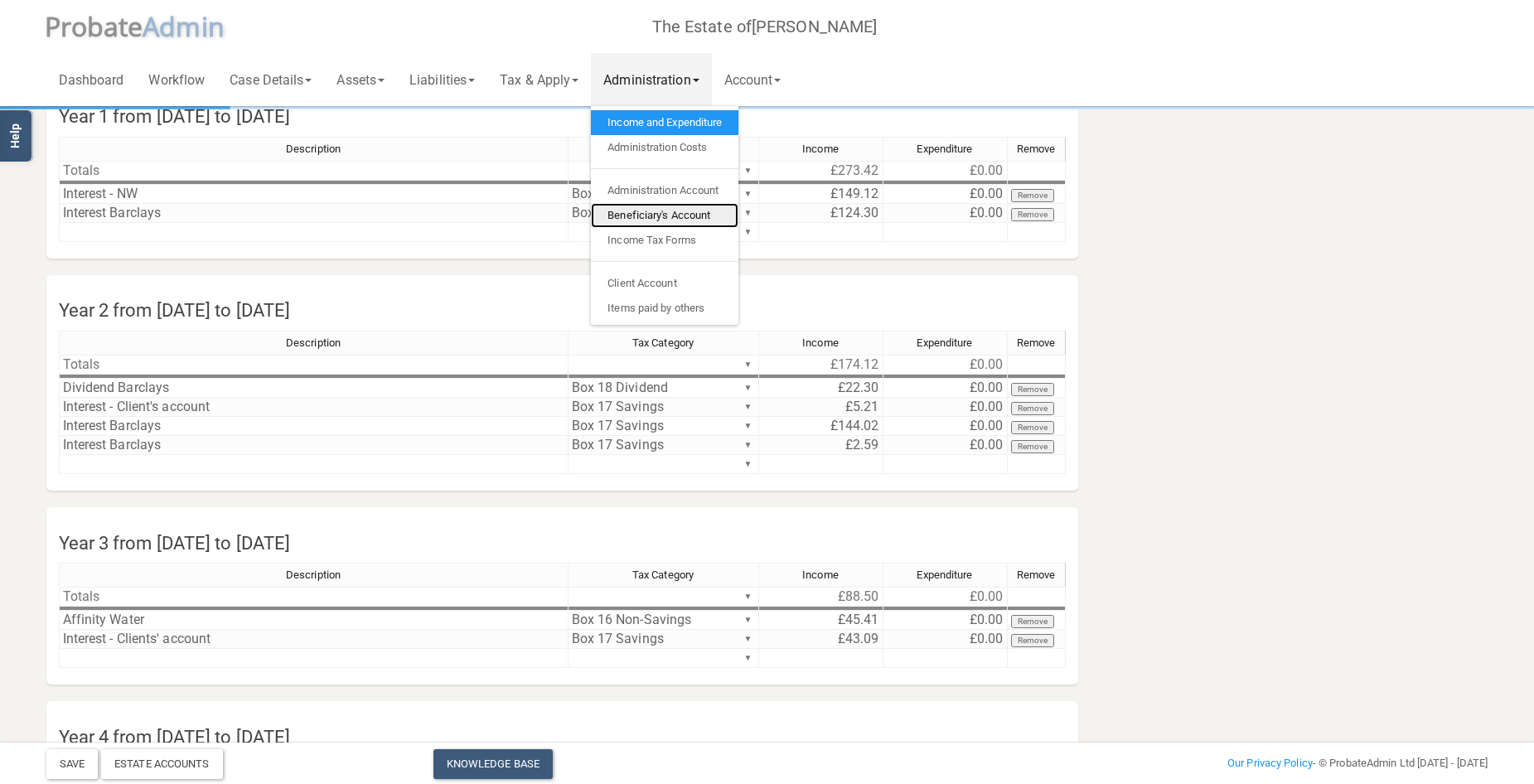
click at [690, 212] on link "Beneficiary's Account" at bounding box center [664, 215] width 147 height 25
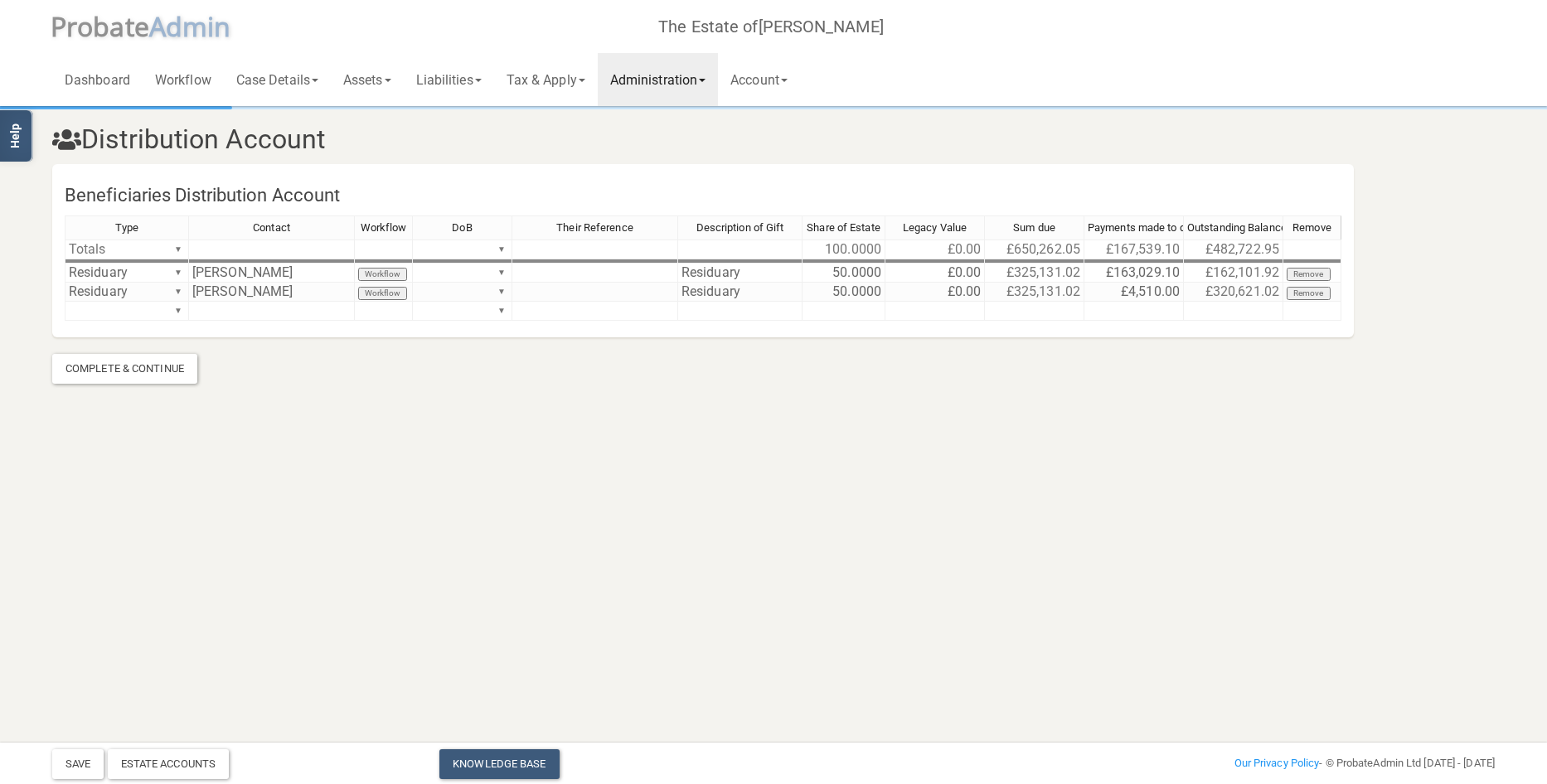
click at [645, 77] on link "Administration" at bounding box center [658, 80] width 121 height 53
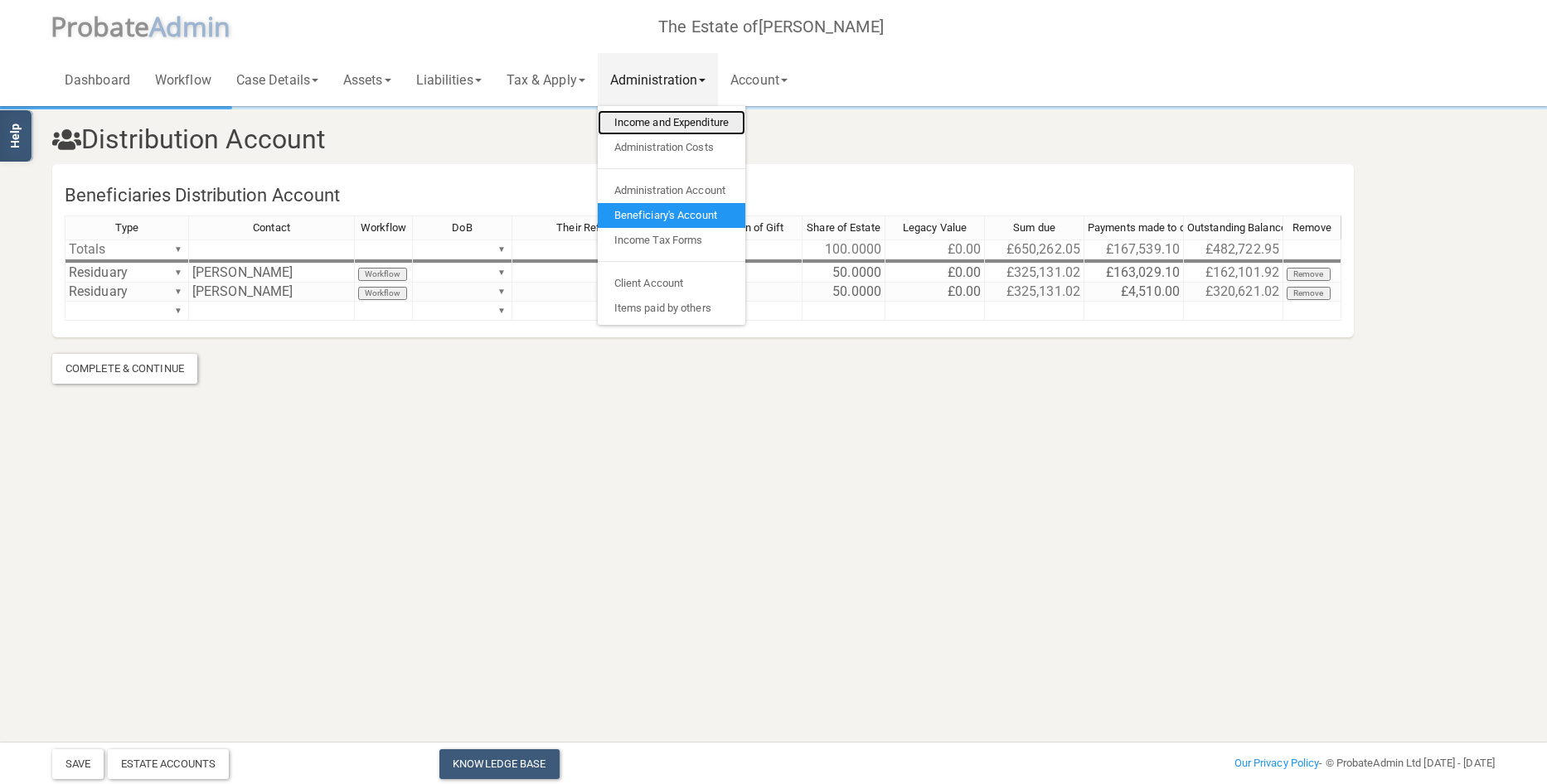
click at [656, 114] on link "Income and Expenditure" at bounding box center [671, 123] width 147 height 25
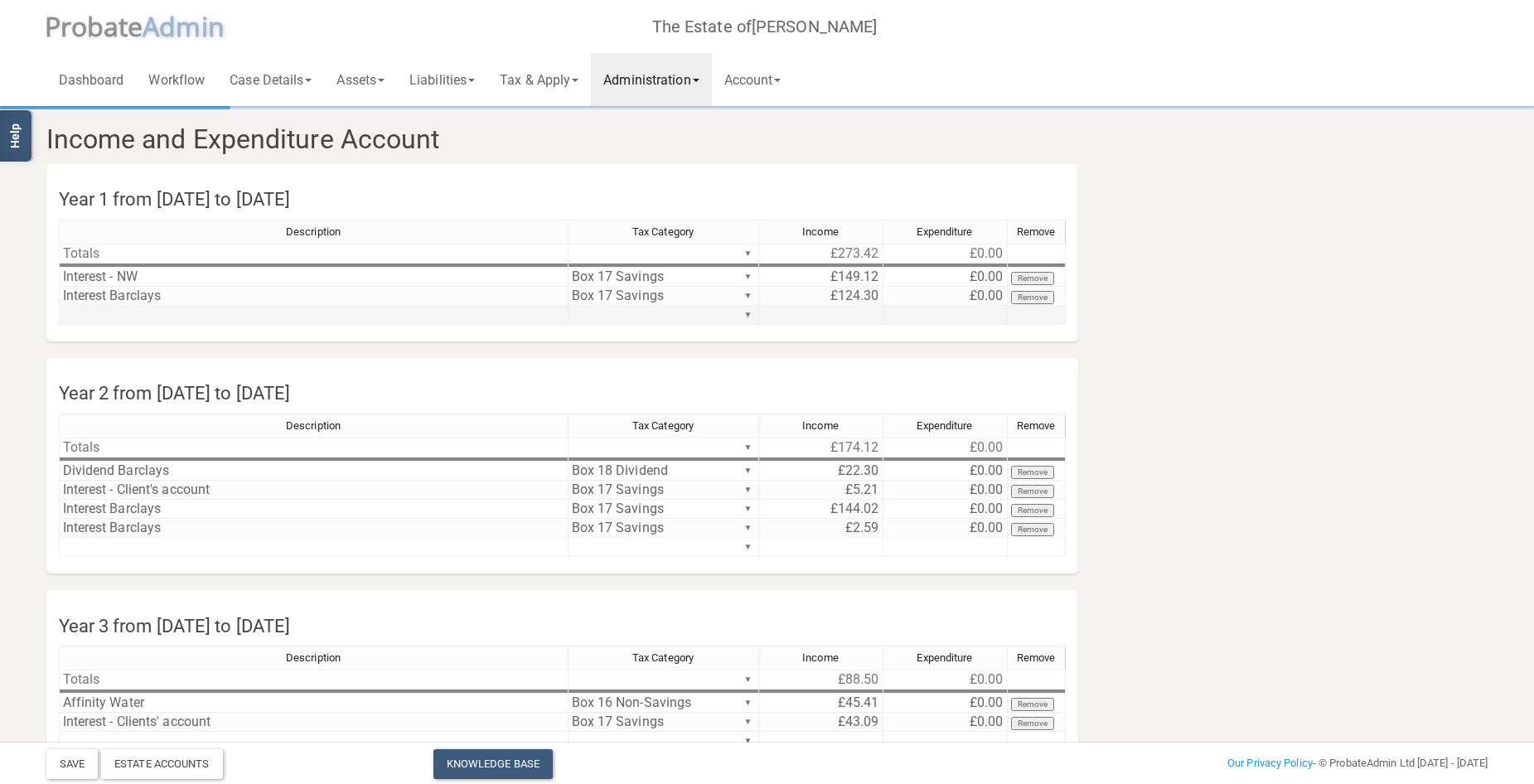
click at [116, 316] on td at bounding box center [313, 315] width 510 height 19
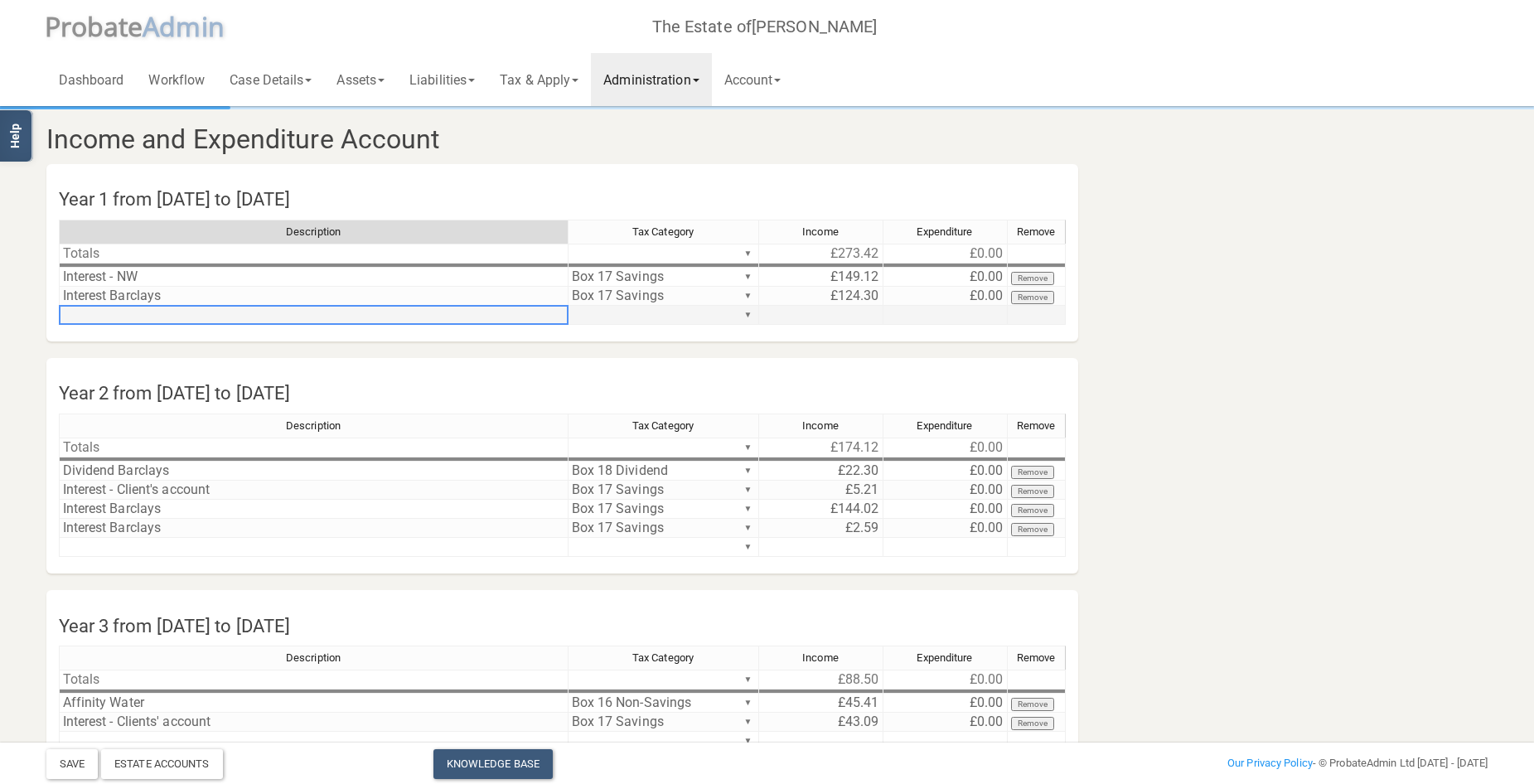
click at [116, 316] on td at bounding box center [313, 315] width 510 height 19
type textarea "Interest - Barlays"
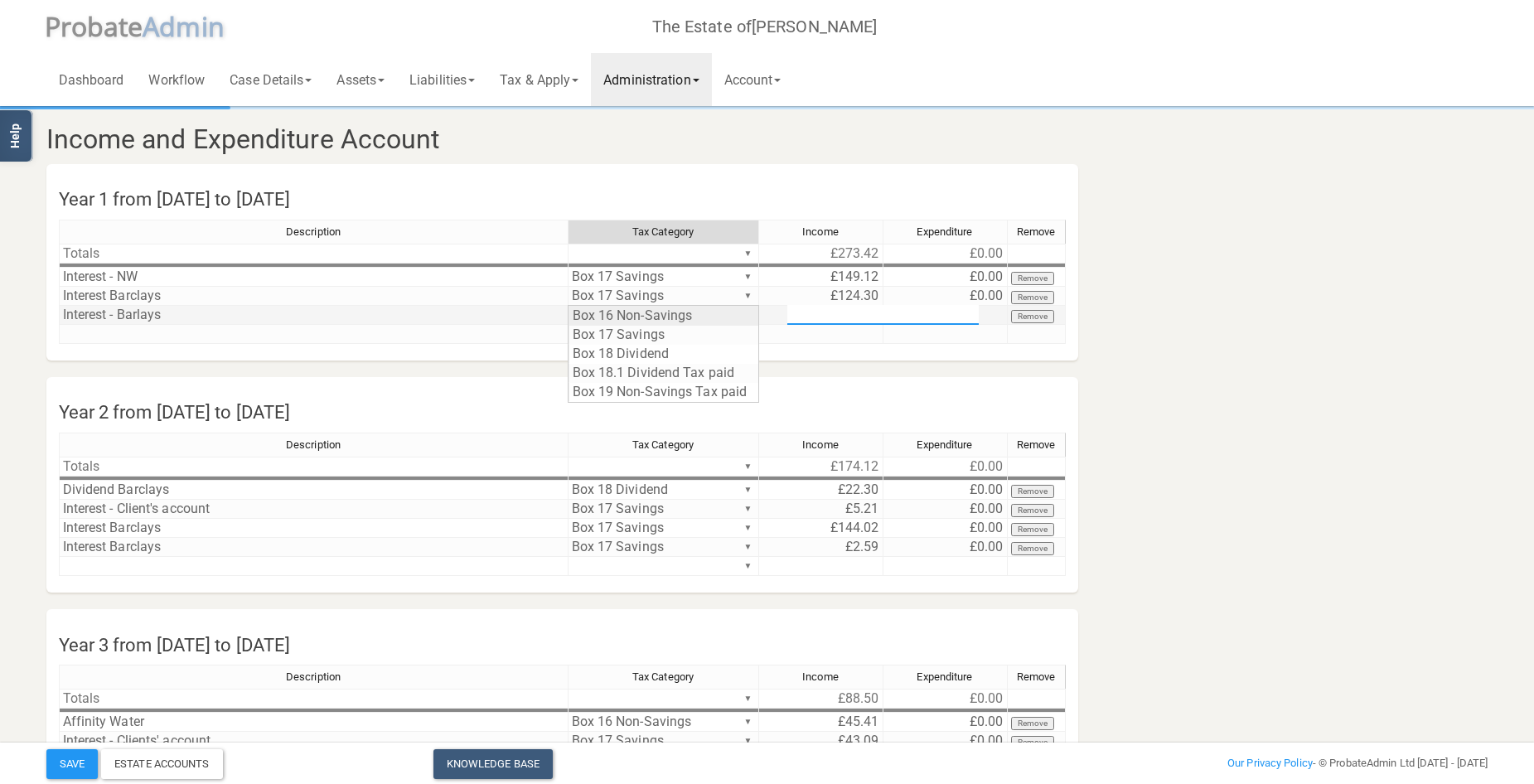
click at [747, 308] on div "Description Tax Category Income Expenditure Remove Totals ▼ £273.42 £0.00 ▼ Int…" at bounding box center [562, 288] width 1007 height 139
click at [722, 332] on div "Description Tax Category Income Expenditure Remove Totals ▼ £273.42 £0.00 ▼ Int…" at bounding box center [562, 288] width 1007 height 139
click at [846, 316] on td at bounding box center [821, 315] width 125 height 19
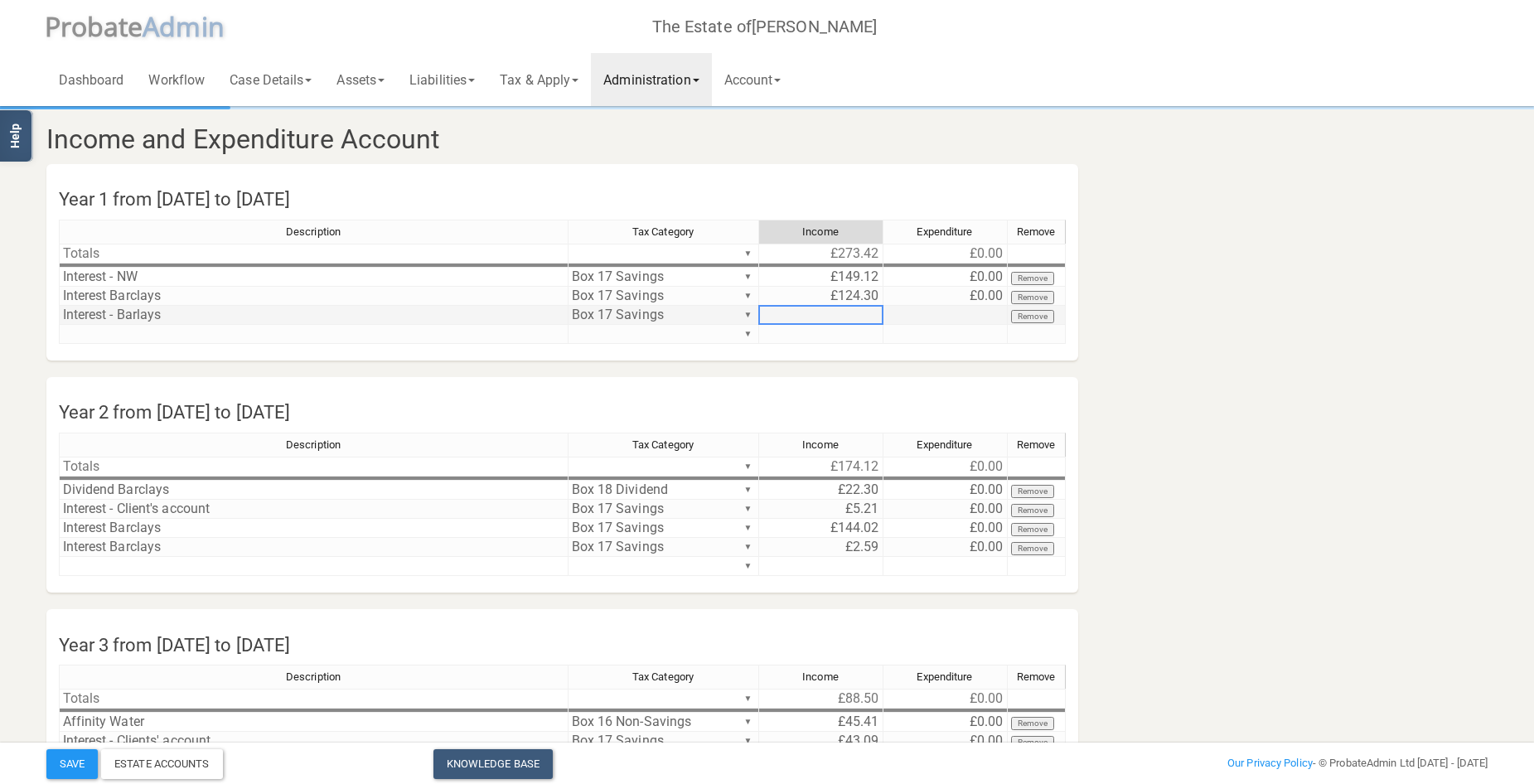
click at [846, 316] on td at bounding box center [821, 315] width 125 height 19
type textarea ".27"
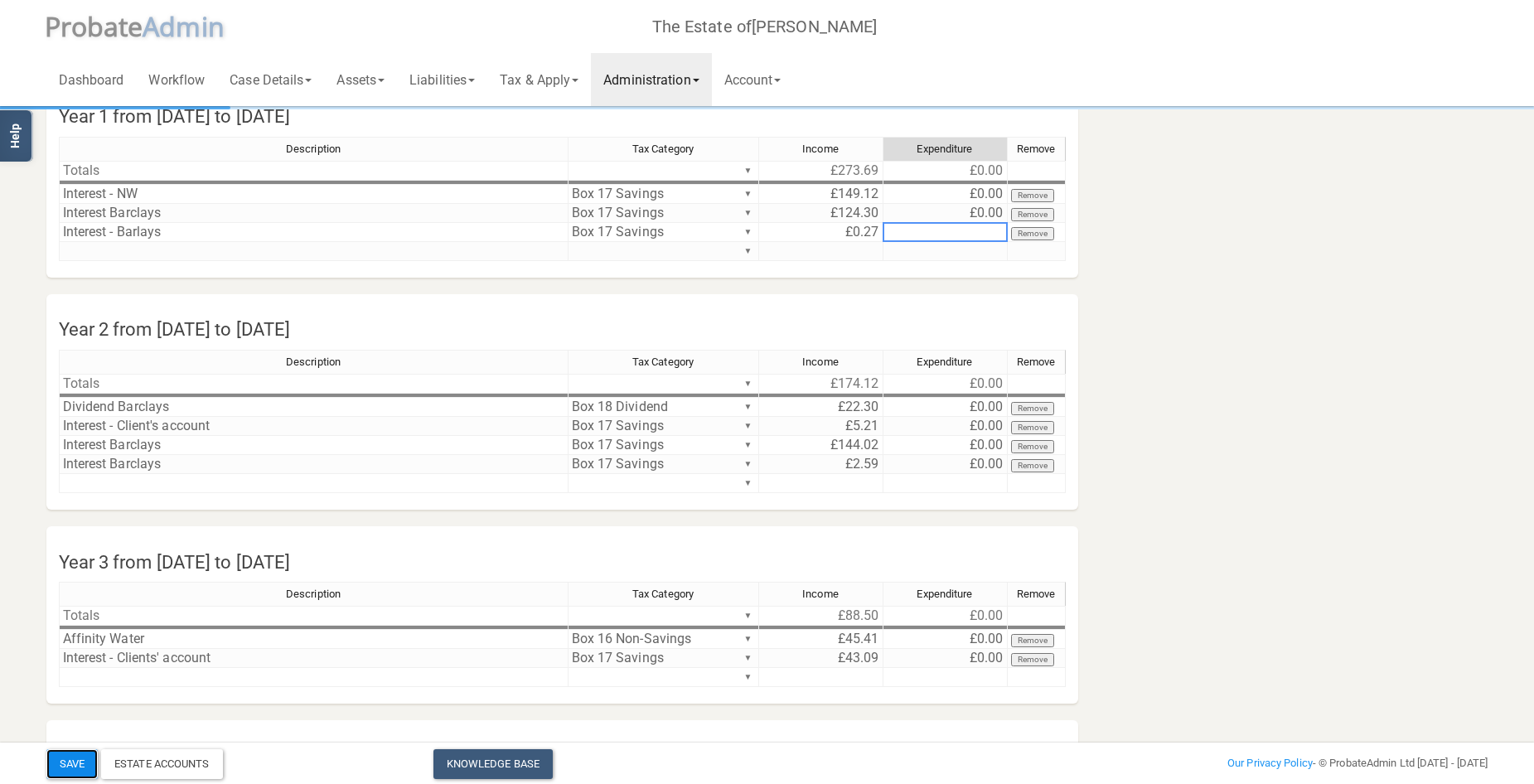
click at [84, 762] on button "Save" at bounding box center [72, 764] width 52 height 30
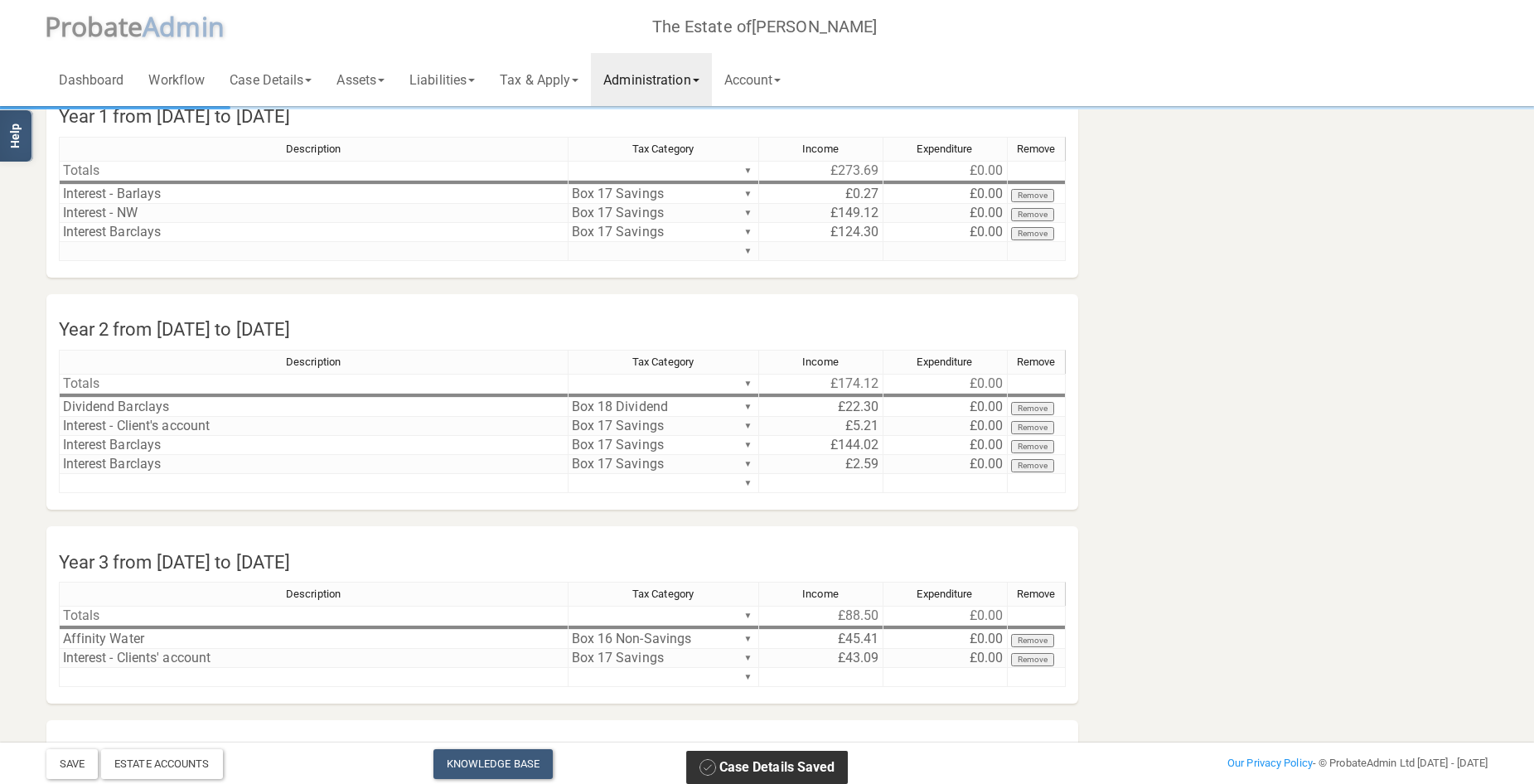
click at [698, 80] on link "Administration" at bounding box center [651, 80] width 121 height 53
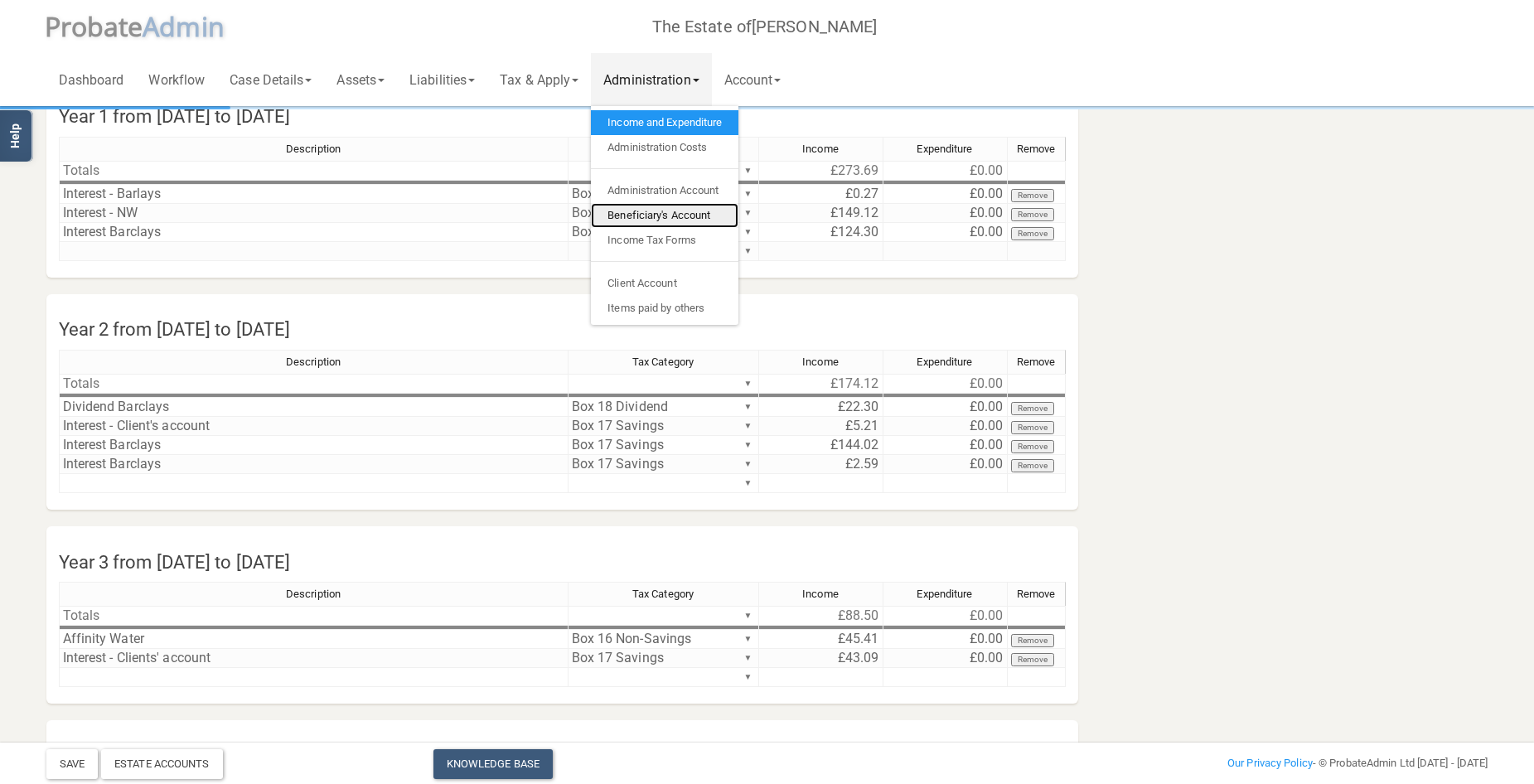
click at [687, 212] on link "Beneficiary's Account" at bounding box center [664, 215] width 147 height 25
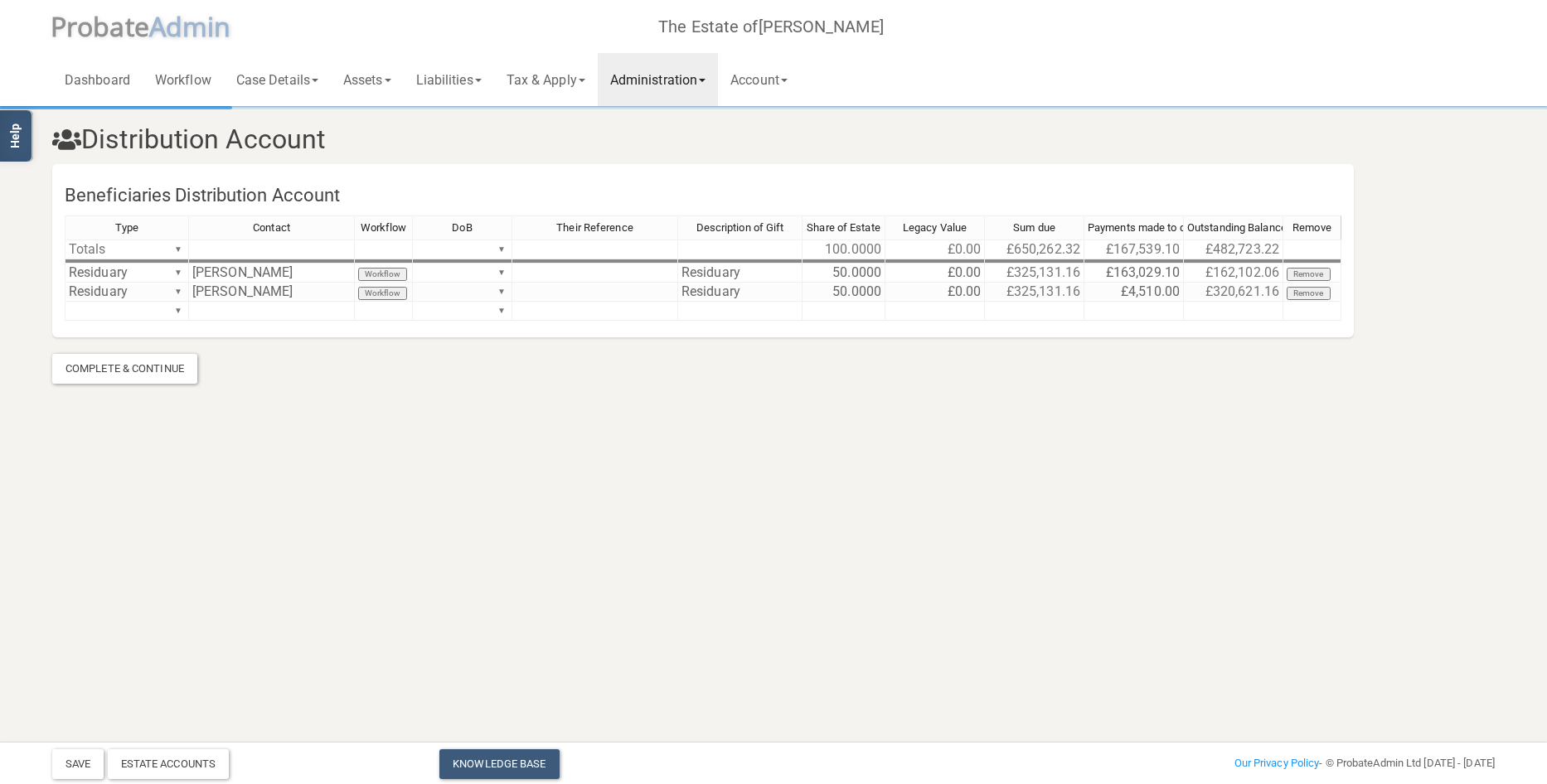
click at [1139, 543] on html "</div></div> Help Toggle navigation P robate A dmin The Estate of [PERSON_NAME]…" at bounding box center [774, 392] width 1547 height 784
click at [1137, 474] on html "</div></div> Help Toggle navigation P robate A dmin The Estate of [PERSON_NAME]…" at bounding box center [774, 392] width 1547 height 784
click at [1158, 272] on td "£163,029.10" at bounding box center [1134, 273] width 100 height 19
drag, startPoint x: 1159, startPoint y: 272, endPoint x: 1077, endPoint y: 268, distance: 82.1
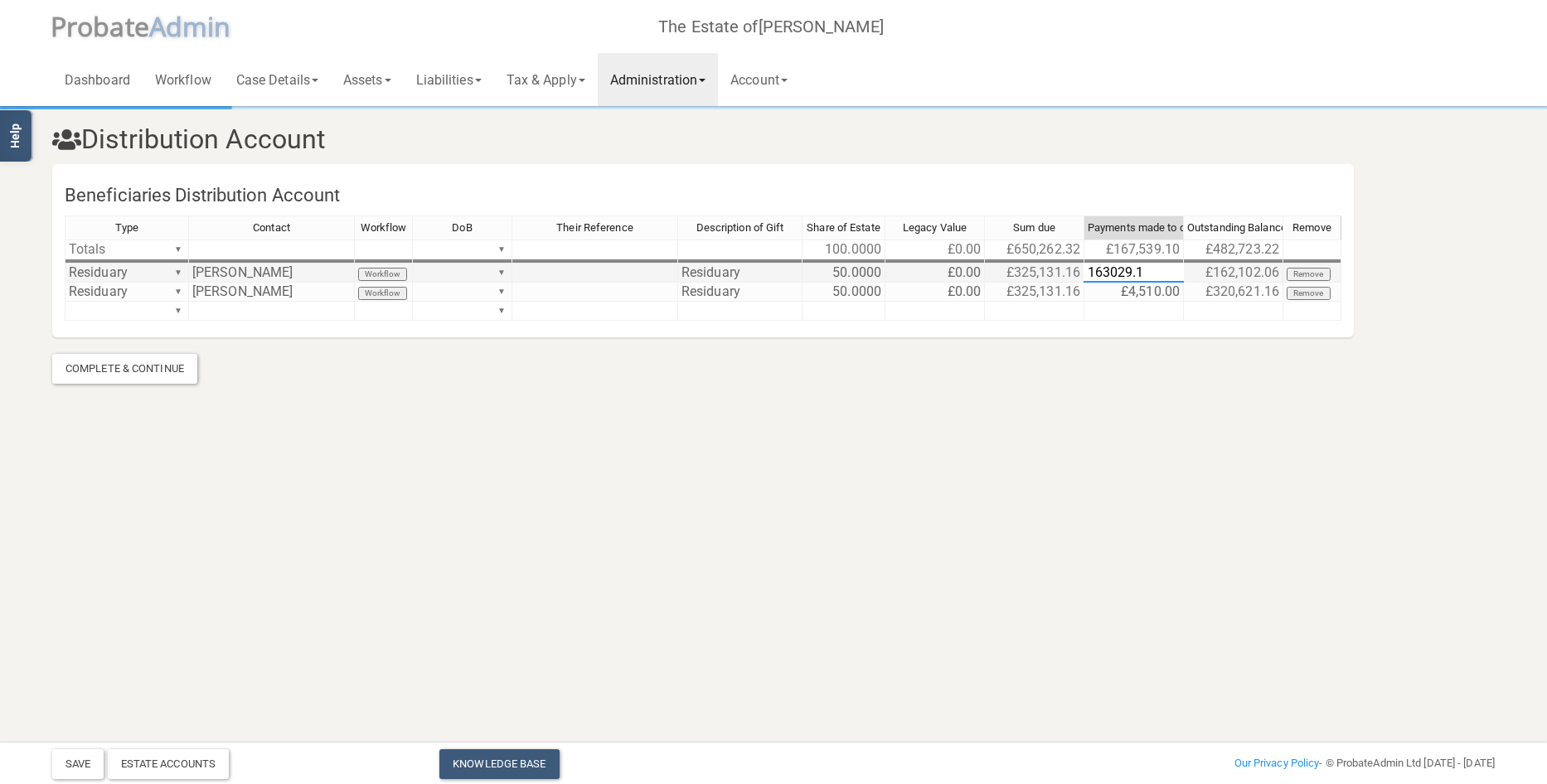
click at [1081, 263] on div "Type Contact Workflow DoB Their Reference Description of Gift Share of Estate L…" at bounding box center [703, 275] width 1277 height 121
click at [1120, 291] on td "£4,510.00" at bounding box center [1134, 292] width 100 height 19
drag, startPoint x: 1120, startPoint y: 291, endPoint x: 1196, endPoint y: 298, distance: 76.3
click at [1196, 298] on tr "Residuary ▼ [PERSON_NAME] Workflow ▼ Residuary 50.0000 £0.00 £325,131.16 £4,510…" at bounding box center [703, 292] width 1277 height 19
click at [1168, 293] on td "£4,510.00" at bounding box center [1134, 292] width 100 height 19
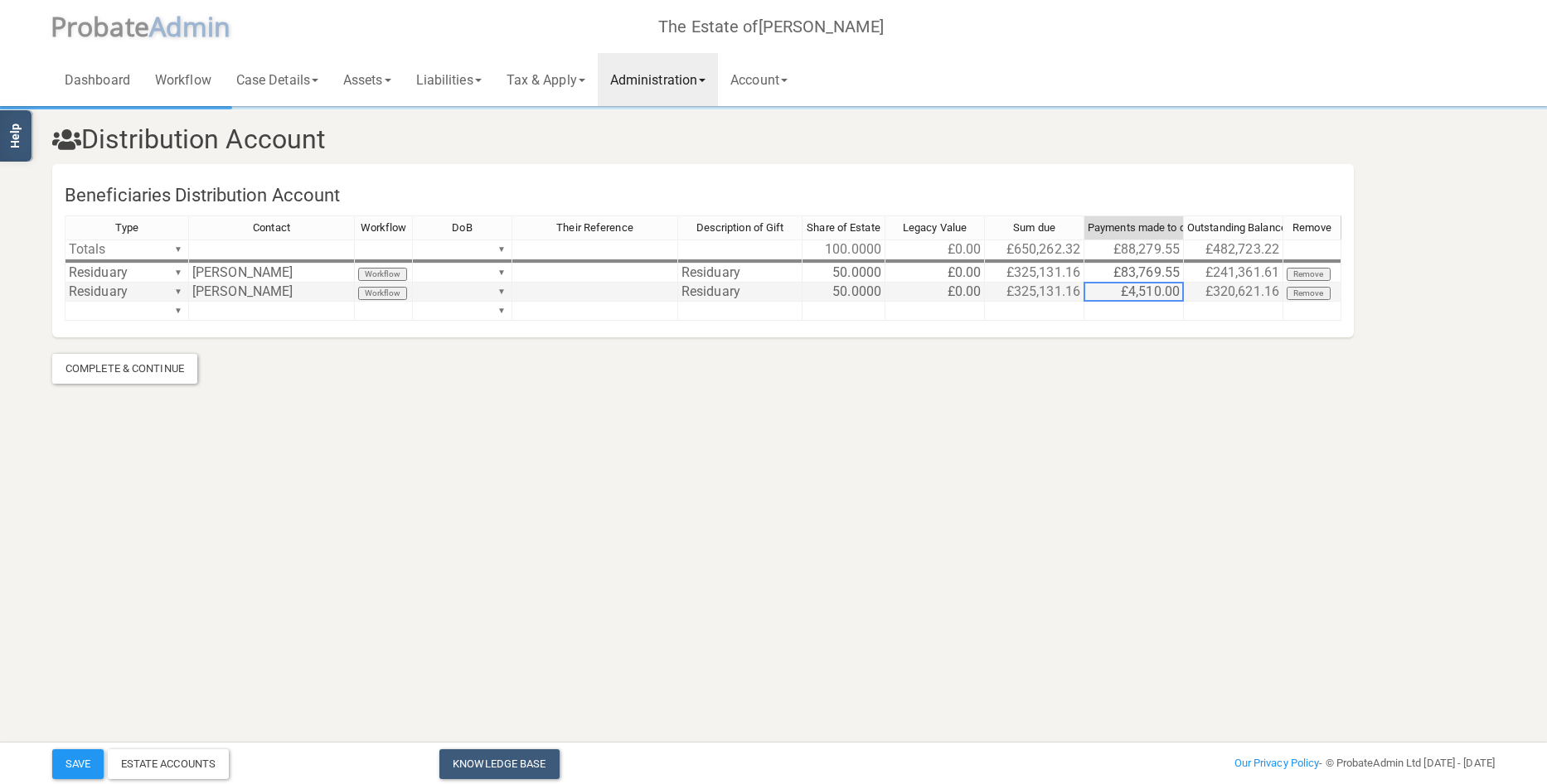
click at [1168, 293] on td "£4,510.00" at bounding box center [1134, 292] width 100 height 19
drag, startPoint x: 1168, startPoint y: 293, endPoint x: 1060, endPoint y: 309, distance: 109.2
click at [1060, 309] on div "Type Contact Workflow DoB Their Reference Description of Gift Share of Estate L…" at bounding box center [703, 275] width 1277 height 121
type textarea "83769.55"
drag, startPoint x: 1205, startPoint y: 288, endPoint x: 1280, endPoint y: 293, distance: 75.2
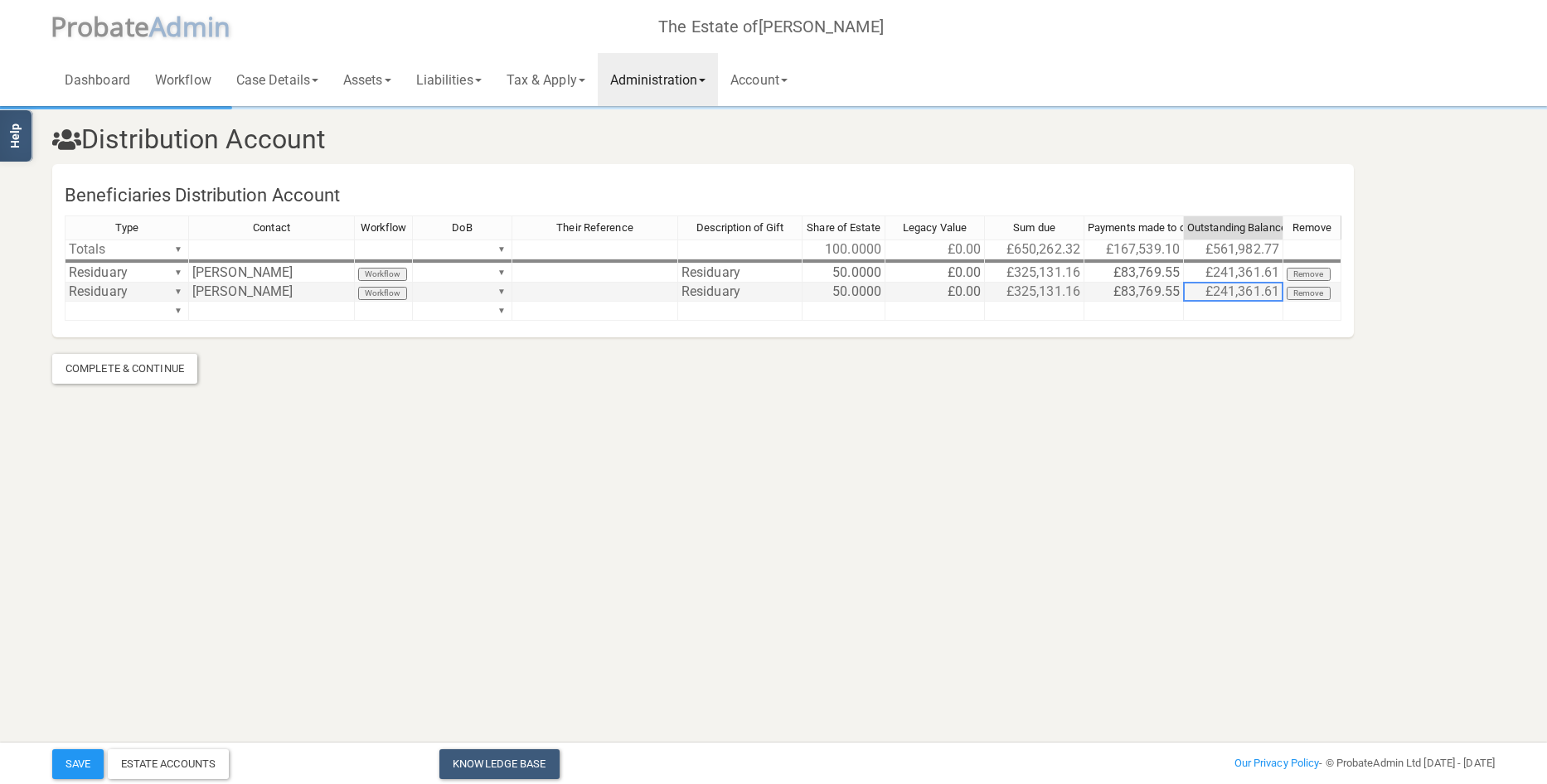
click at [1280, 293] on td "£241,361.61" at bounding box center [1233, 292] width 100 height 19
click at [1277, 289] on td "£241,361.61" at bounding box center [1233, 292] width 100 height 19
drag, startPoint x: 1277, startPoint y: 289, endPoint x: 1194, endPoint y: 284, distance: 83.2
click at [1194, 284] on td "£241,361.61" at bounding box center [1233, 292] width 100 height 19
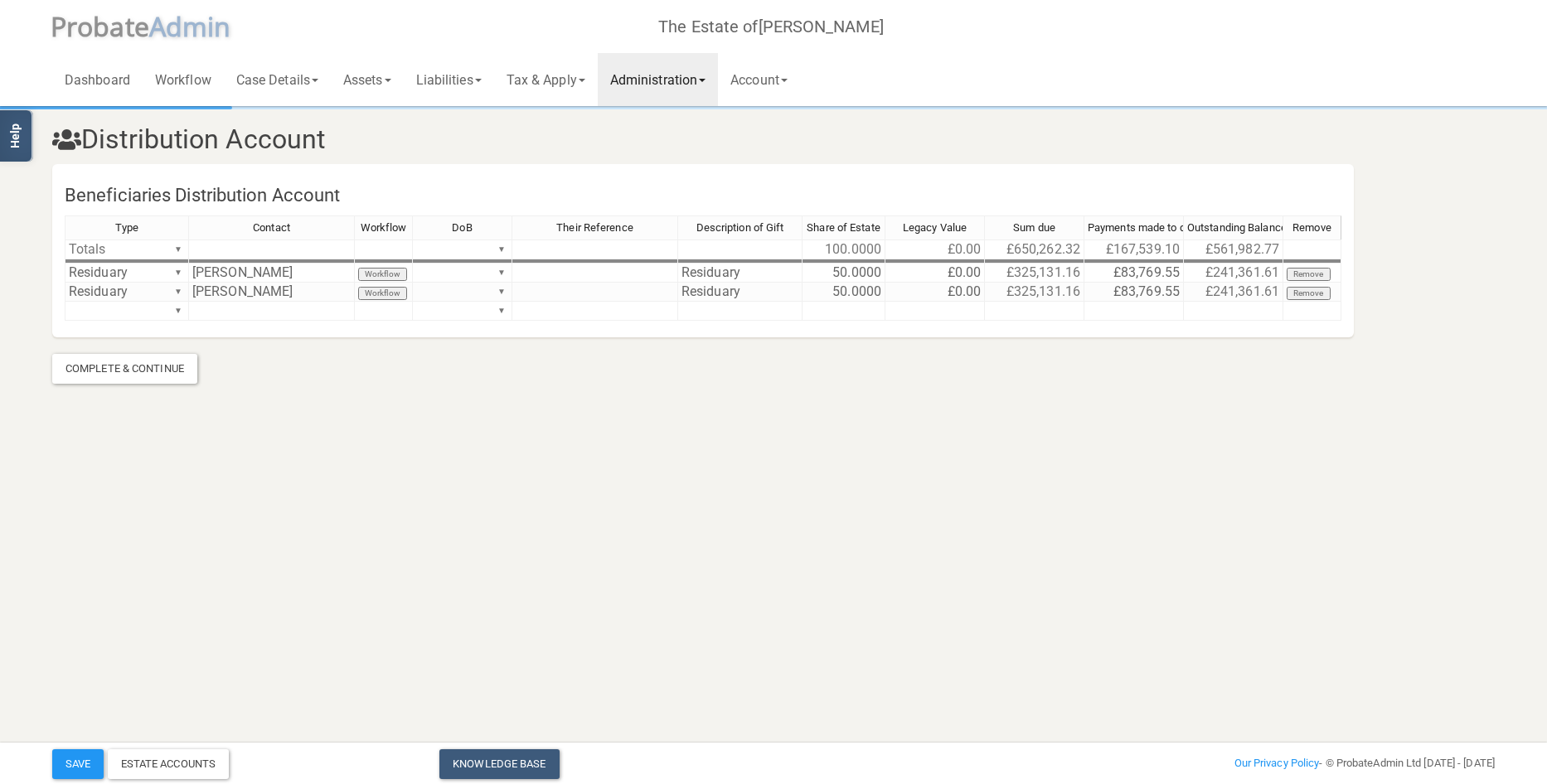
drag, startPoint x: 1194, startPoint y: 290, endPoint x: 1139, endPoint y: 418, distance: 139.3
click at [1139, 418] on section "Distribution Account Beneficiaries Distribution Account Type Contact Workflow D…" at bounding box center [774, 223] width 1547 height 446
click at [1272, 413] on section "Distribution Account Beneficiaries Distribution Account Type Contact Workflow D…" at bounding box center [774, 223] width 1547 height 446
